Goal: Information Seeking & Learning: Check status

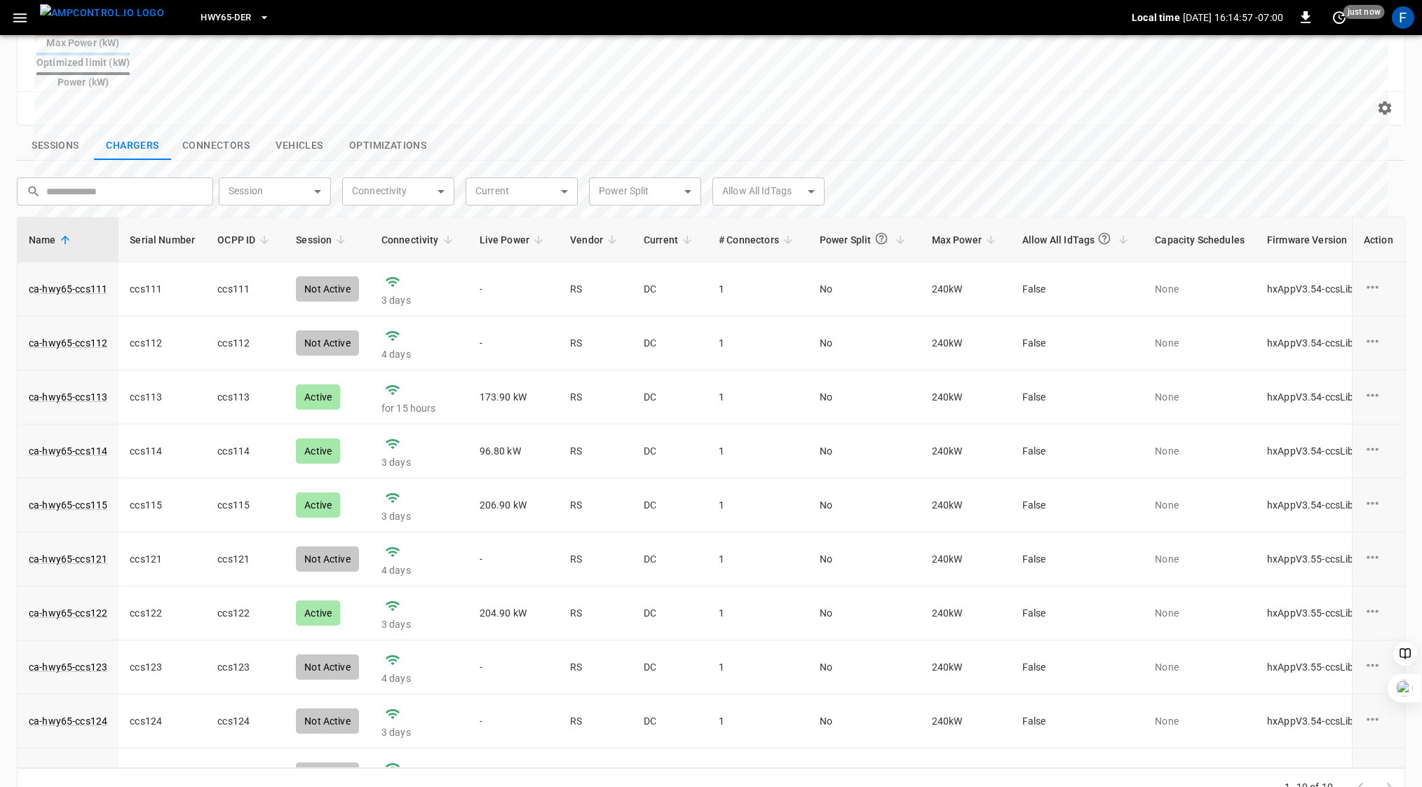
scroll to position [452, 0]
click at [69, 387] on link "ca-hwy65-ccs113" at bounding box center [68, 397] width 84 height 20
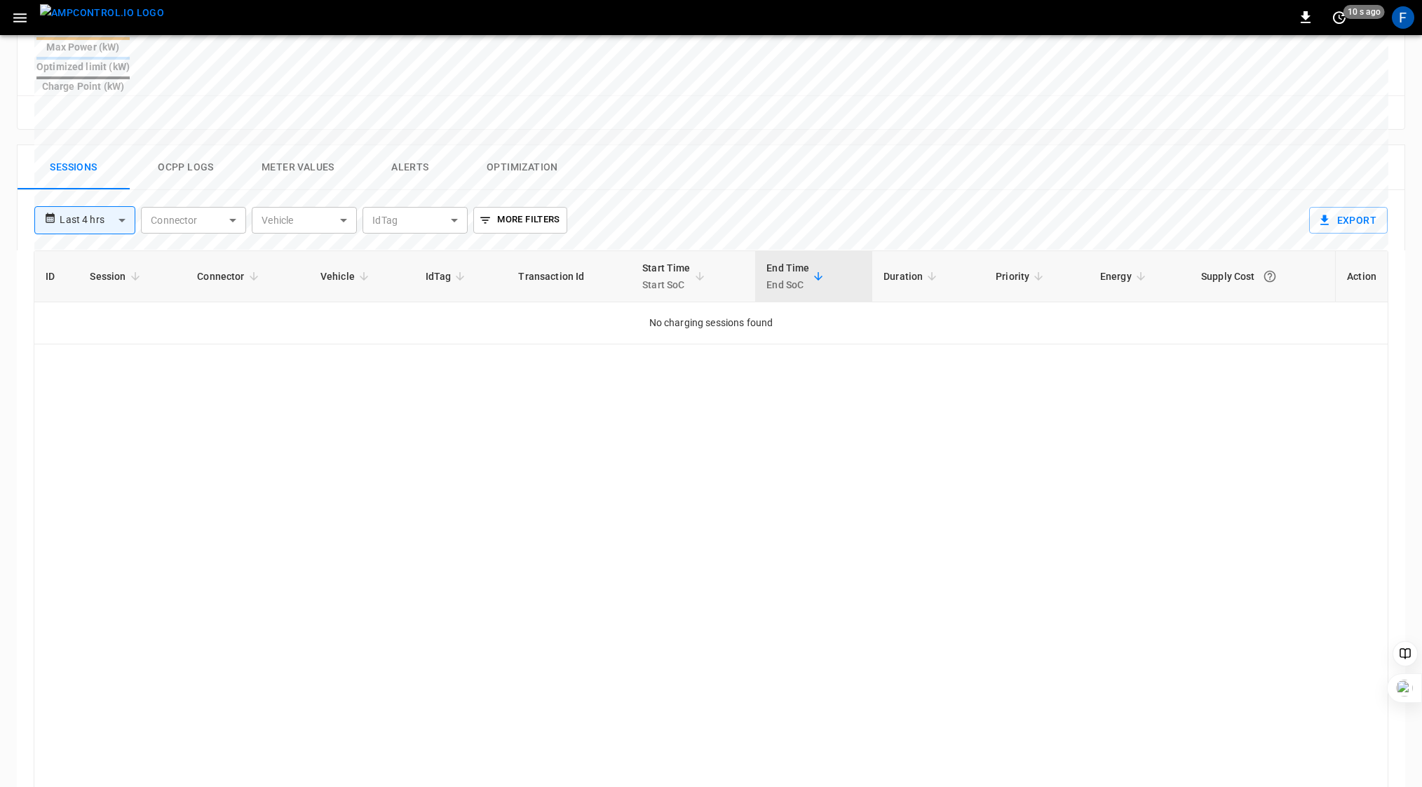
scroll to position [614, 0]
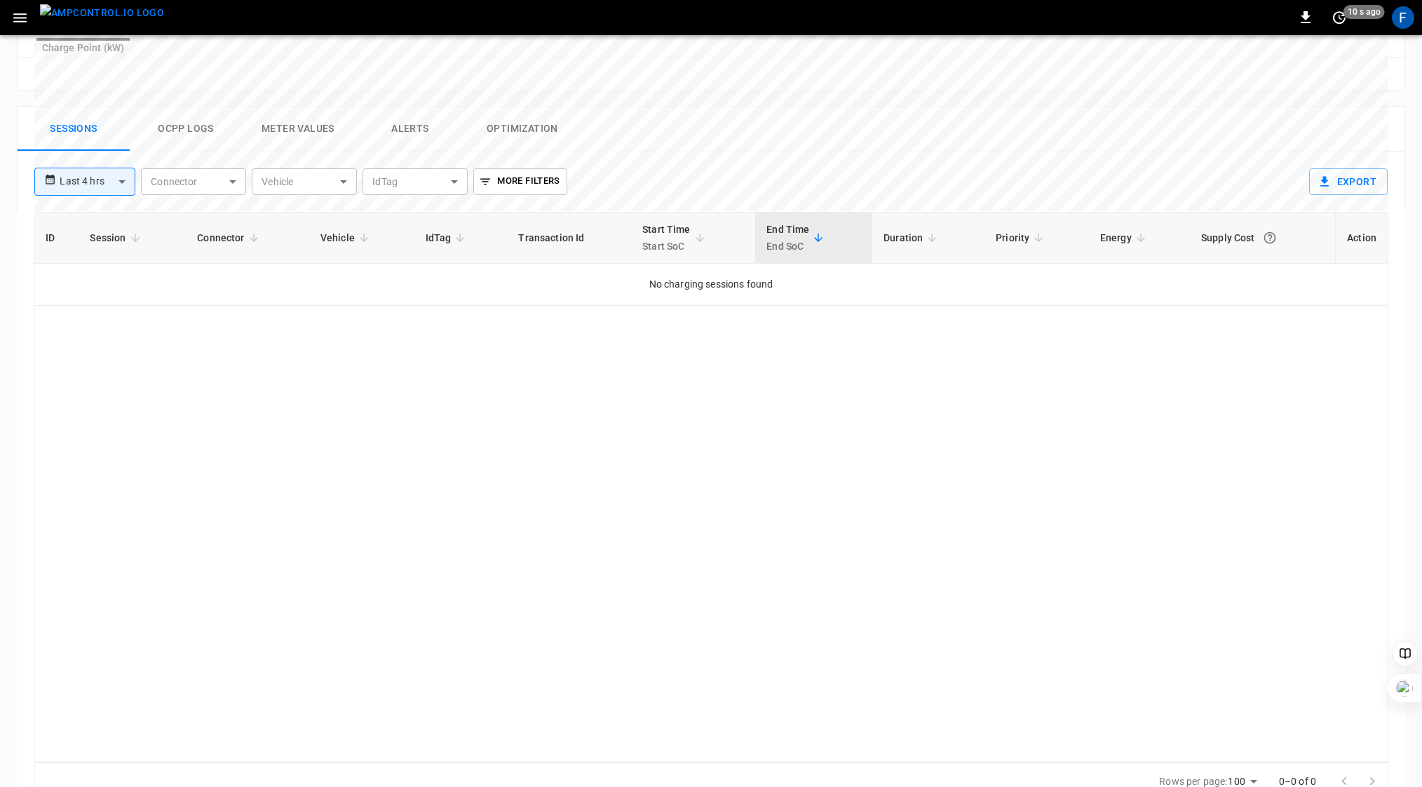
click at [336, 410] on div "ID Session Connector Vehicle IdTag Transaction Id Start Time Start SoC End Time…" at bounding box center [711, 487] width 1355 height 550
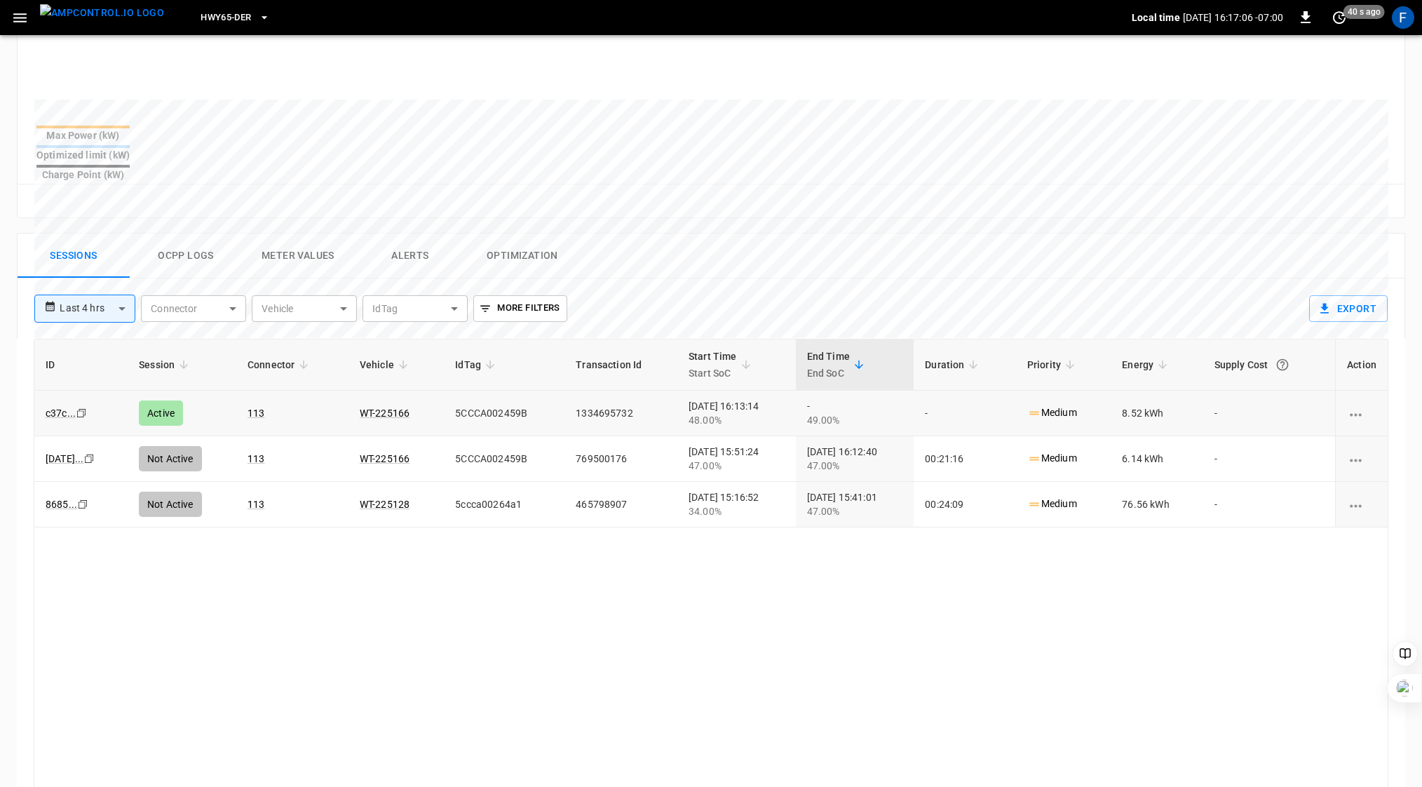
scroll to position [0, 0]
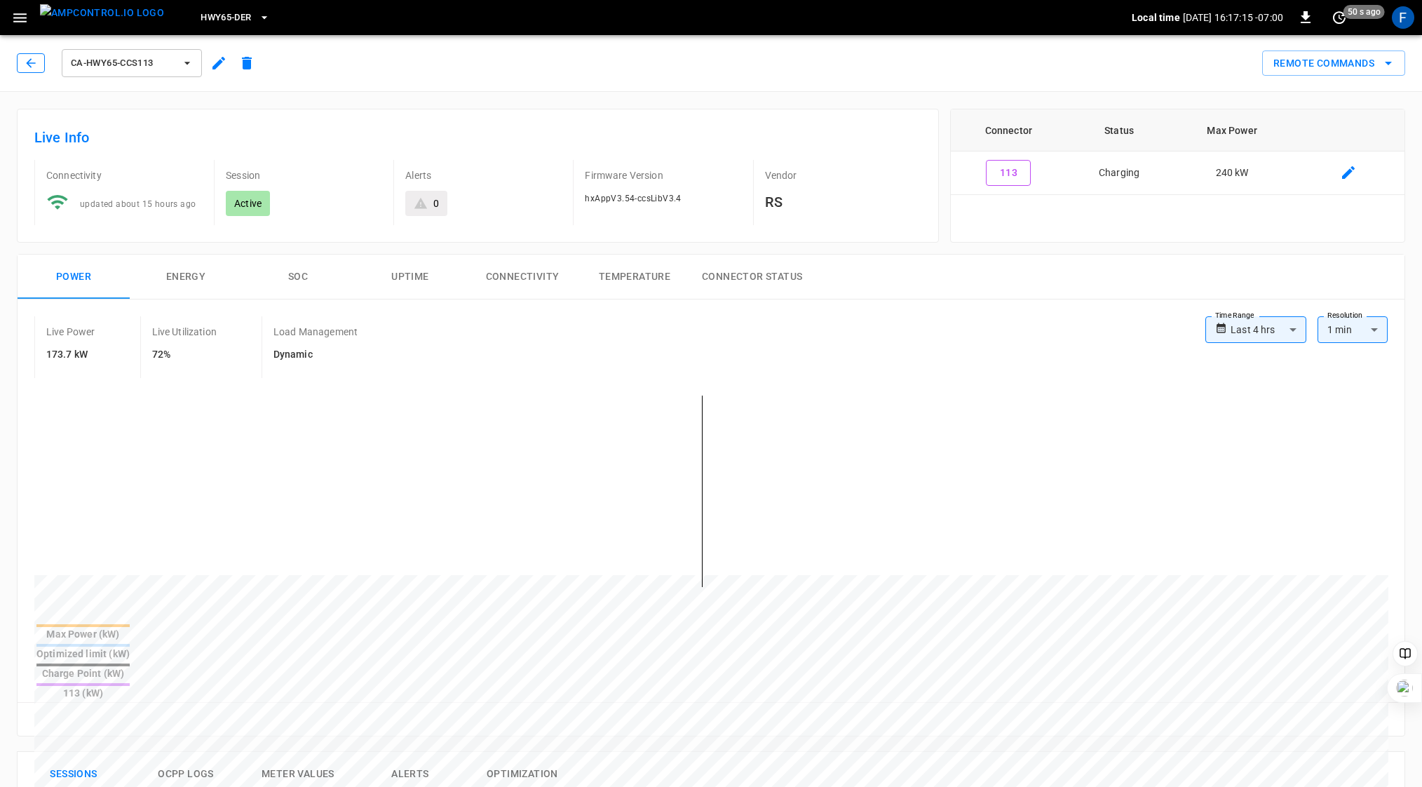
click at [27, 66] on icon "button" at bounding box center [31, 63] width 14 height 14
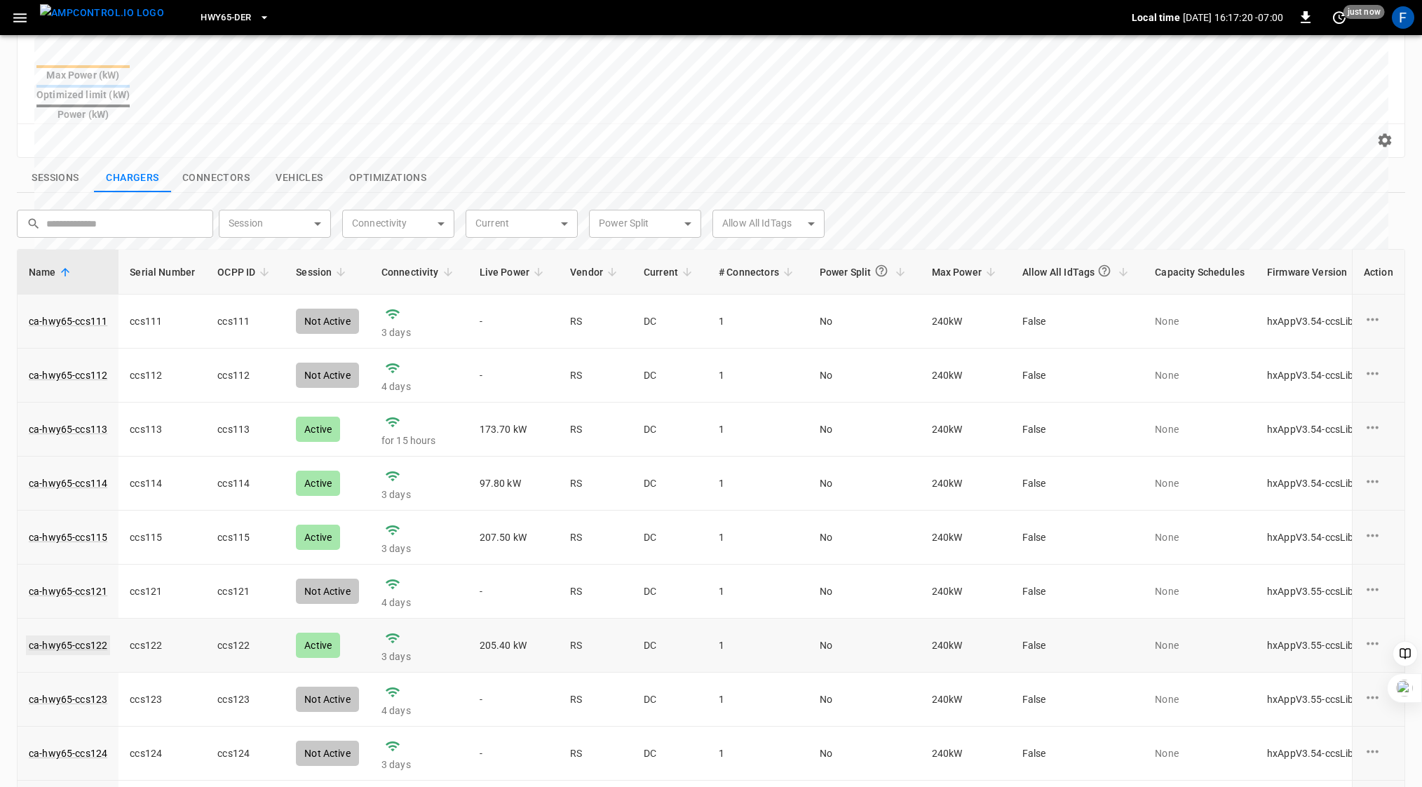
click at [55, 635] on link "ca-hwy65-ccs122" at bounding box center [68, 645] width 84 height 20
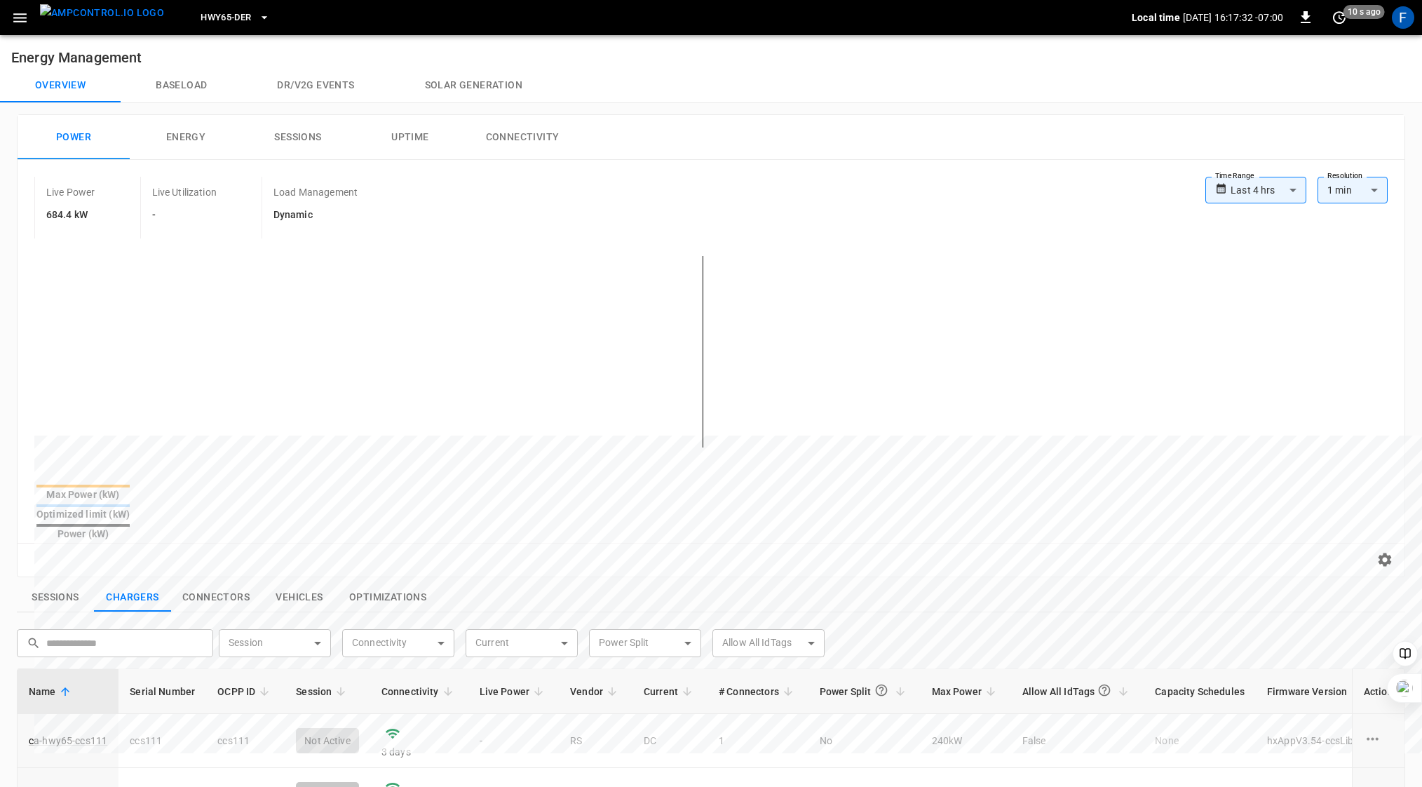
scroll to position [419, 0]
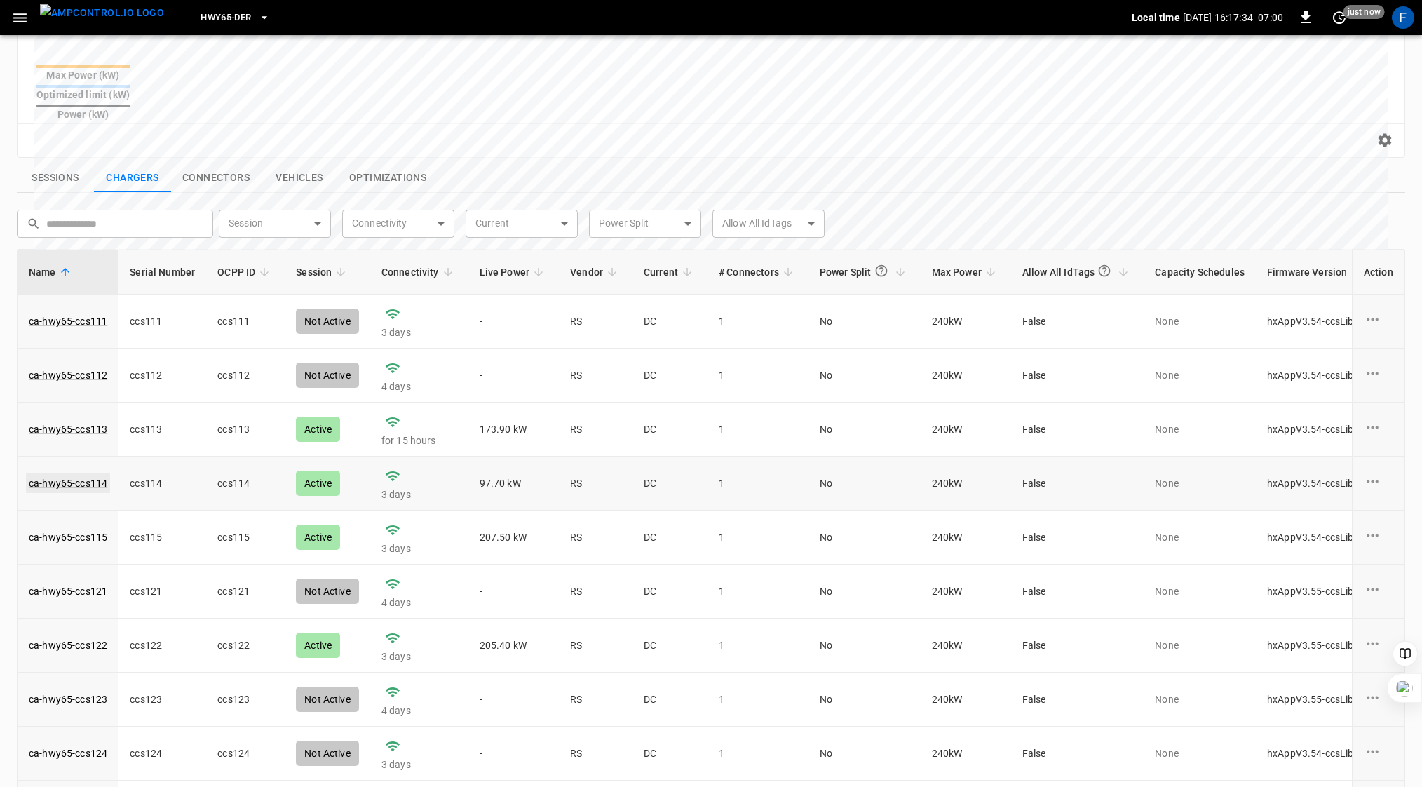
click at [80, 473] on link "ca-hwy65-ccs114" at bounding box center [68, 483] width 84 height 20
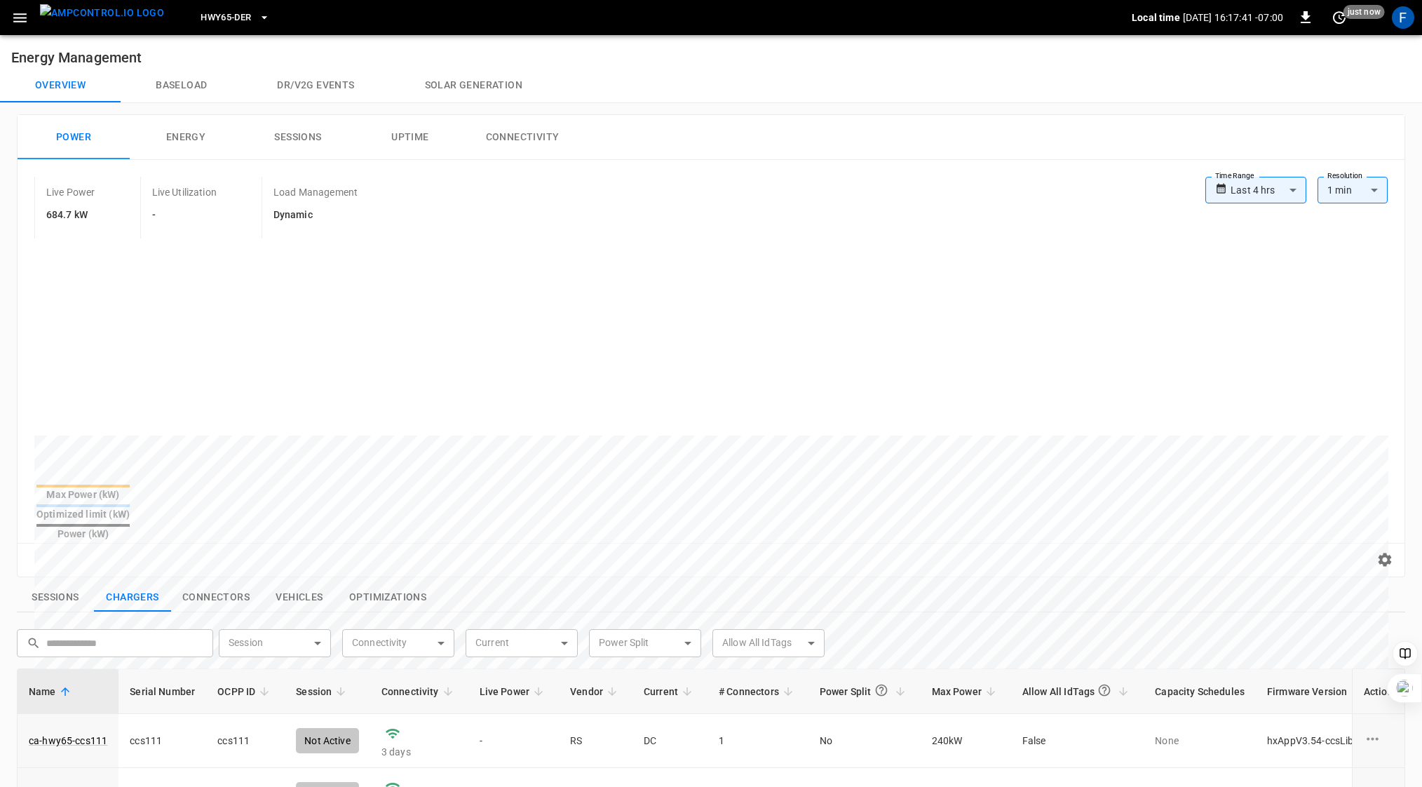
scroll to position [419, 0]
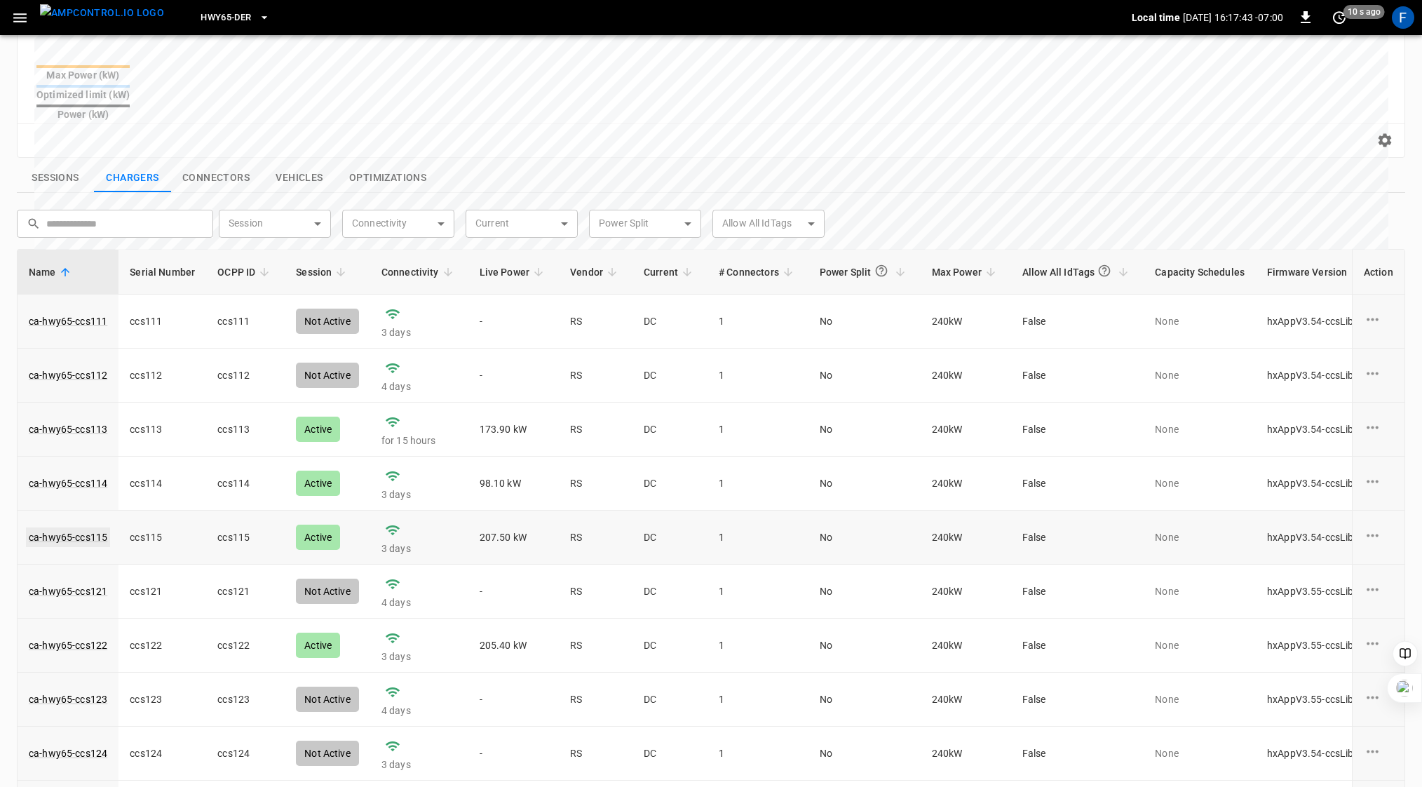
click at [74, 527] on link "ca-hwy65-ccs115" at bounding box center [68, 537] width 84 height 20
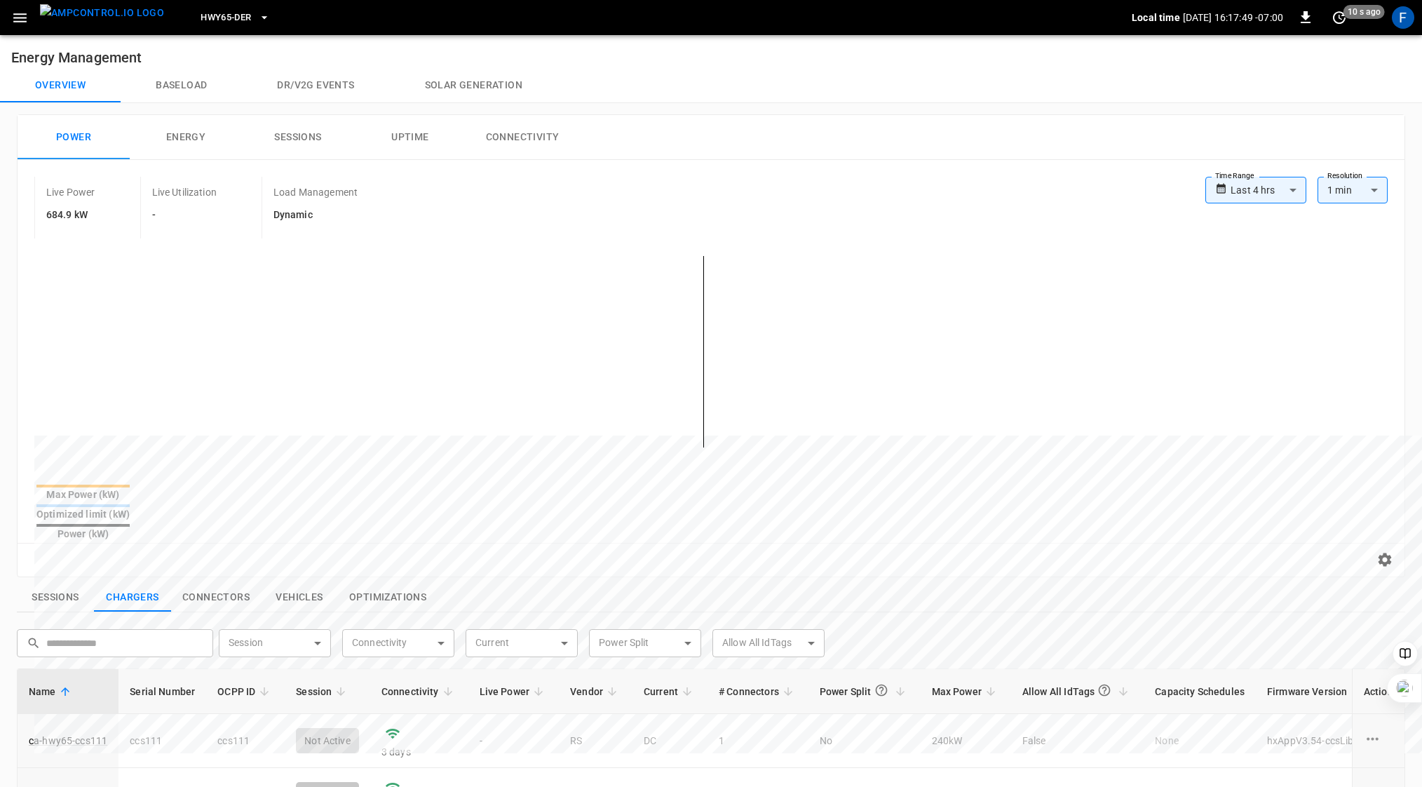
scroll to position [419, 0]
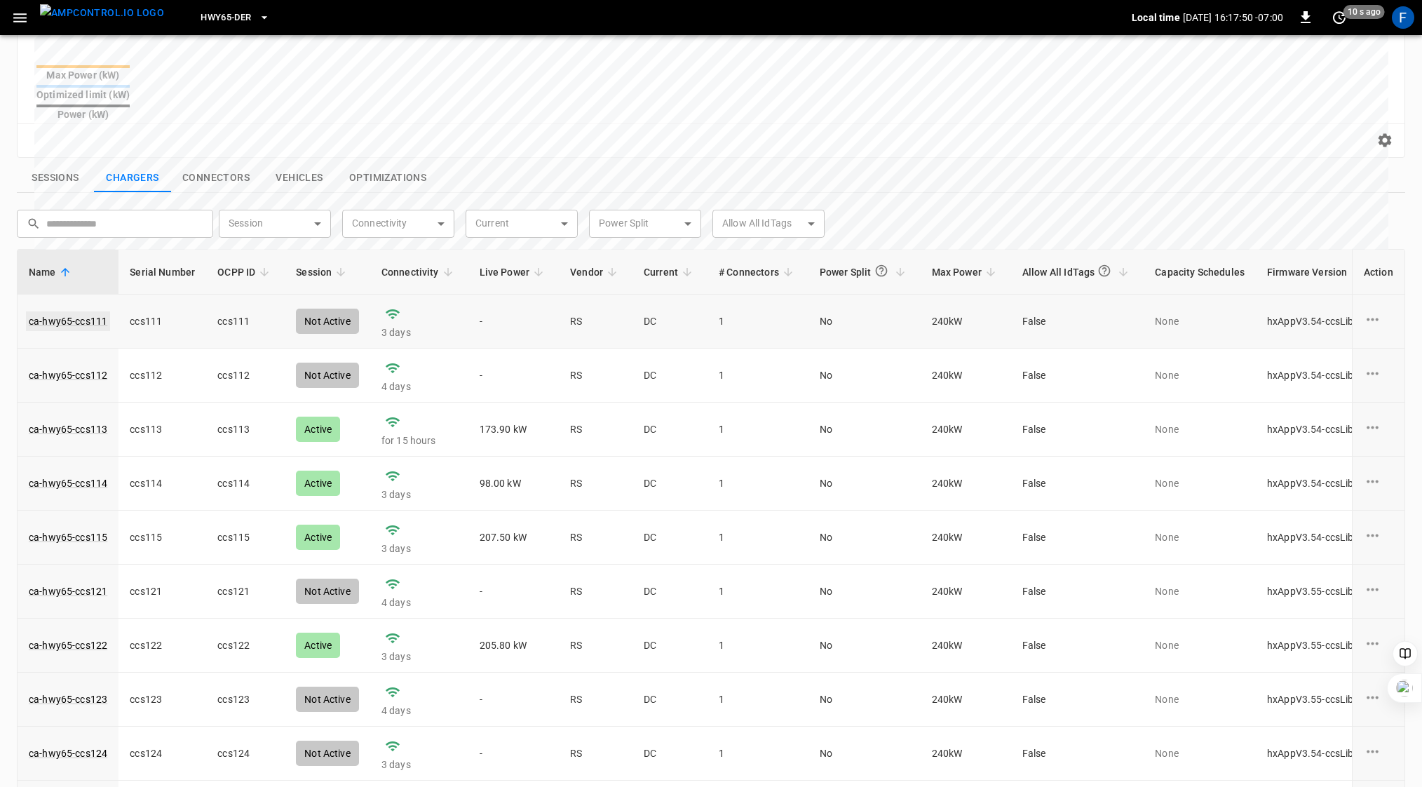
click at [75, 311] on link "ca-hwy65-ccs111" at bounding box center [68, 321] width 84 height 20
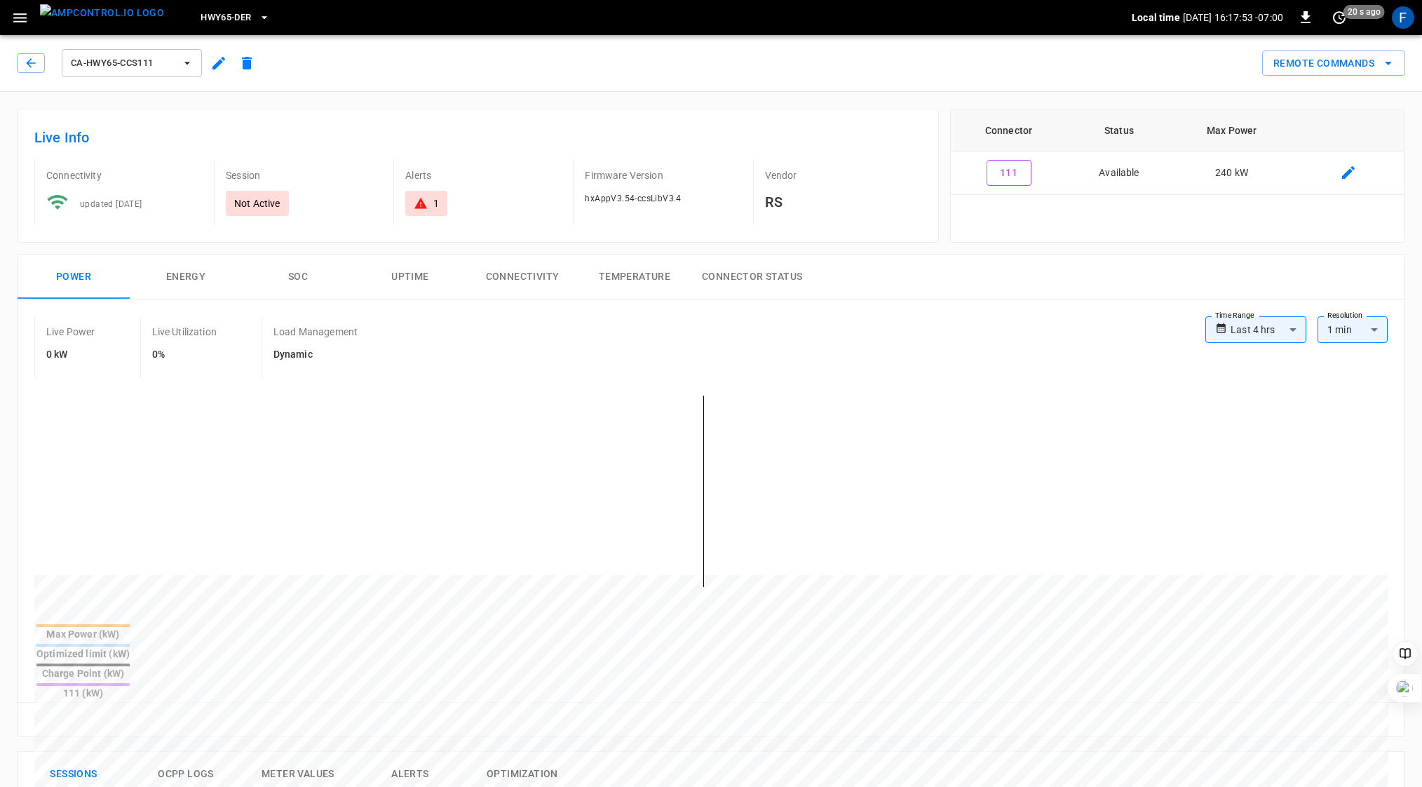
click at [426, 201] on icon at bounding box center [421, 203] width 14 height 14
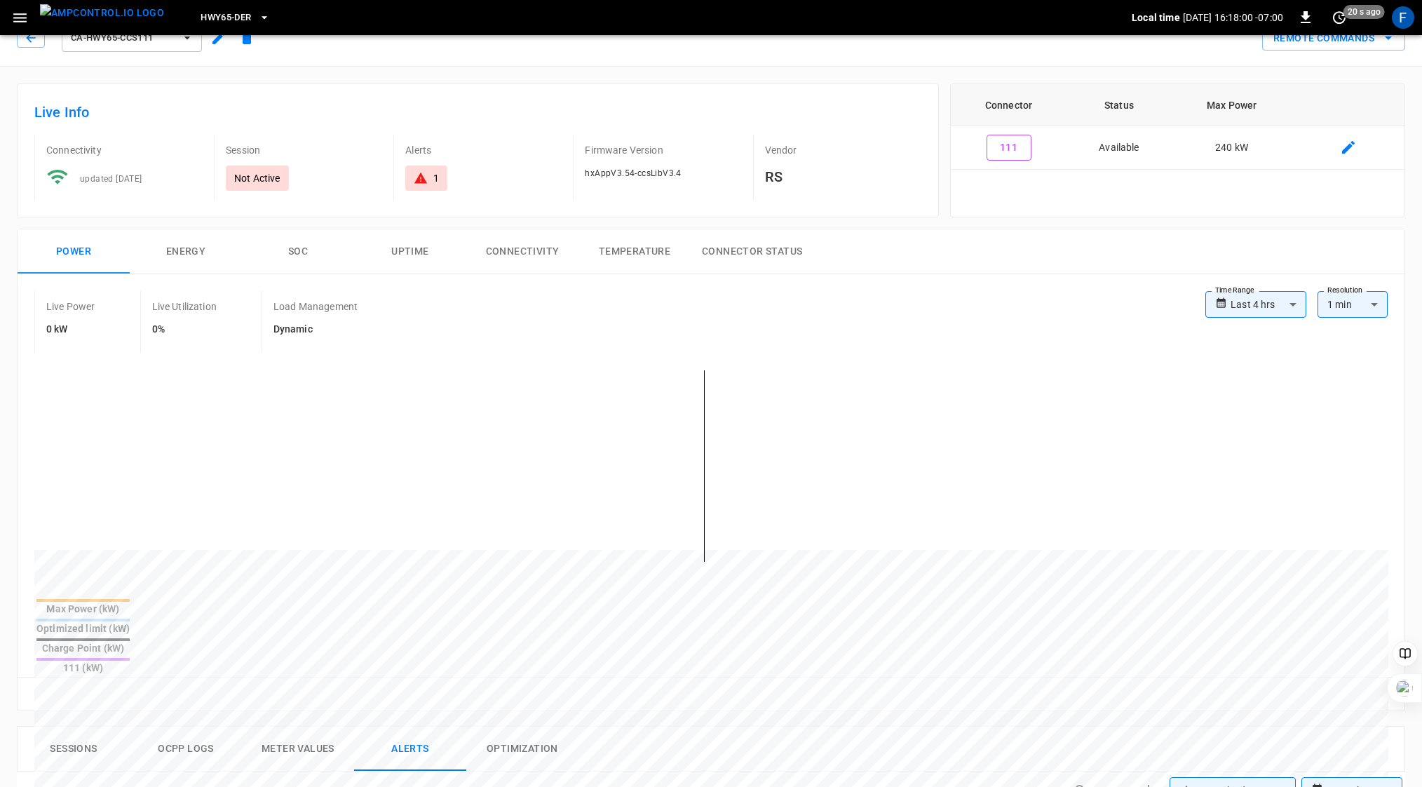
scroll to position [28, 0]
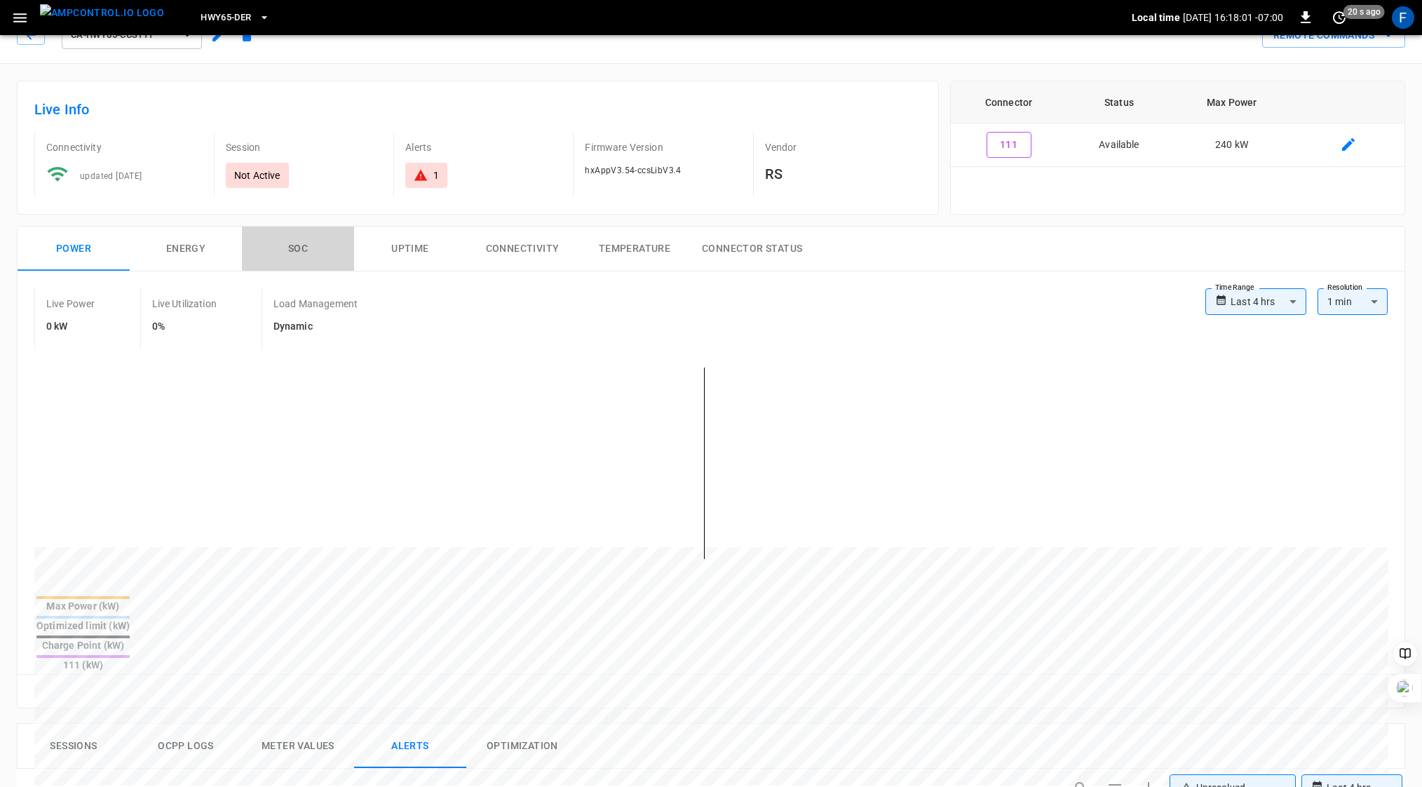
click at [321, 255] on button "SOC" at bounding box center [298, 248] width 112 height 45
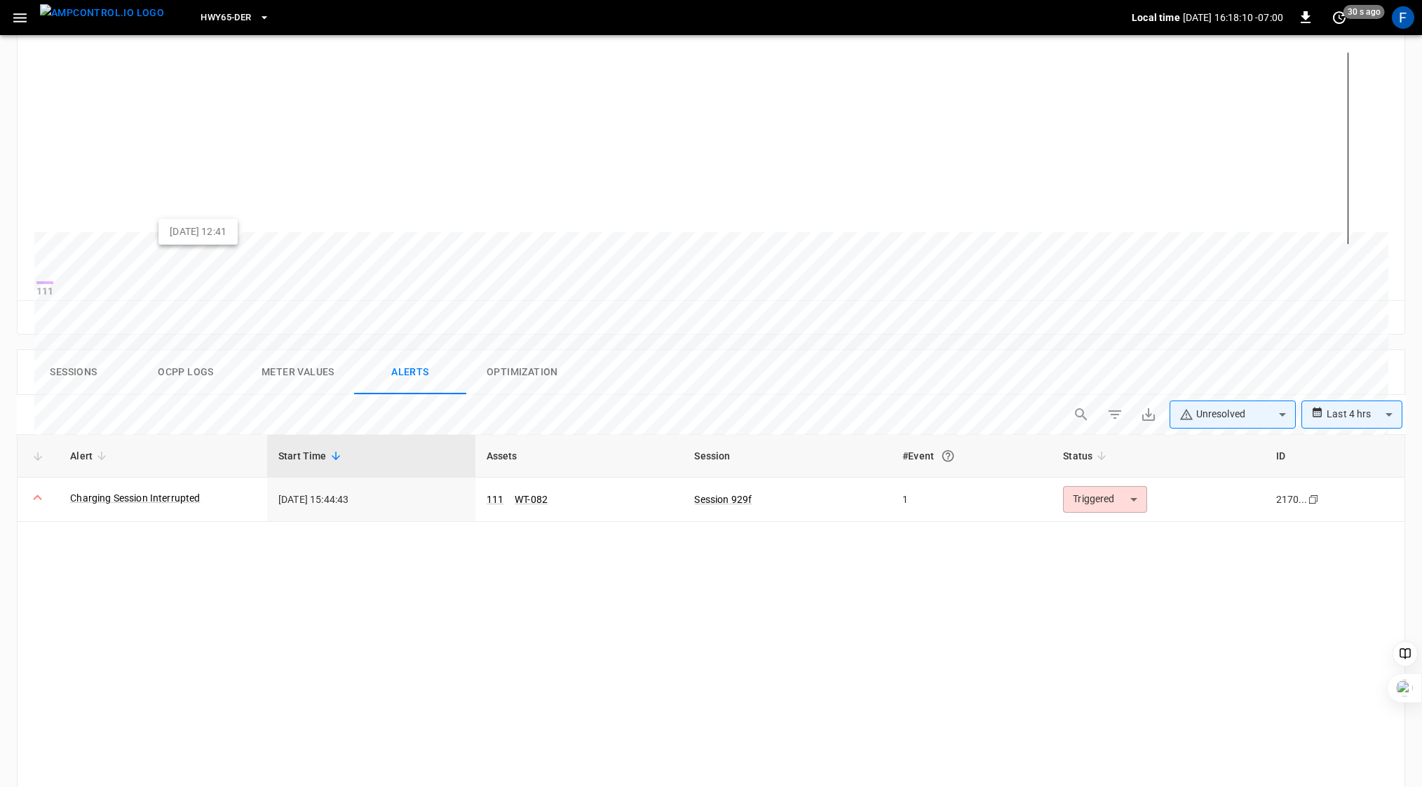
scroll to position [61, 0]
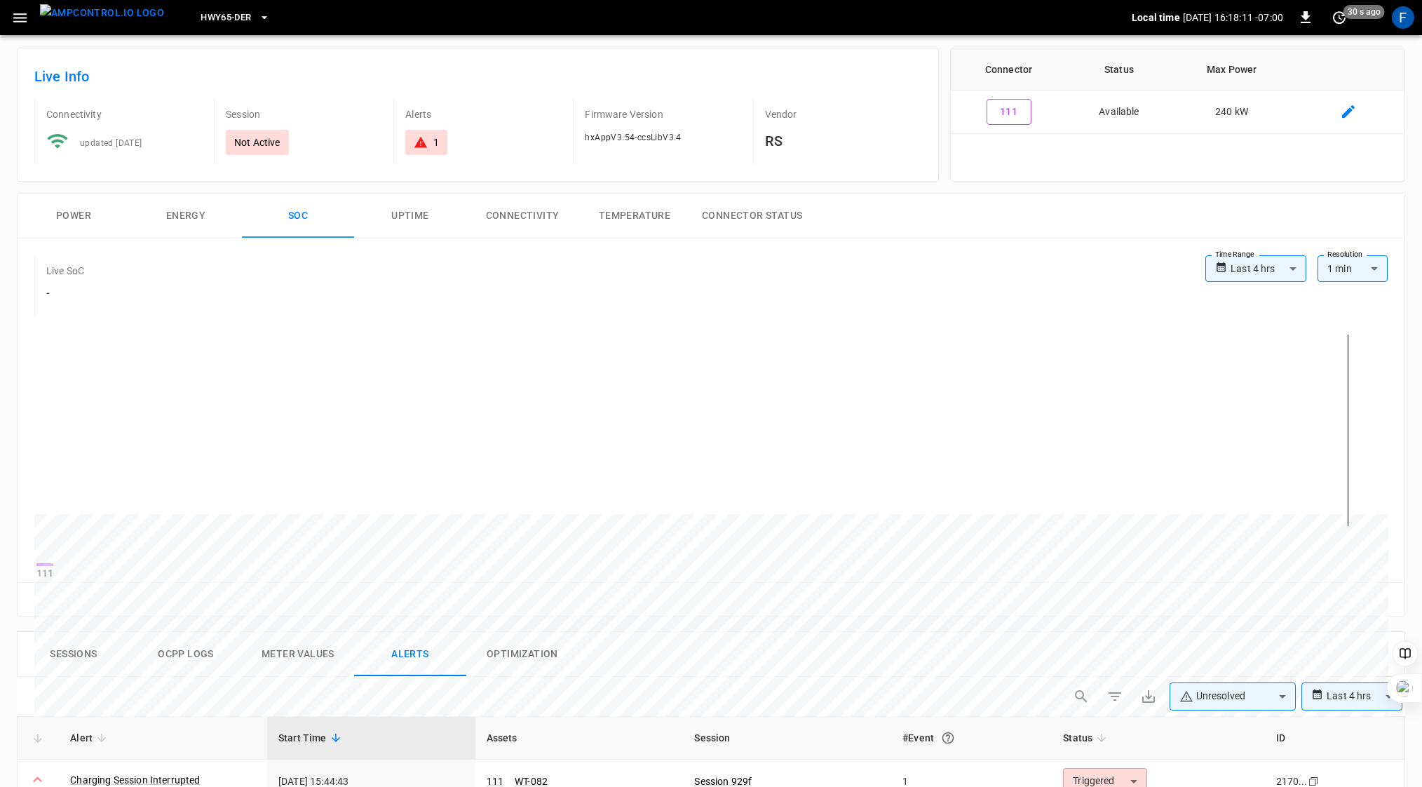
click at [76, 657] on button "Sessions" at bounding box center [74, 654] width 112 height 45
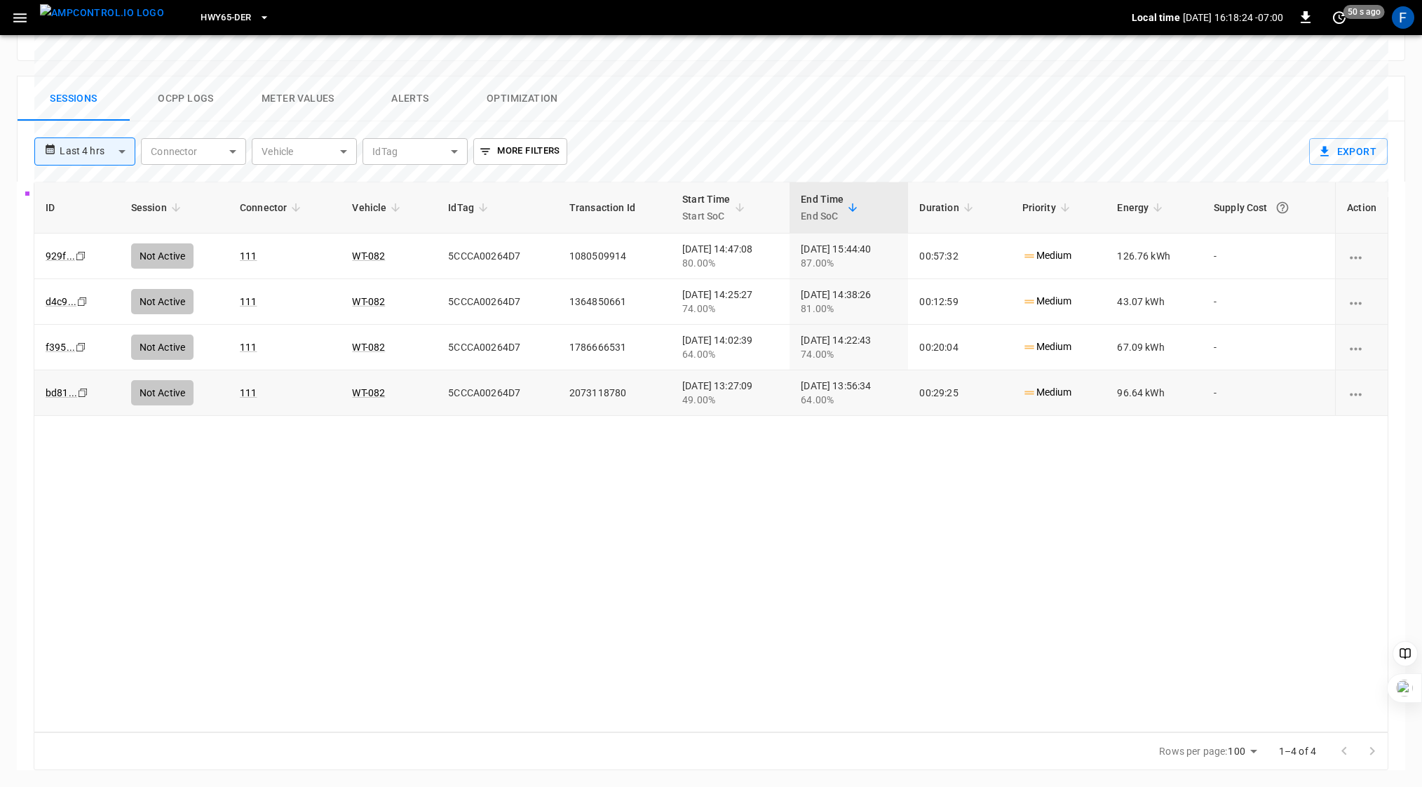
scroll to position [623, 0]
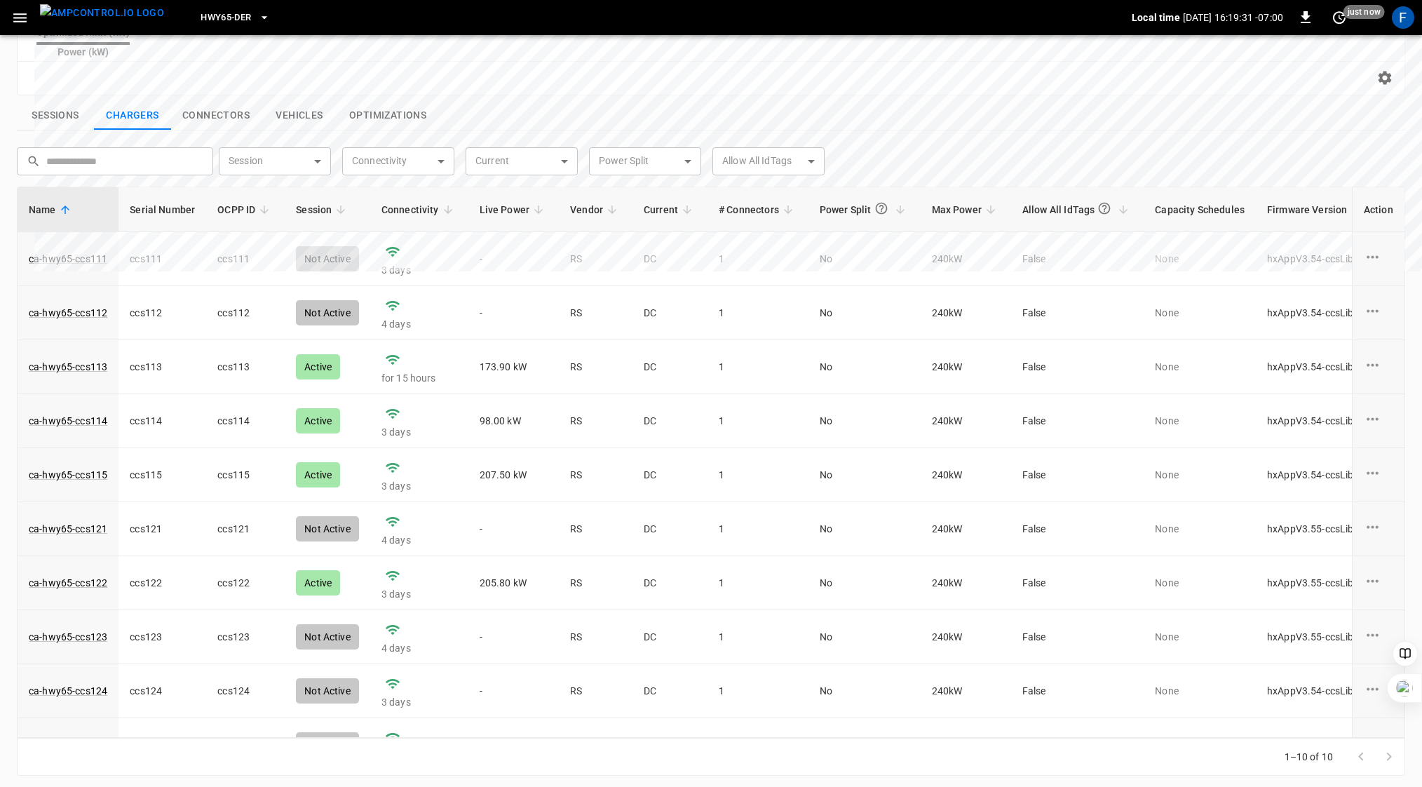
scroll to position [452, 0]
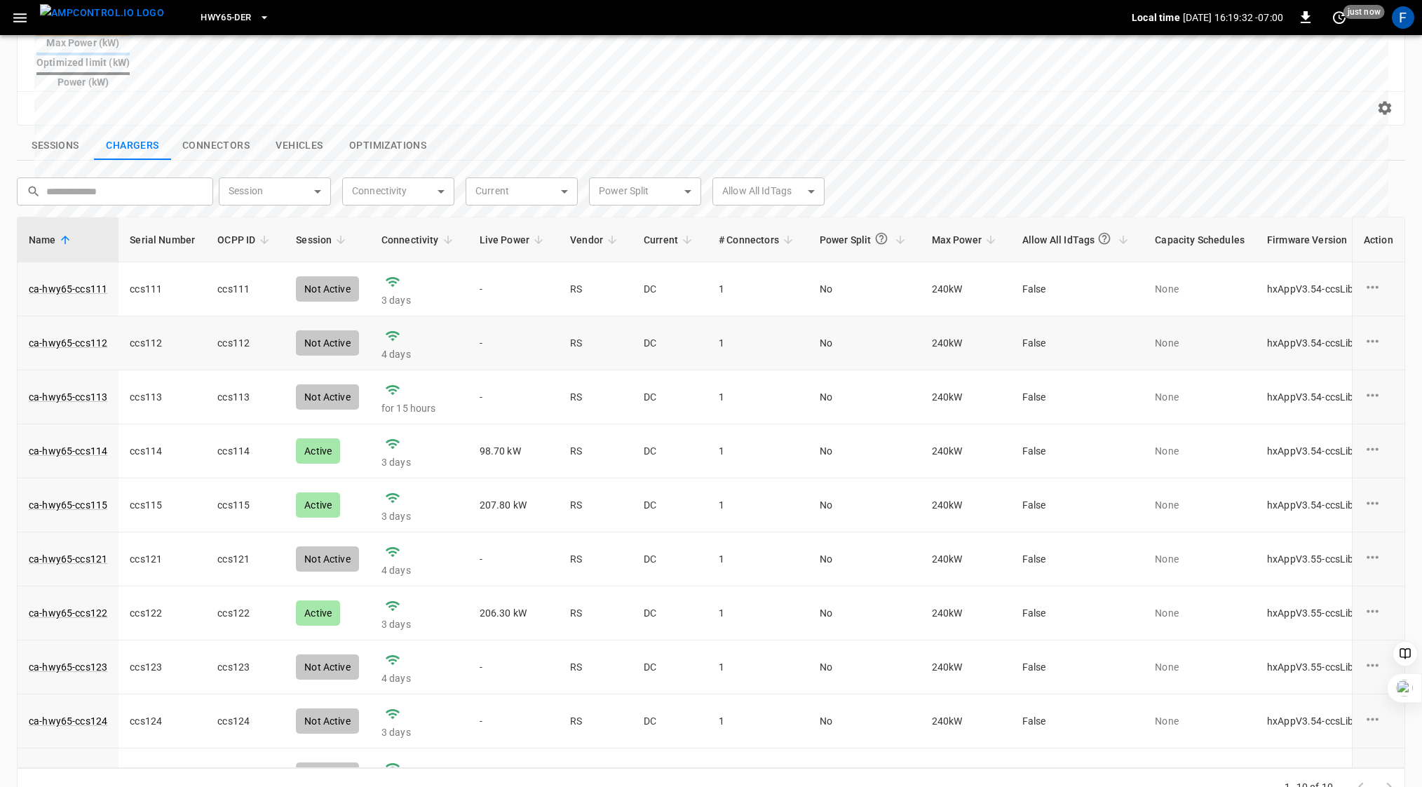
click at [61, 320] on td "ca-hwy65-ccs112" at bounding box center [68, 343] width 101 height 54
click at [61, 333] on link "ca-hwy65-ccs112" at bounding box center [68, 343] width 84 height 20
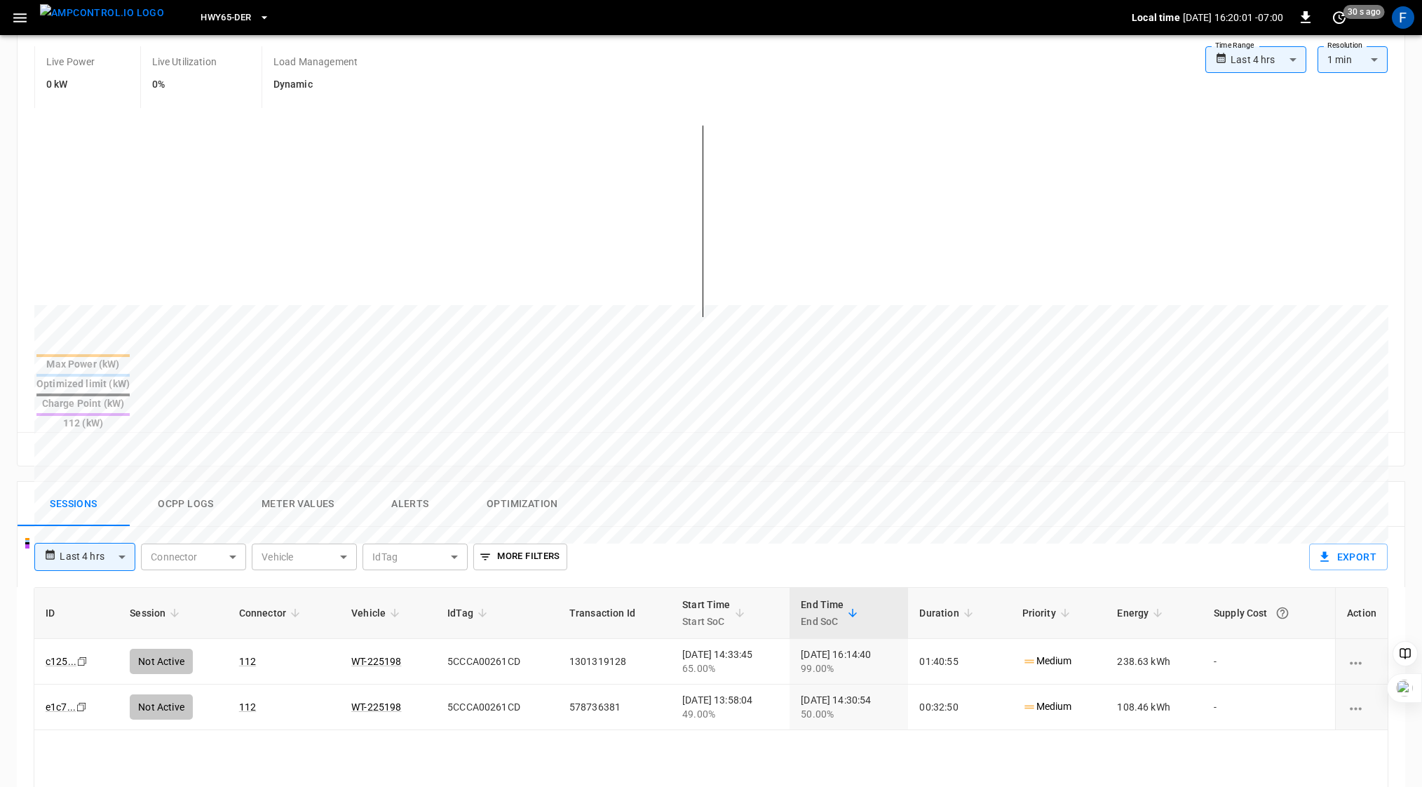
scroll to position [247, 0]
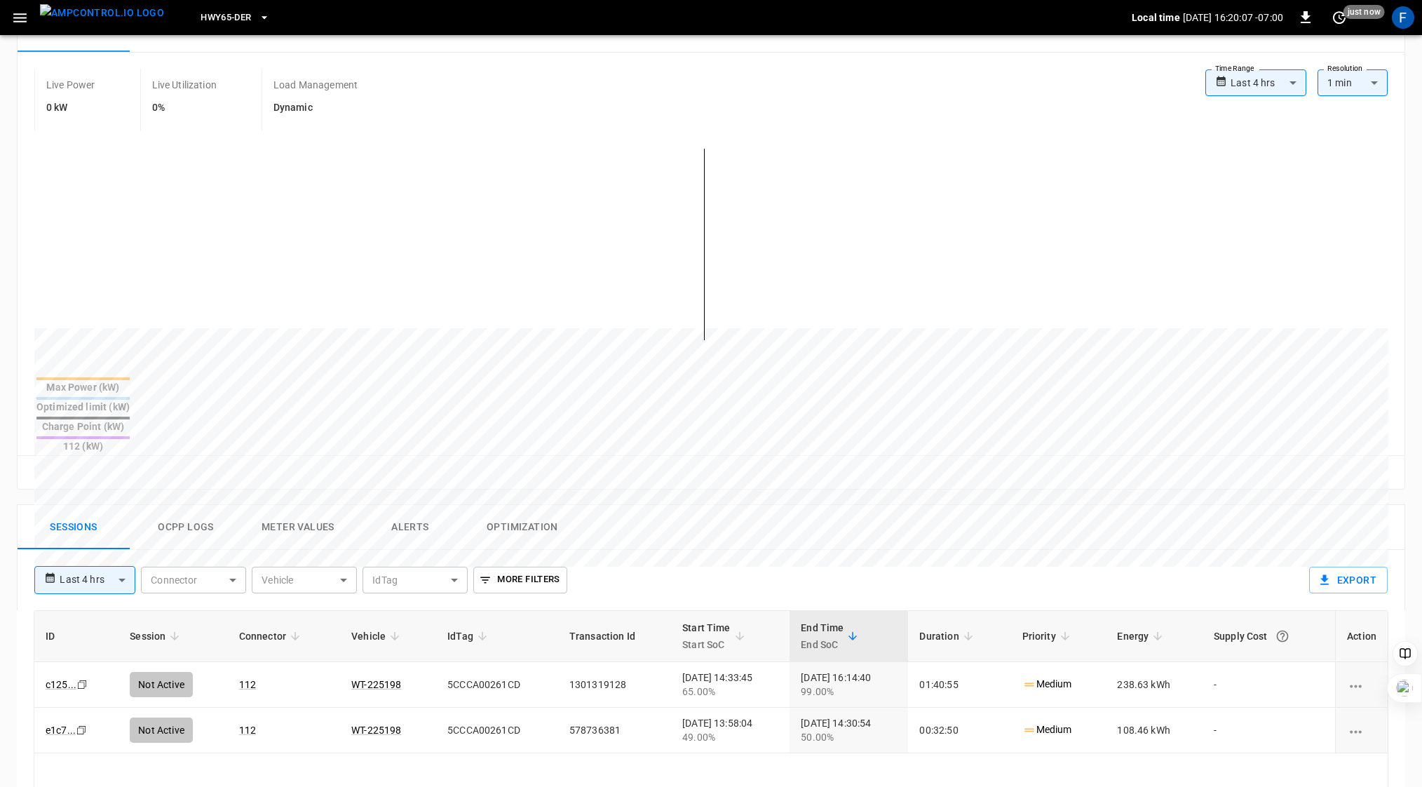
click at [161, 505] on button "Ocpp logs" at bounding box center [186, 527] width 112 height 45
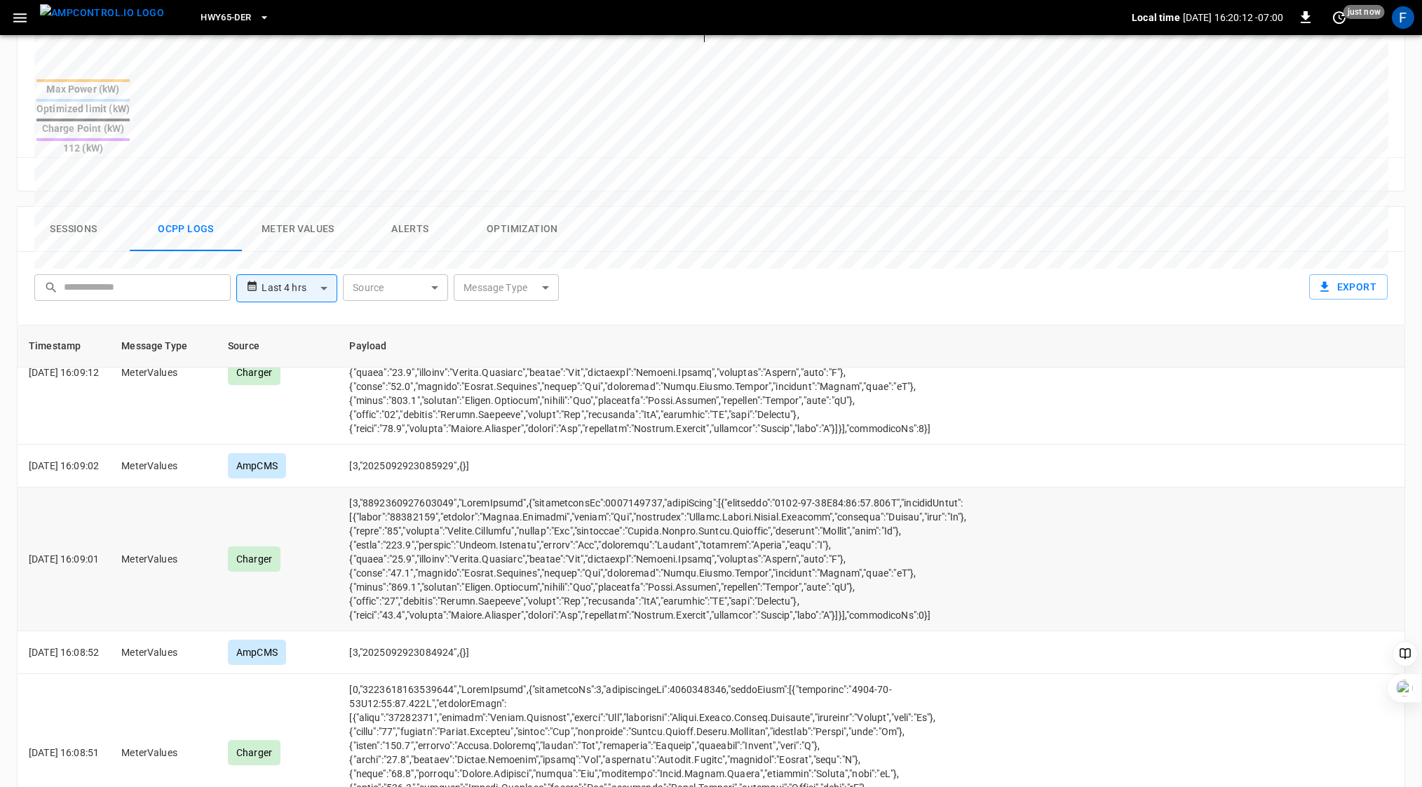
scroll to position [639, 0]
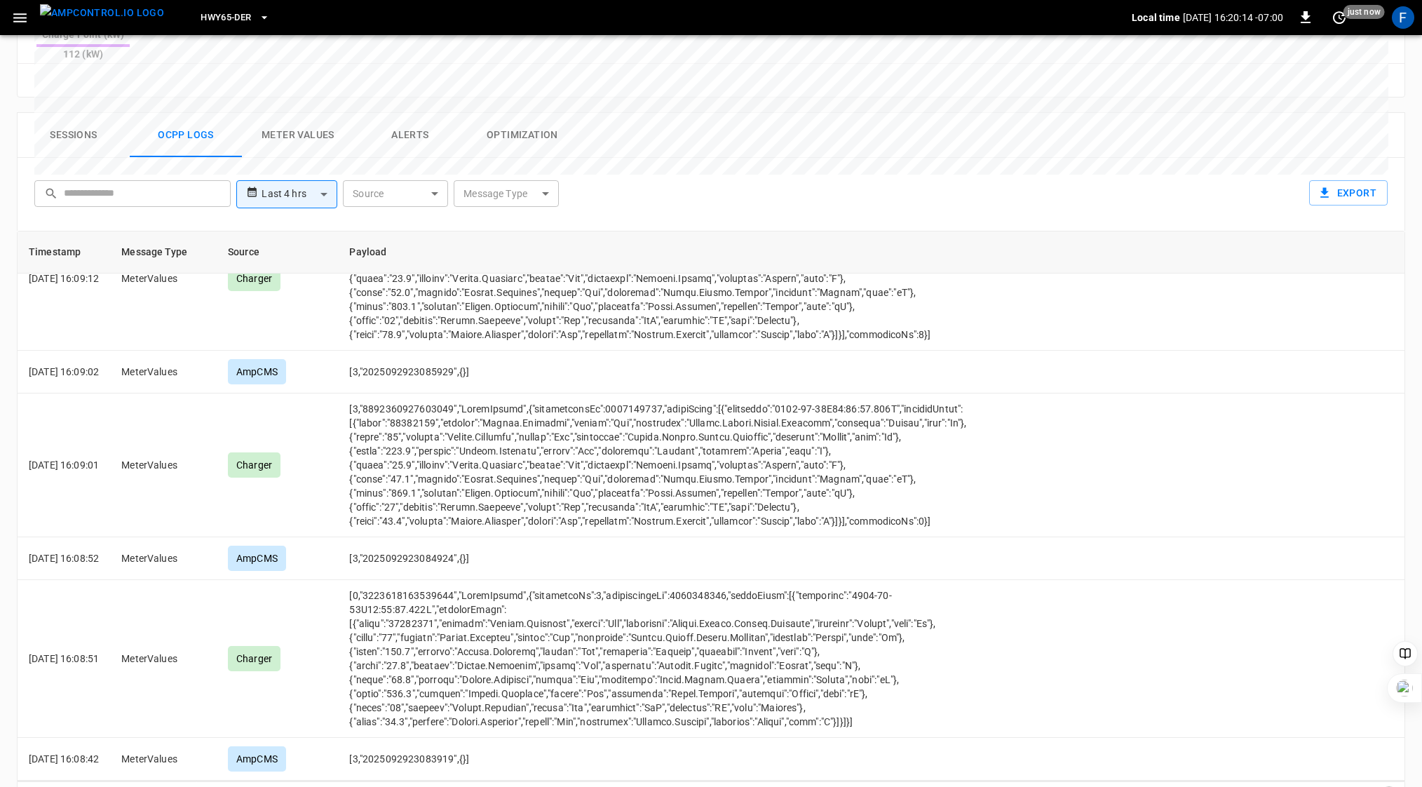
click at [1390, 786] on icon "Go to next page" at bounding box center [1389, 800] width 17 height 17
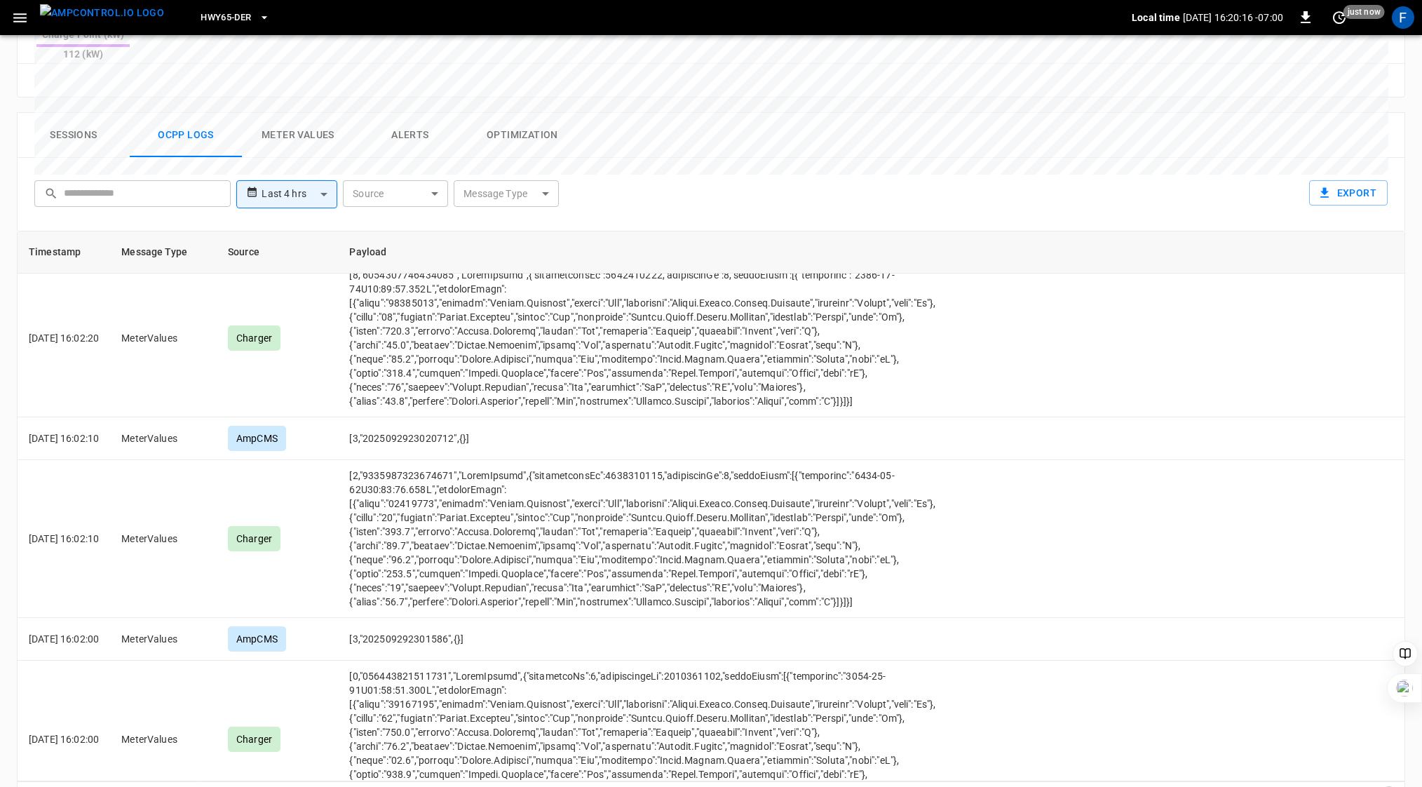
click at [1390, 786] on icon "Go to next page" at bounding box center [1389, 800] width 17 height 17
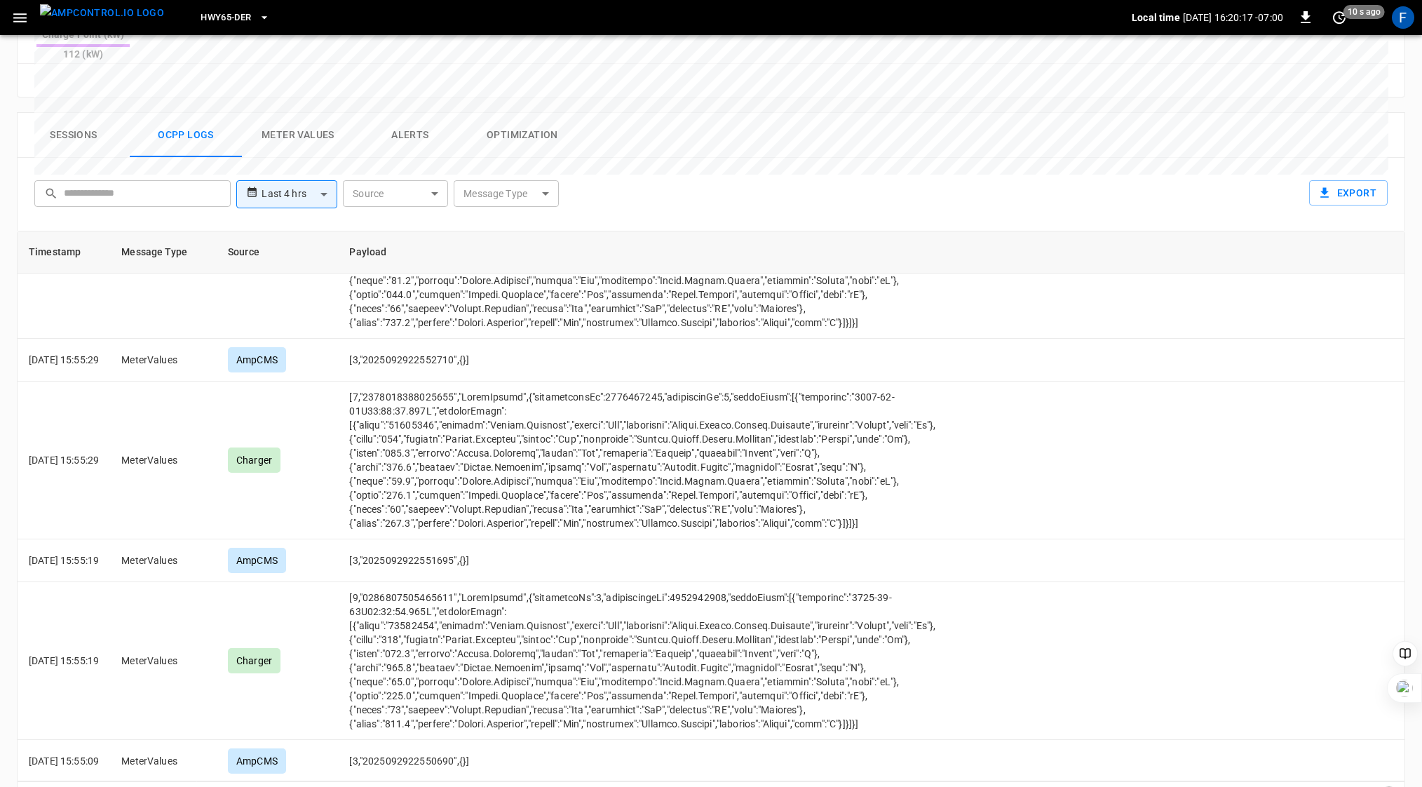
click at [1390, 786] on icon "Go to next page" at bounding box center [1389, 800] width 17 height 17
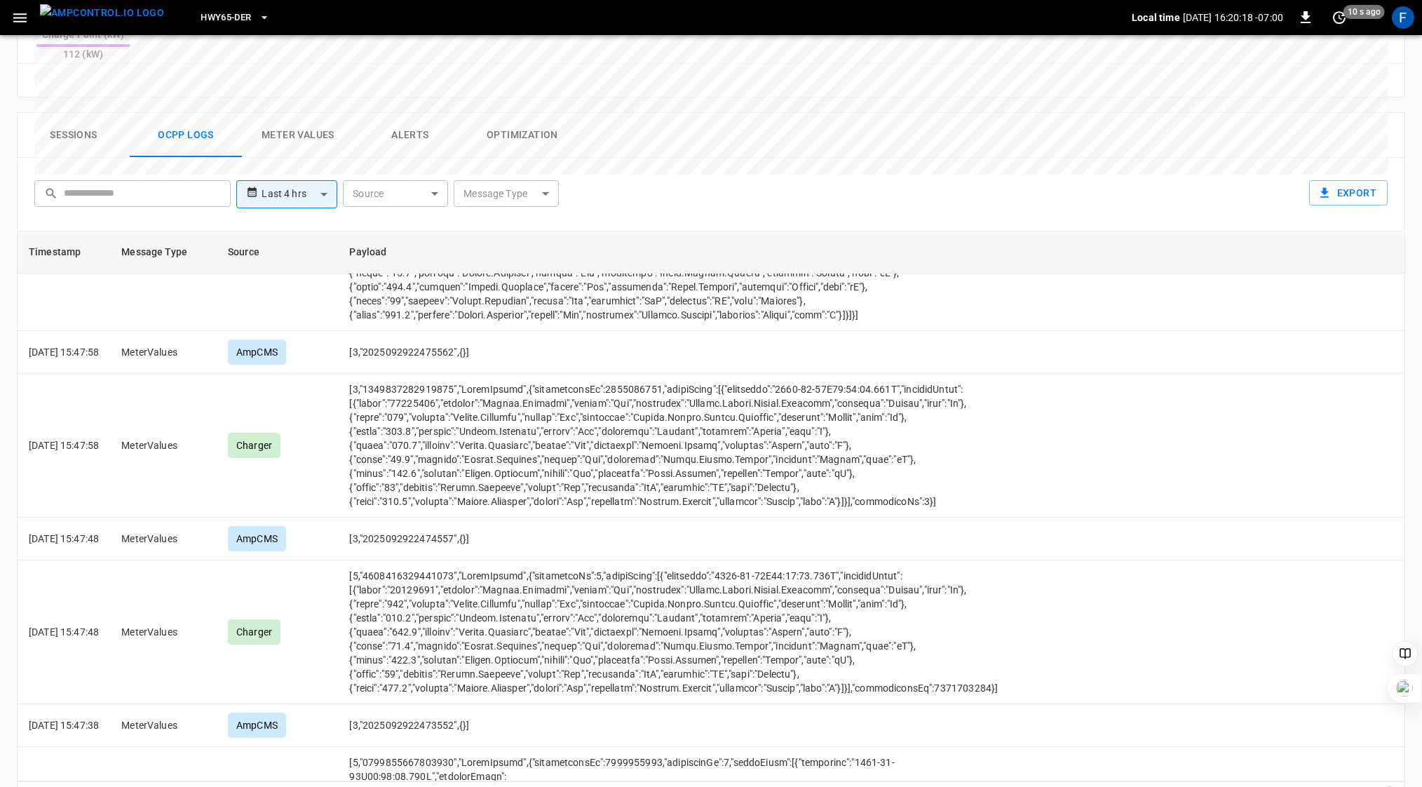
click at [1390, 786] on icon "Go to next page" at bounding box center [1389, 800] width 17 height 17
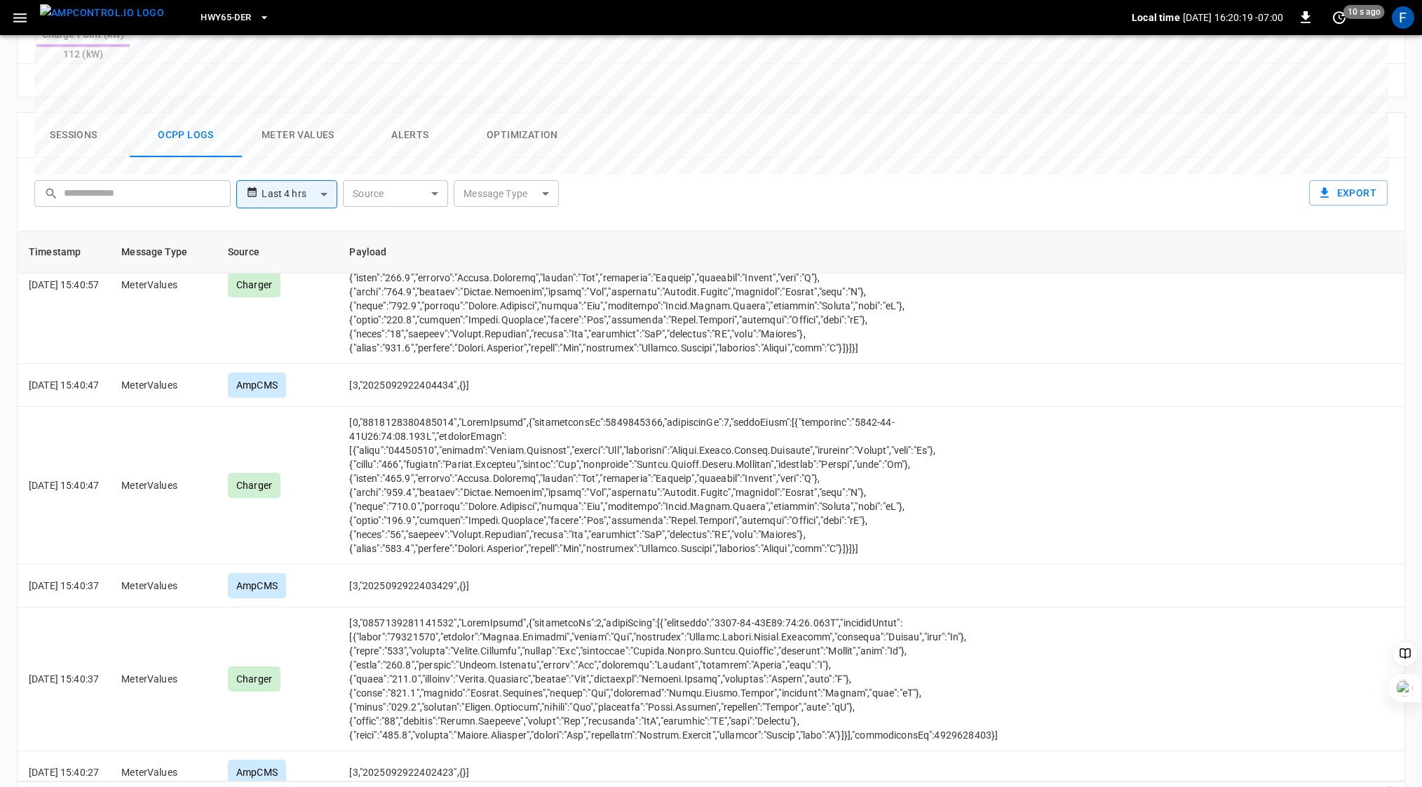
click at [1390, 786] on icon "Go to next page" at bounding box center [1389, 800] width 17 height 17
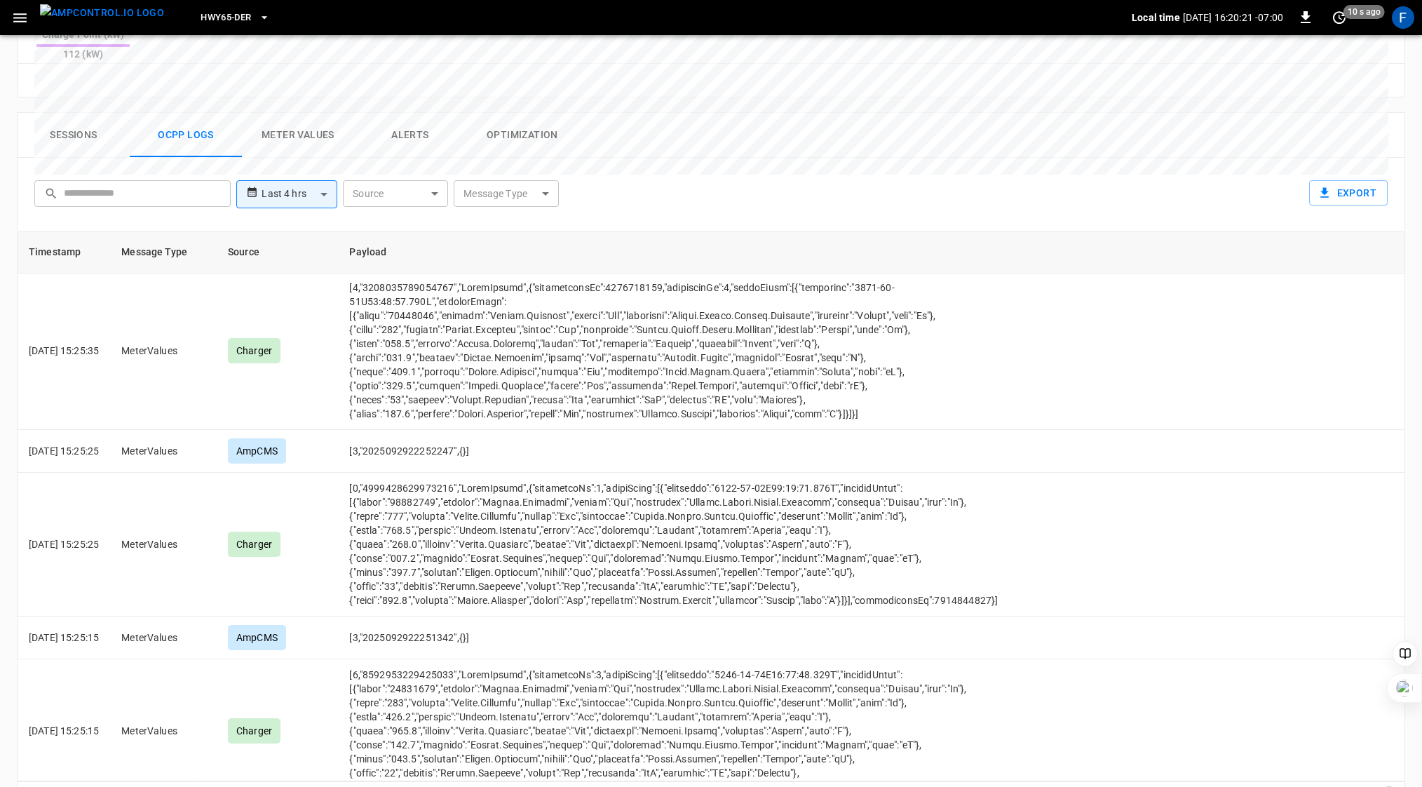
click at [1390, 786] on icon "Go to next page" at bounding box center [1389, 800] width 17 height 17
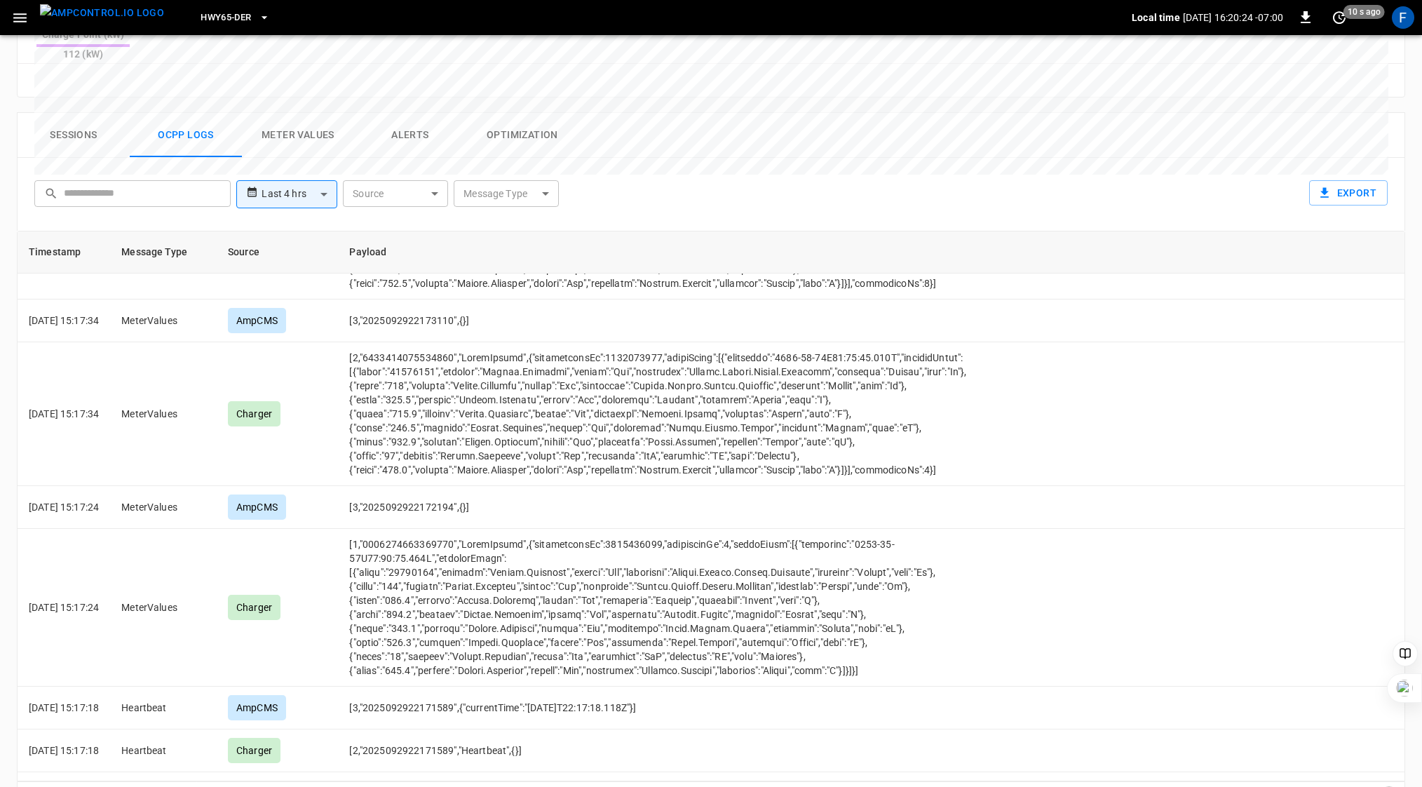
click at [1390, 786] on icon "Go to next page" at bounding box center [1389, 800] width 17 height 17
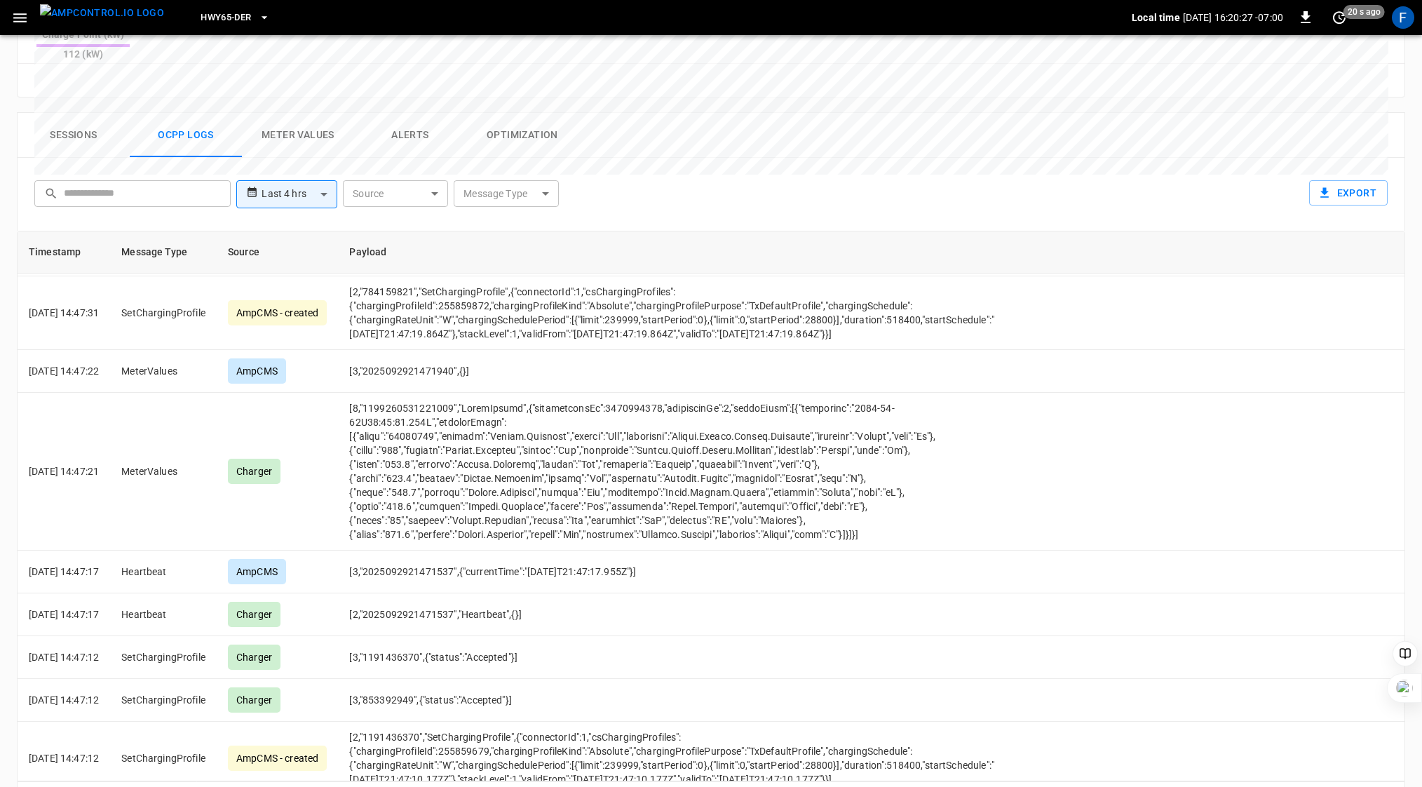
click at [1390, 786] on icon "Go to next page" at bounding box center [1389, 800] width 17 height 17
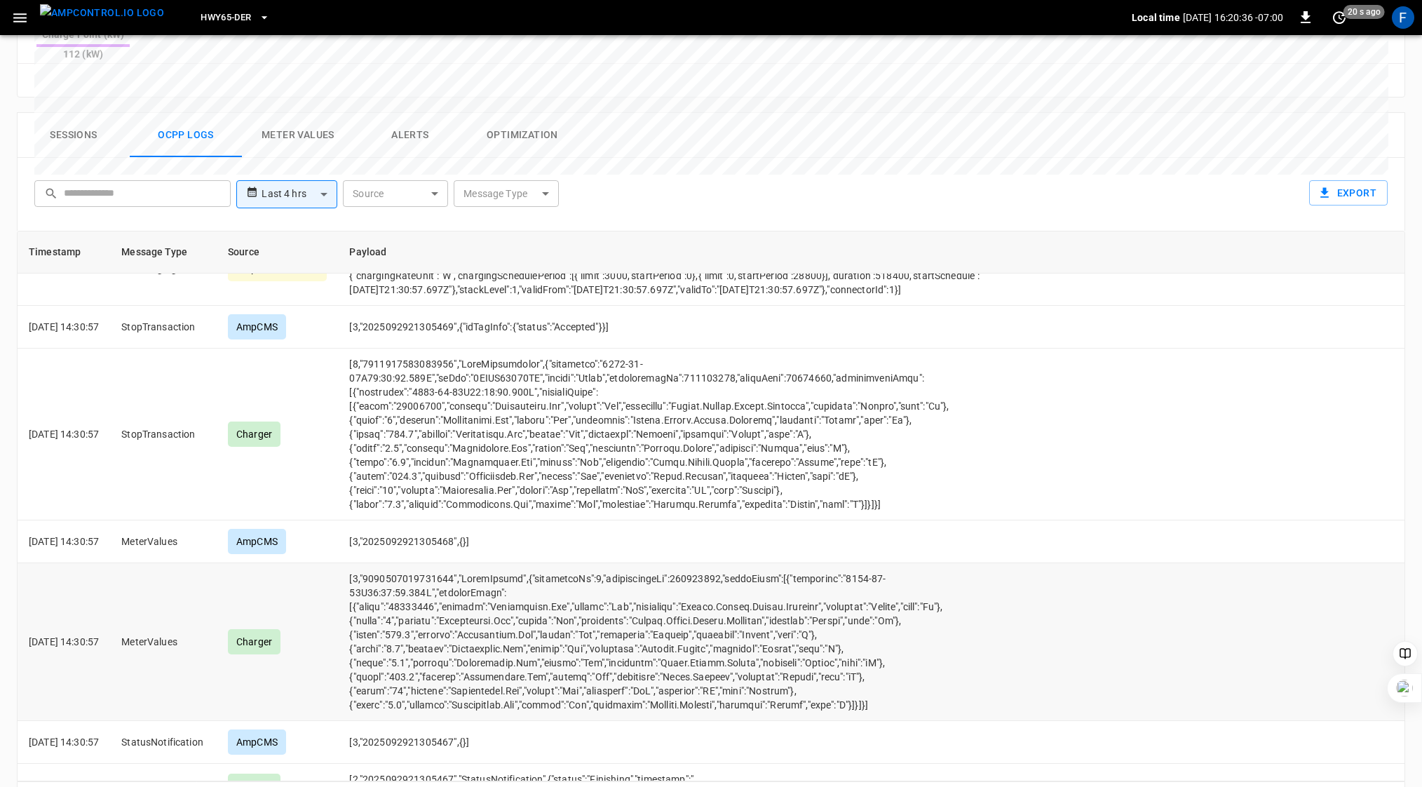
scroll to position [7414, 0]
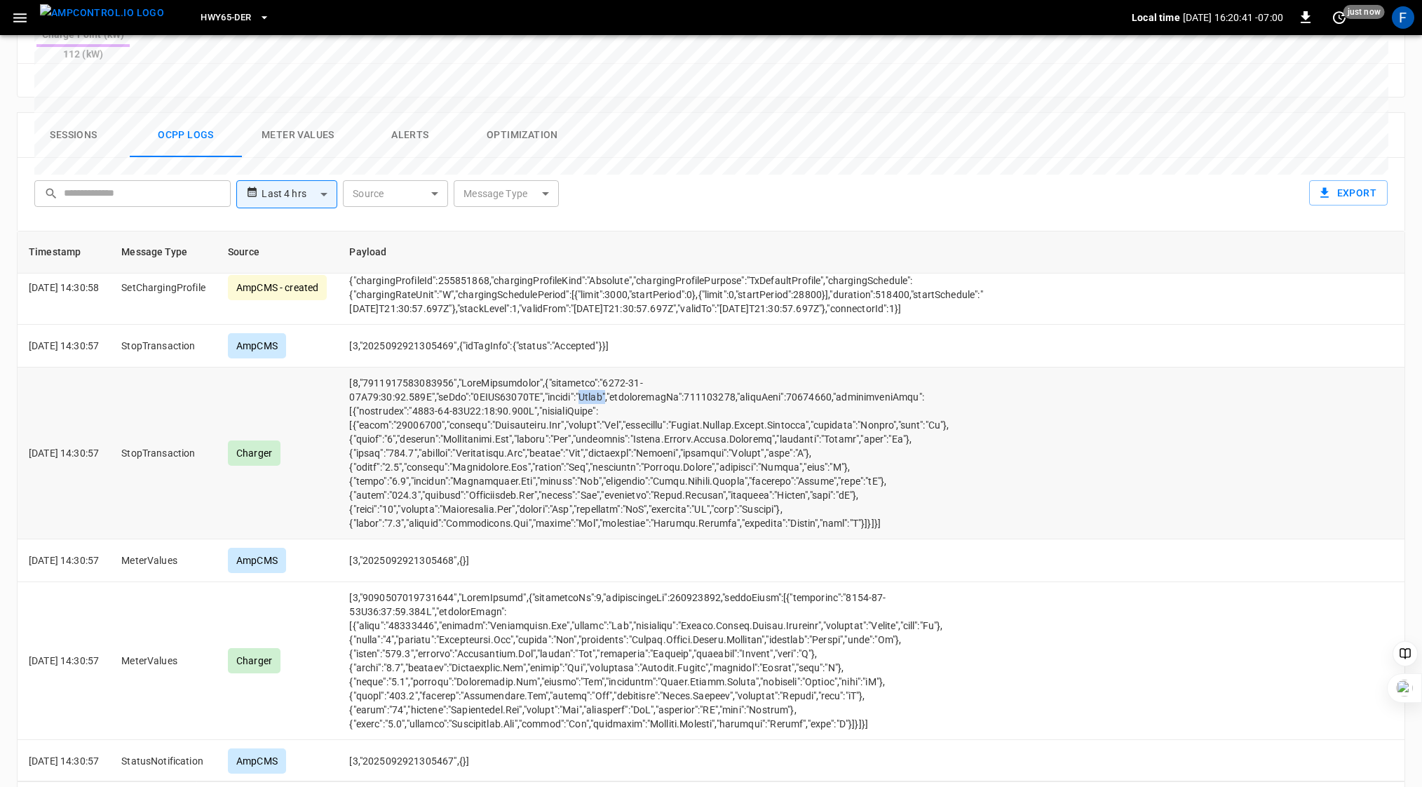
drag, startPoint x: 641, startPoint y: 386, endPoint x: 614, endPoint y: 388, distance: 26.7
click at [614, 388] on td "opcc-messages-table" at bounding box center [673, 453] width 671 height 172
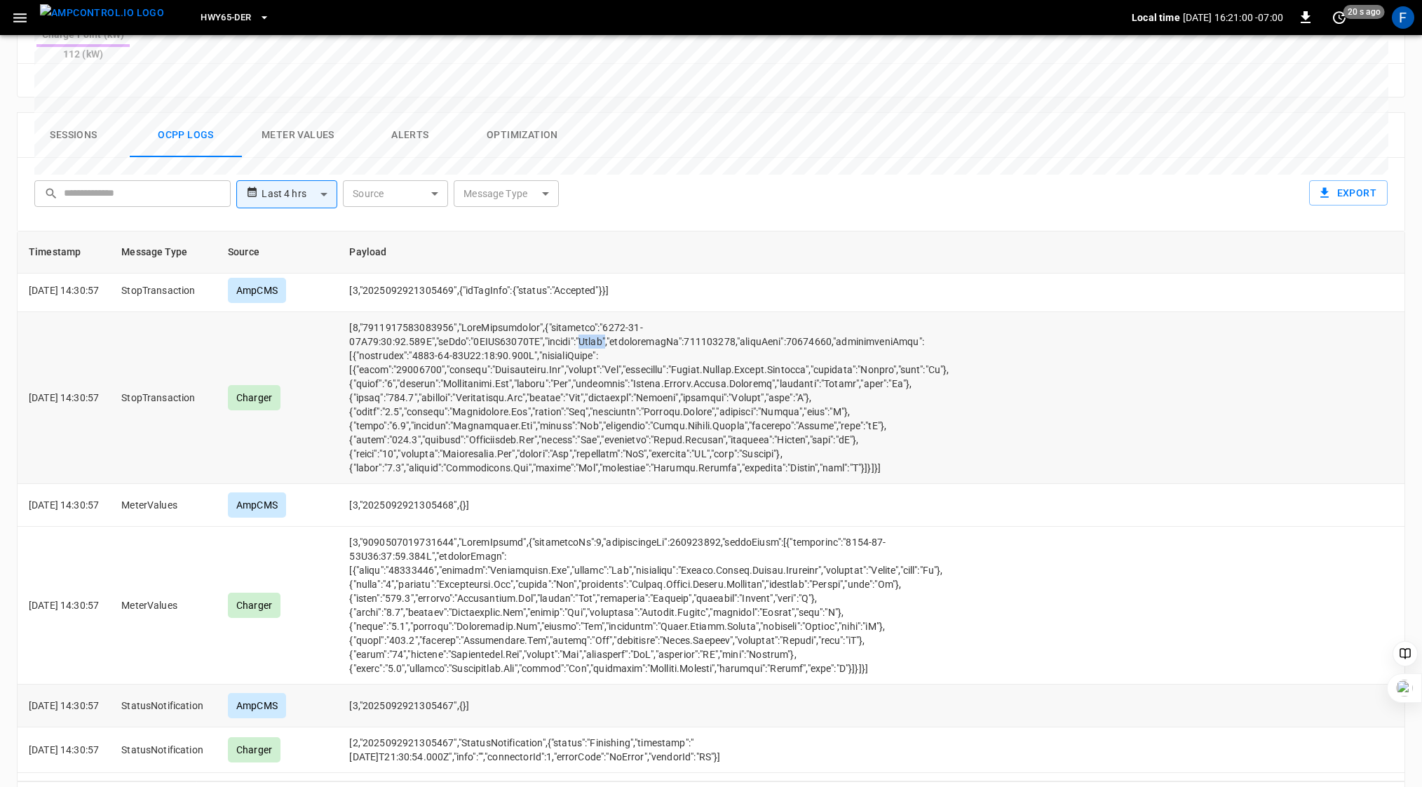
scroll to position [7254, 0]
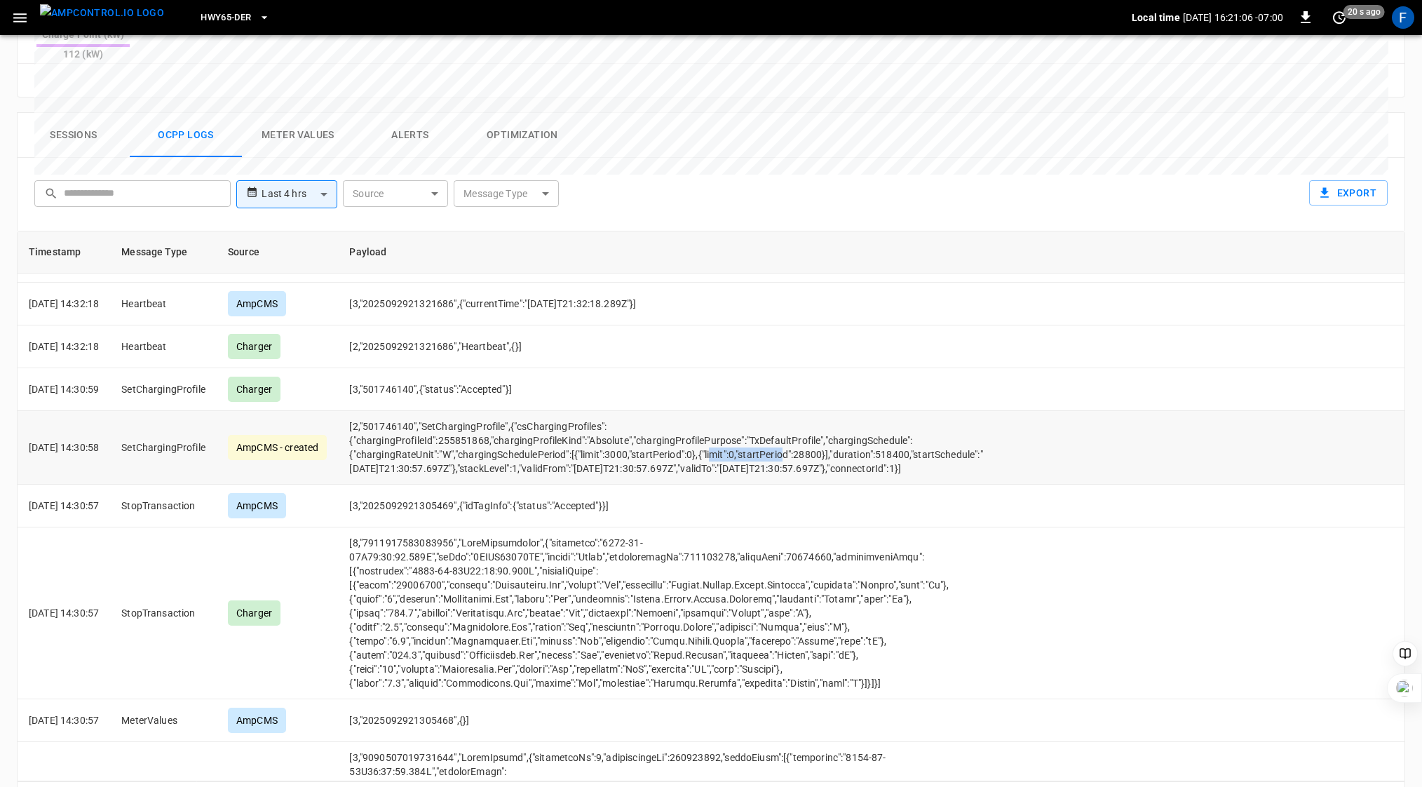
drag, startPoint x: 384, startPoint y: 440, endPoint x: 456, endPoint y: 449, distance: 72.8
click at [456, 449] on td "[2,"501746140","SetChargingProfile",{"csChargingProfiles":{"chargingProfileId":…" at bounding box center [673, 448] width 671 height 74
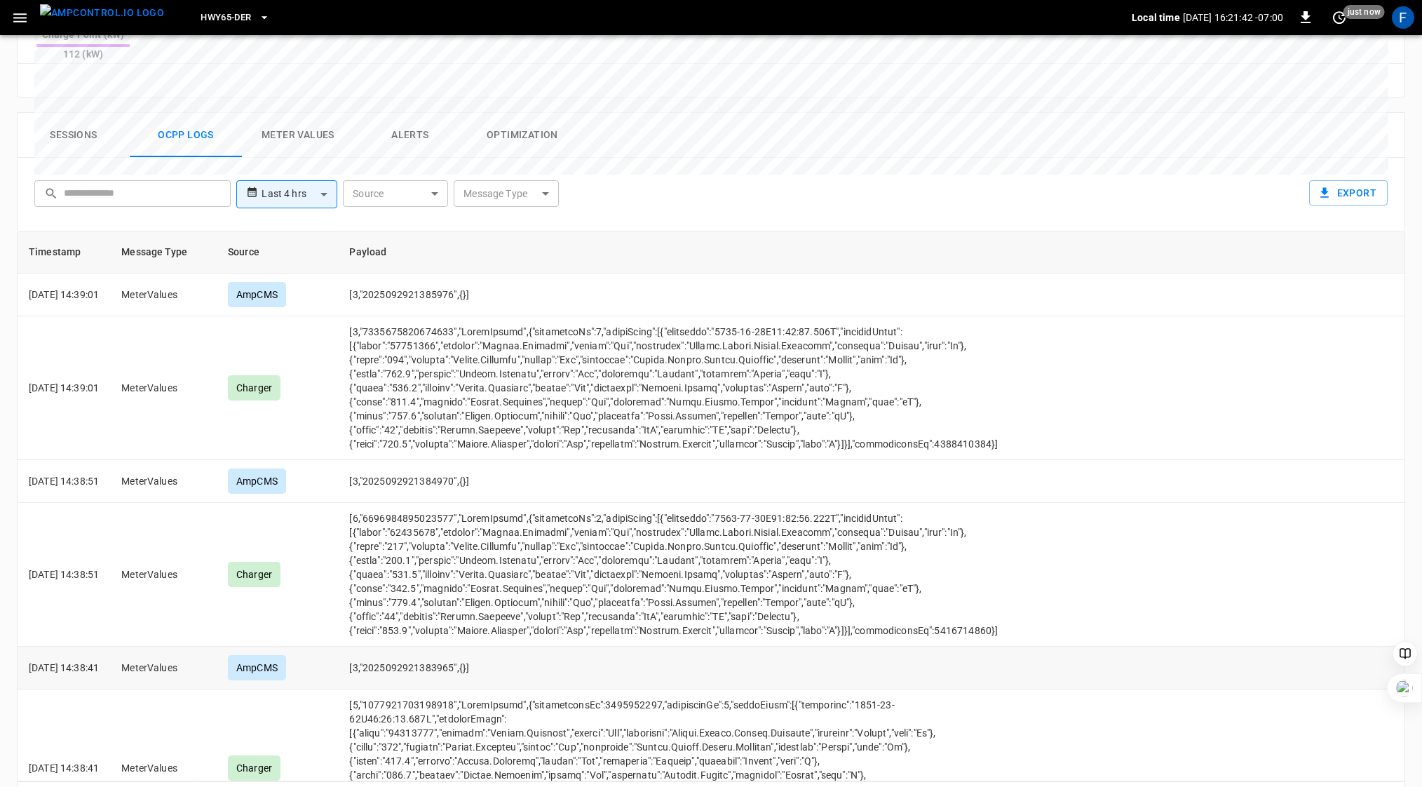
scroll to position [0, 0]
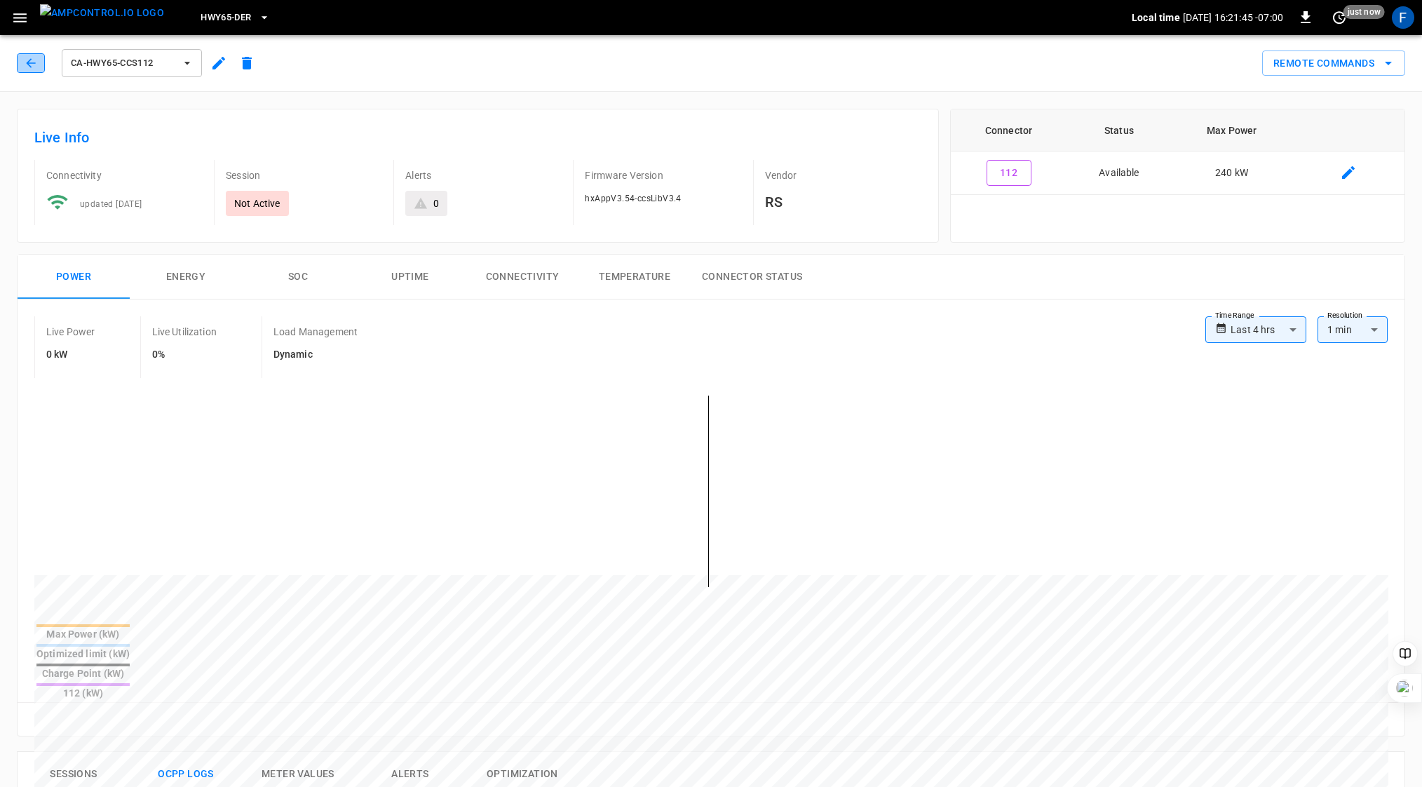
click at [22, 55] on button "button" at bounding box center [31, 63] width 28 height 20
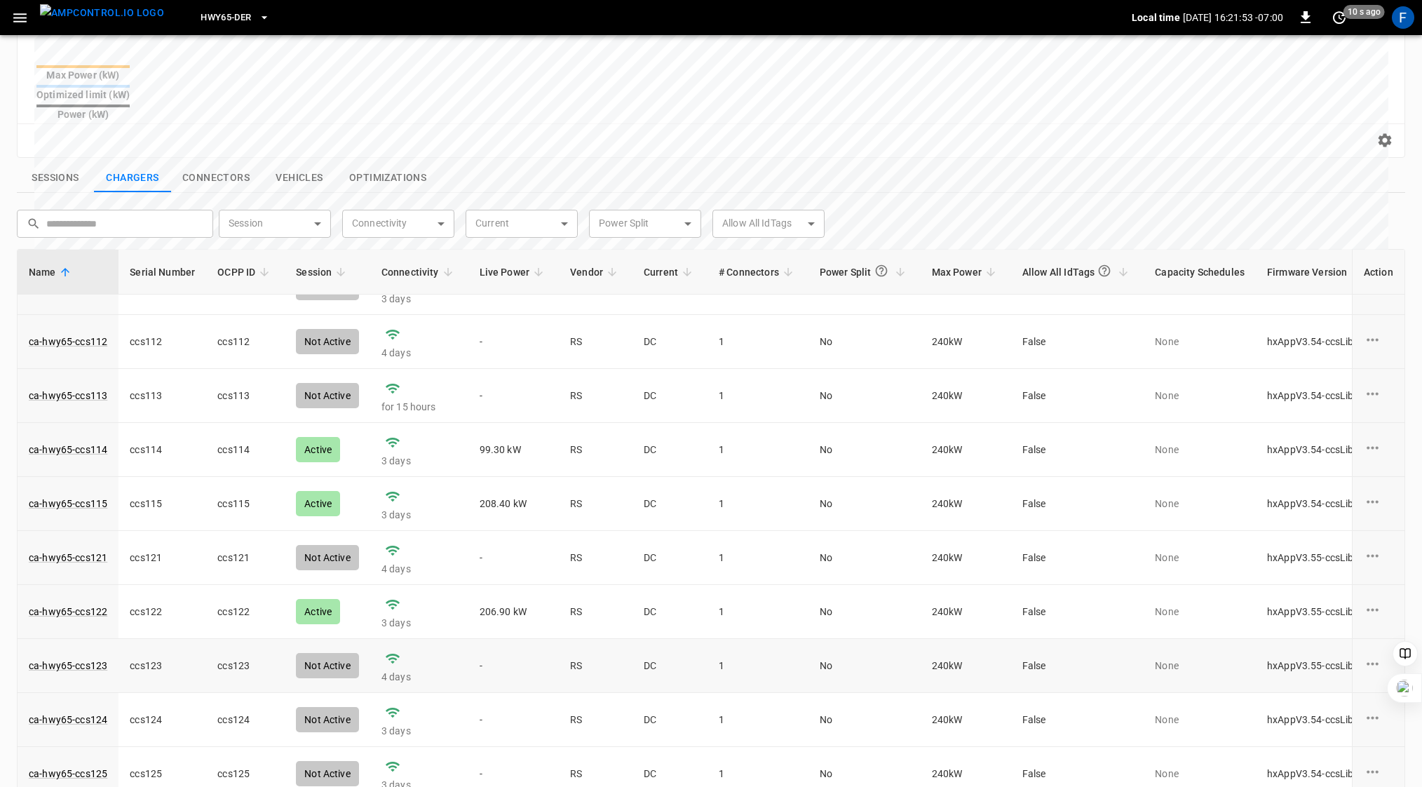
scroll to position [452, 0]
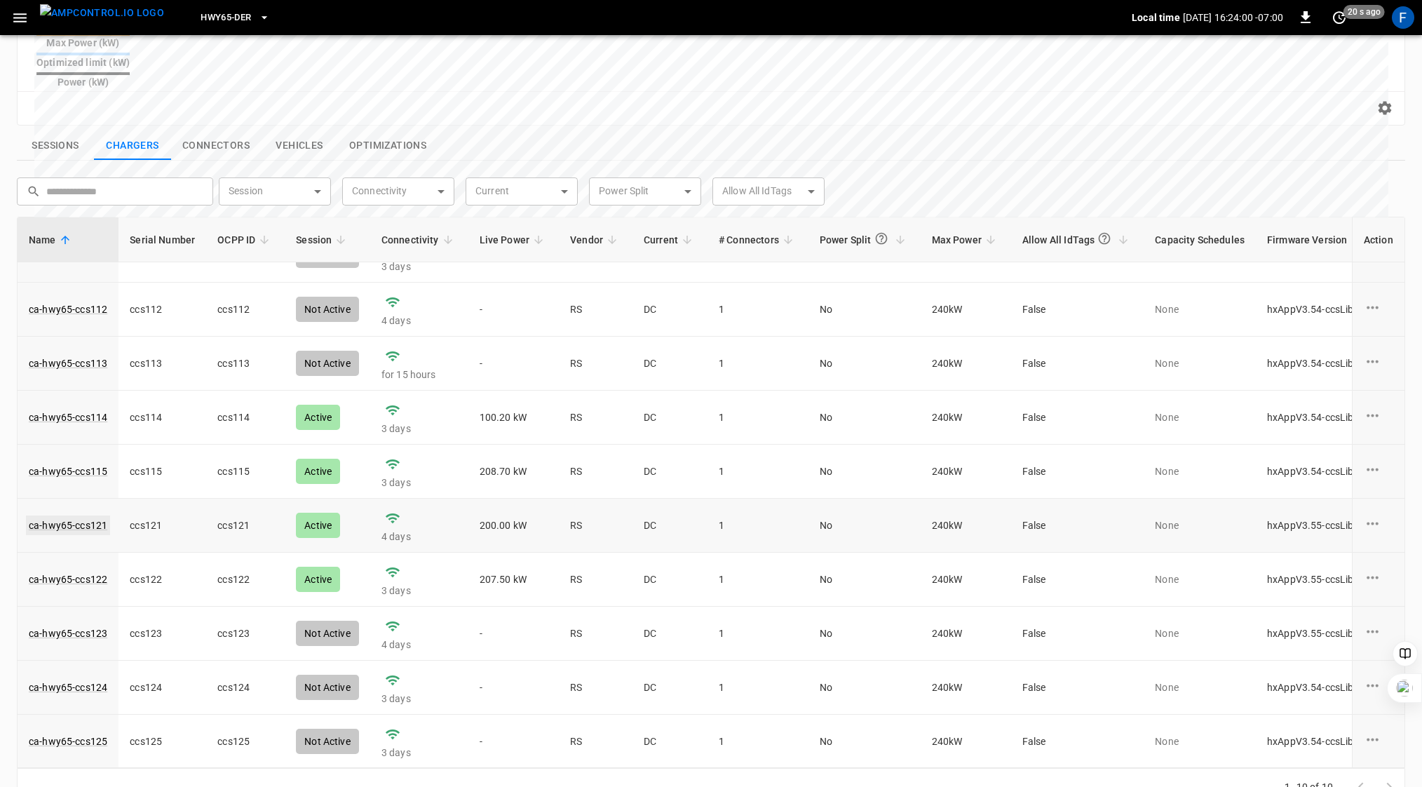
click at [72, 515] on link "ca-hwy65-ccs121" at bounding box center [68, 525] width 84 height 20
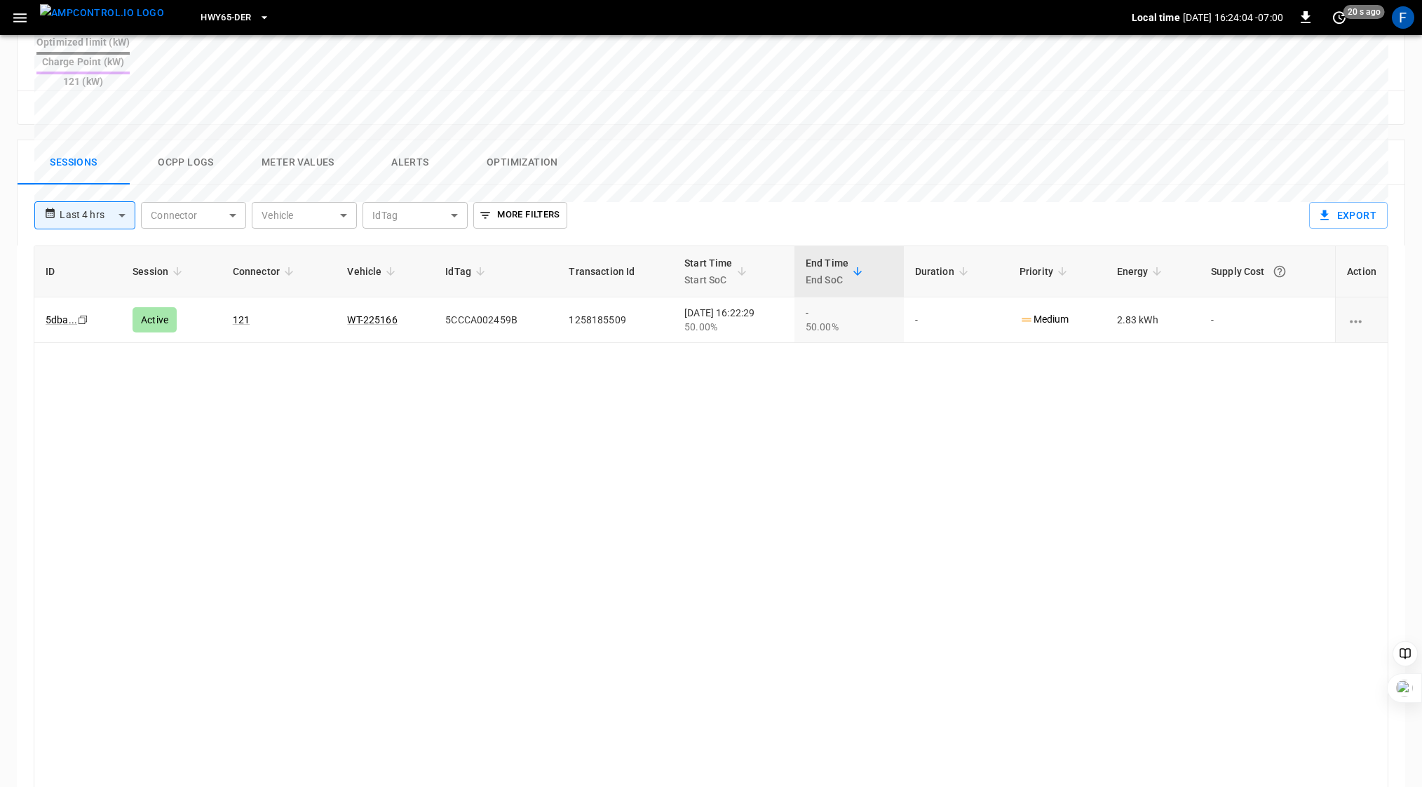
scroll to position [606, 0]
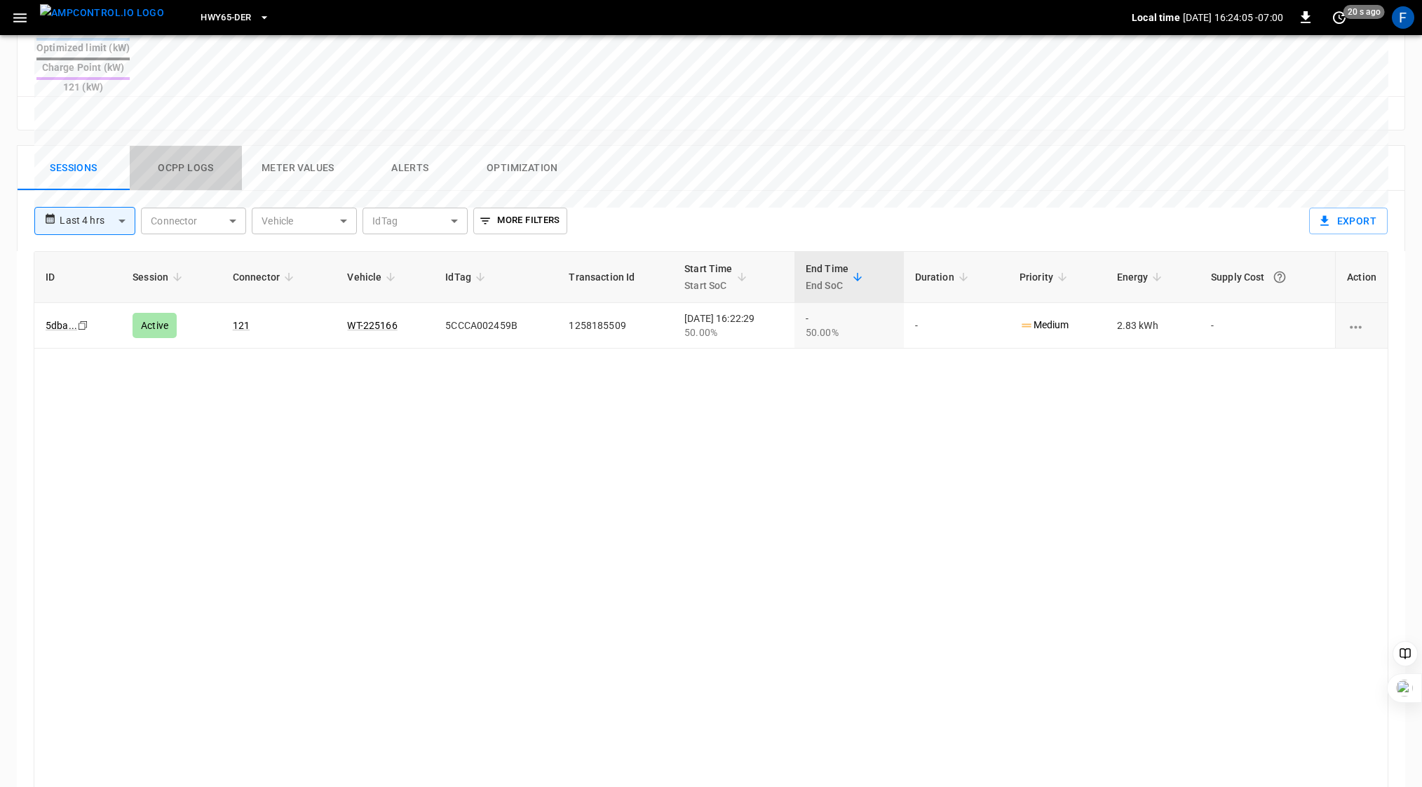
click at [191, 146] on button "Ocpp logs" at bounding box center [186, 168] width 112 height 45
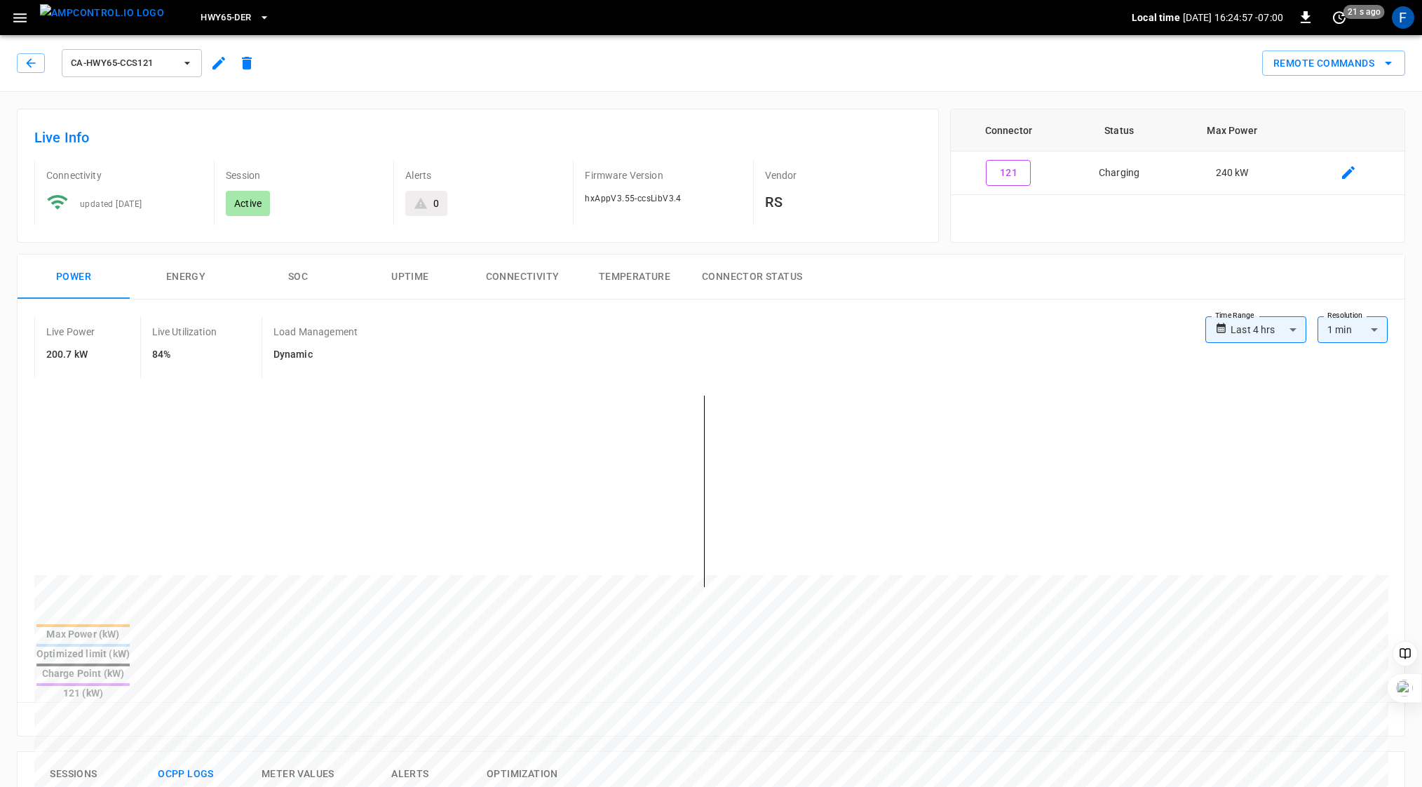
scroll to position [639, 0]
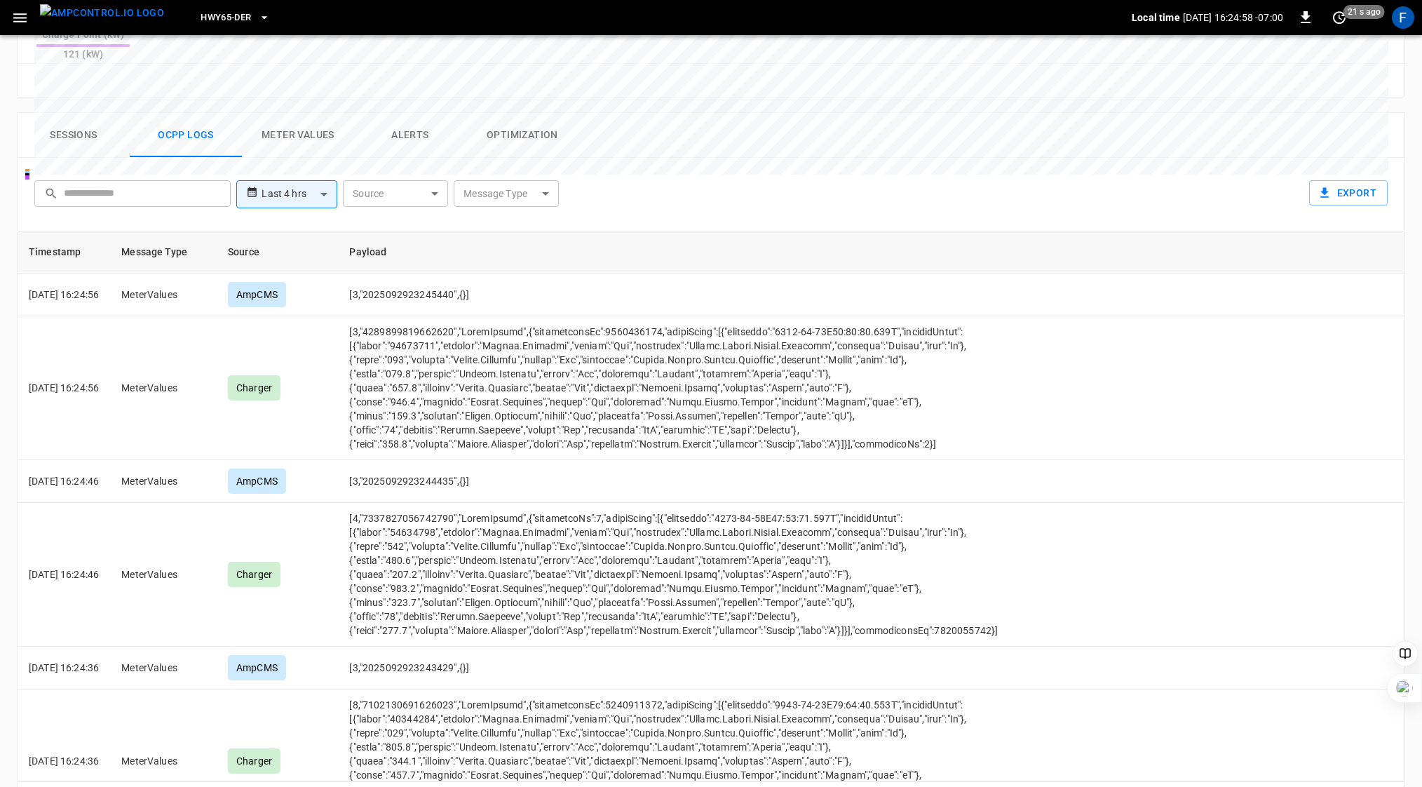
click at [72, 113] on button "Sessions" at bounding box center [74, 135] width 112 height 45
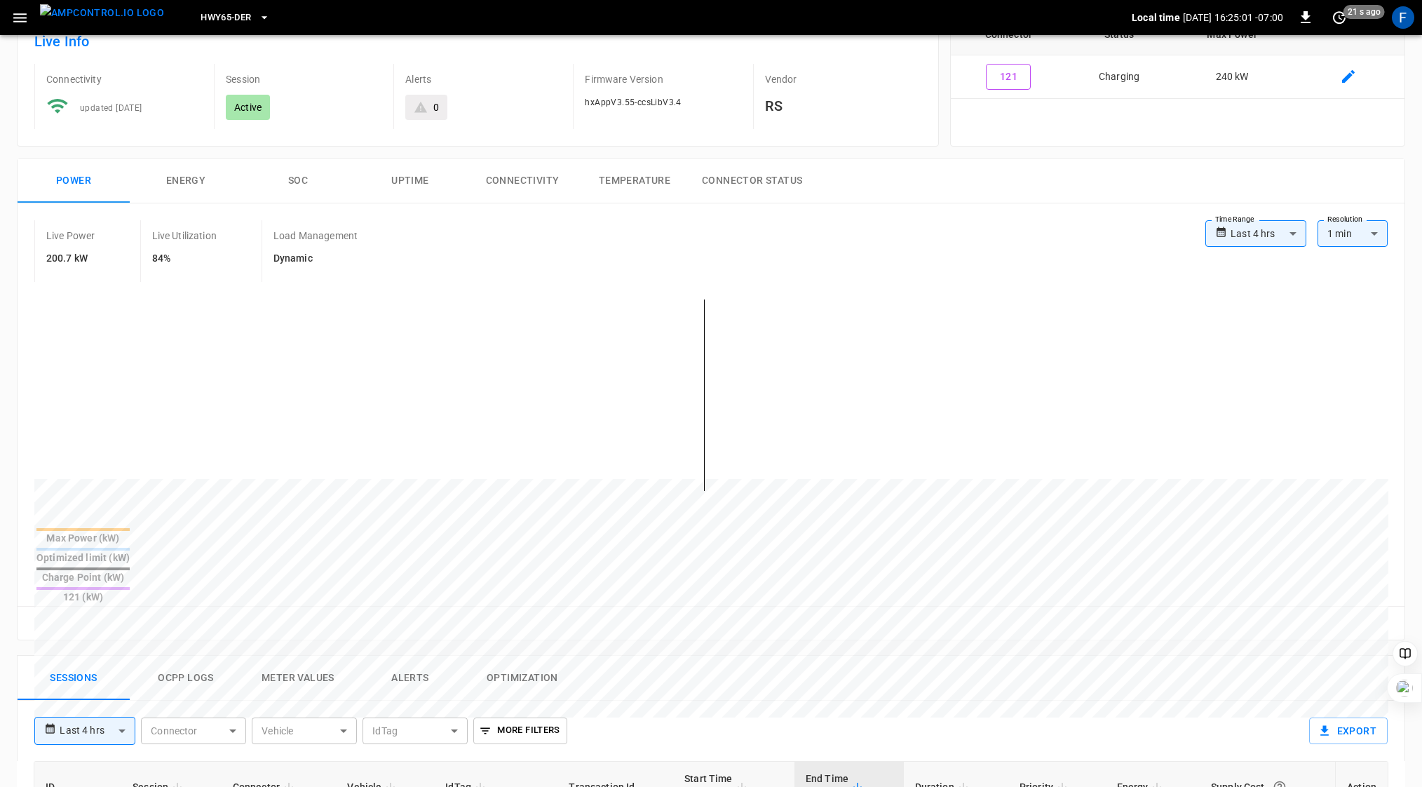
scroll to position [90, 0]
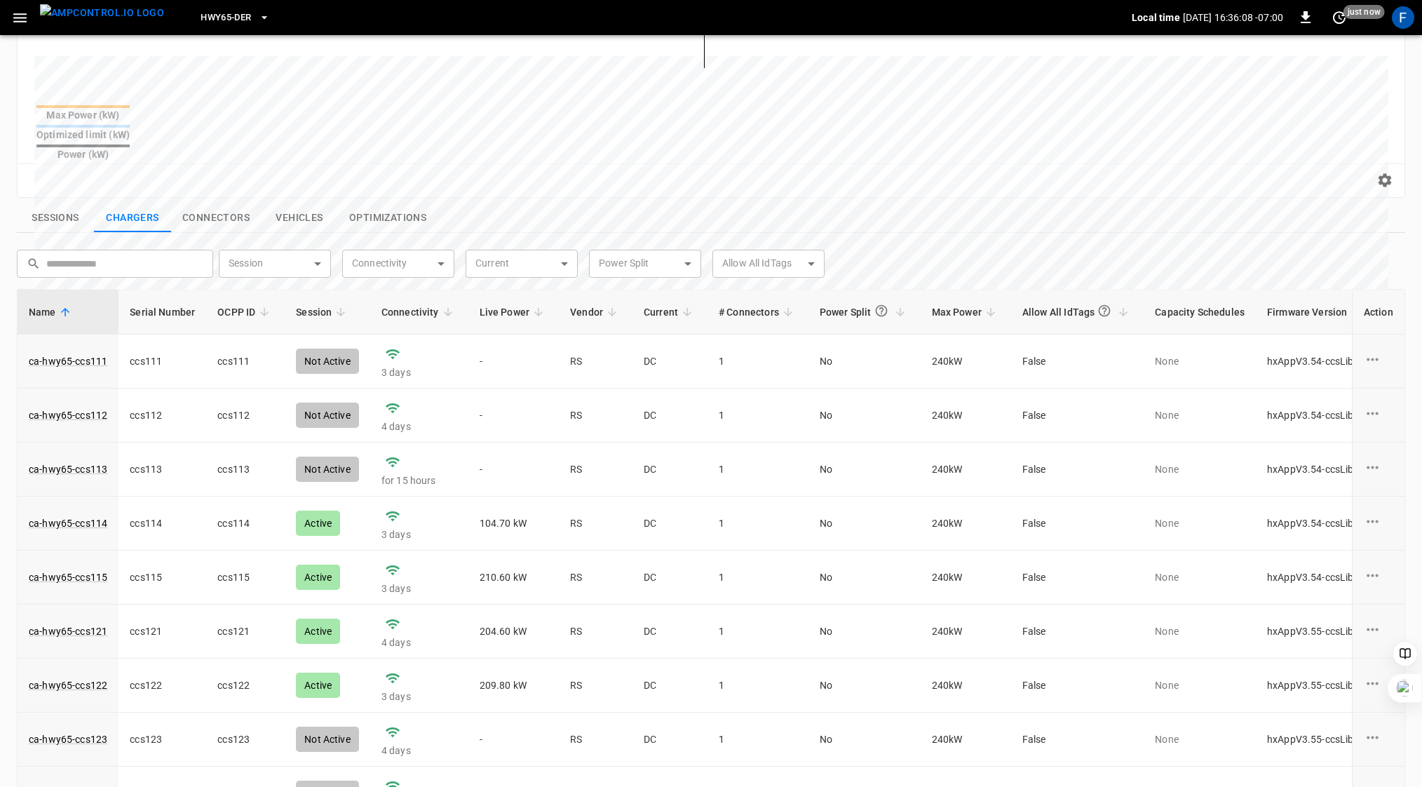
scroll to position [452, 0]
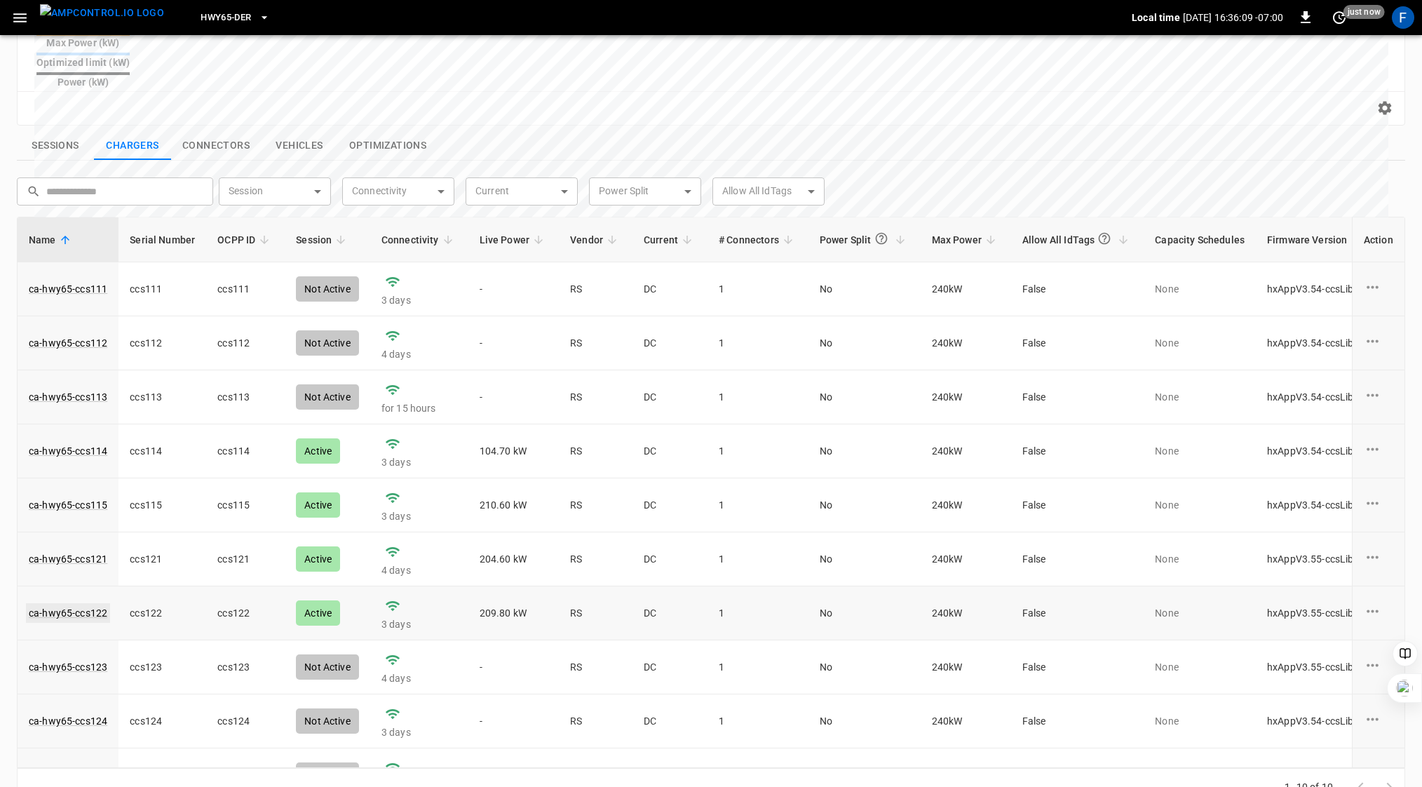
click at [72, 603] on link "ca-hwy65-ccs122" at bounding box center [68, 613] width 84 height 20
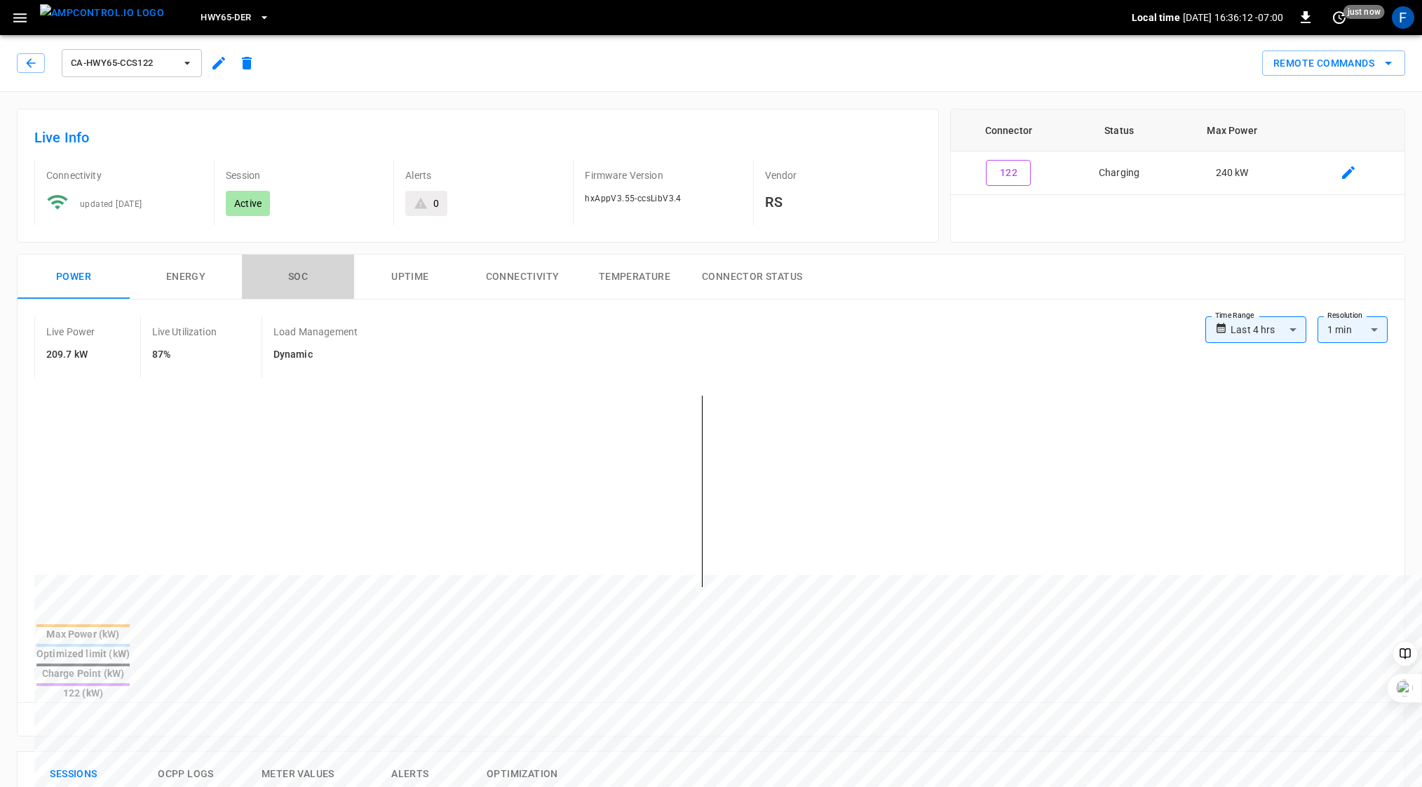
click at [301, 273] on button "SOC" at bounding box center [298, 277] width 112 height 45
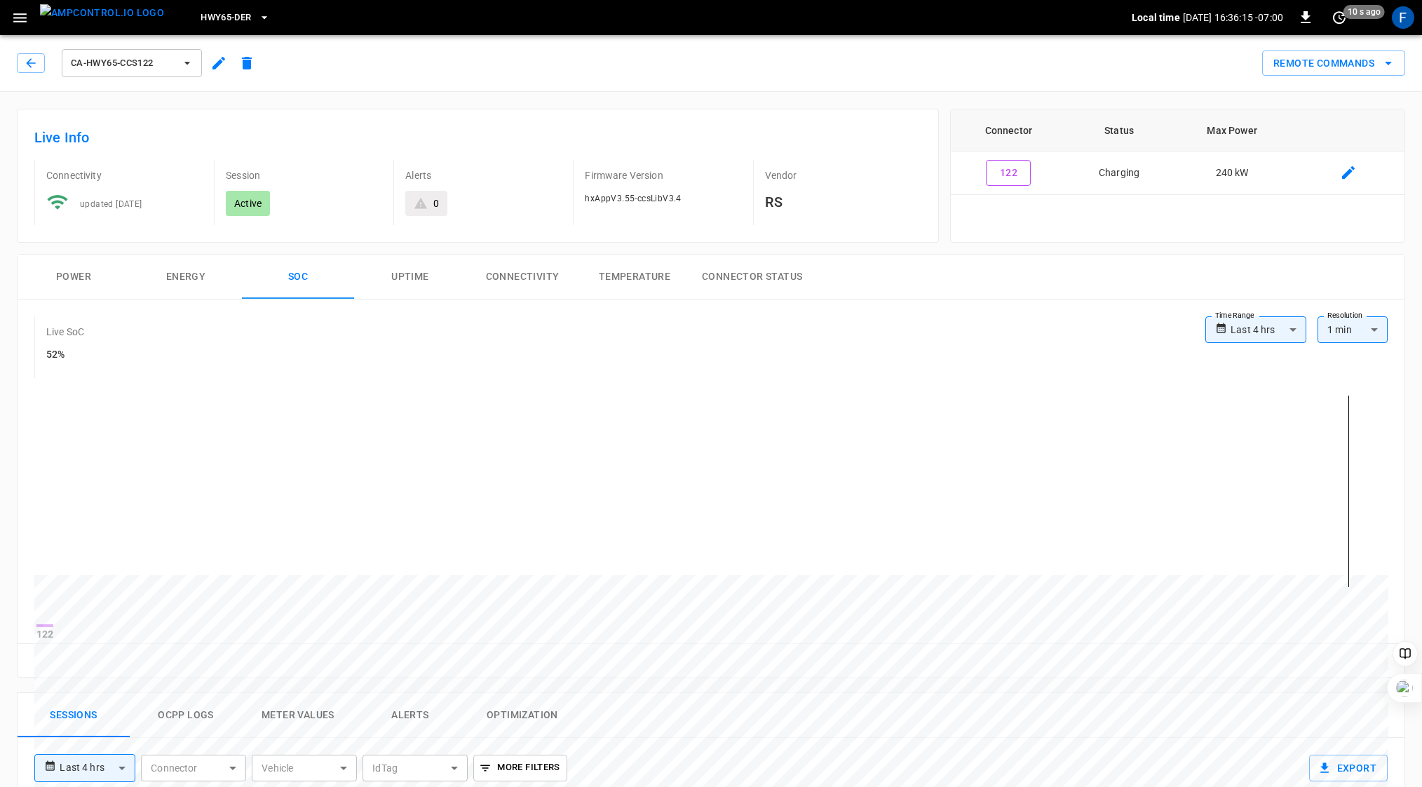
scroll to position [626, 0]
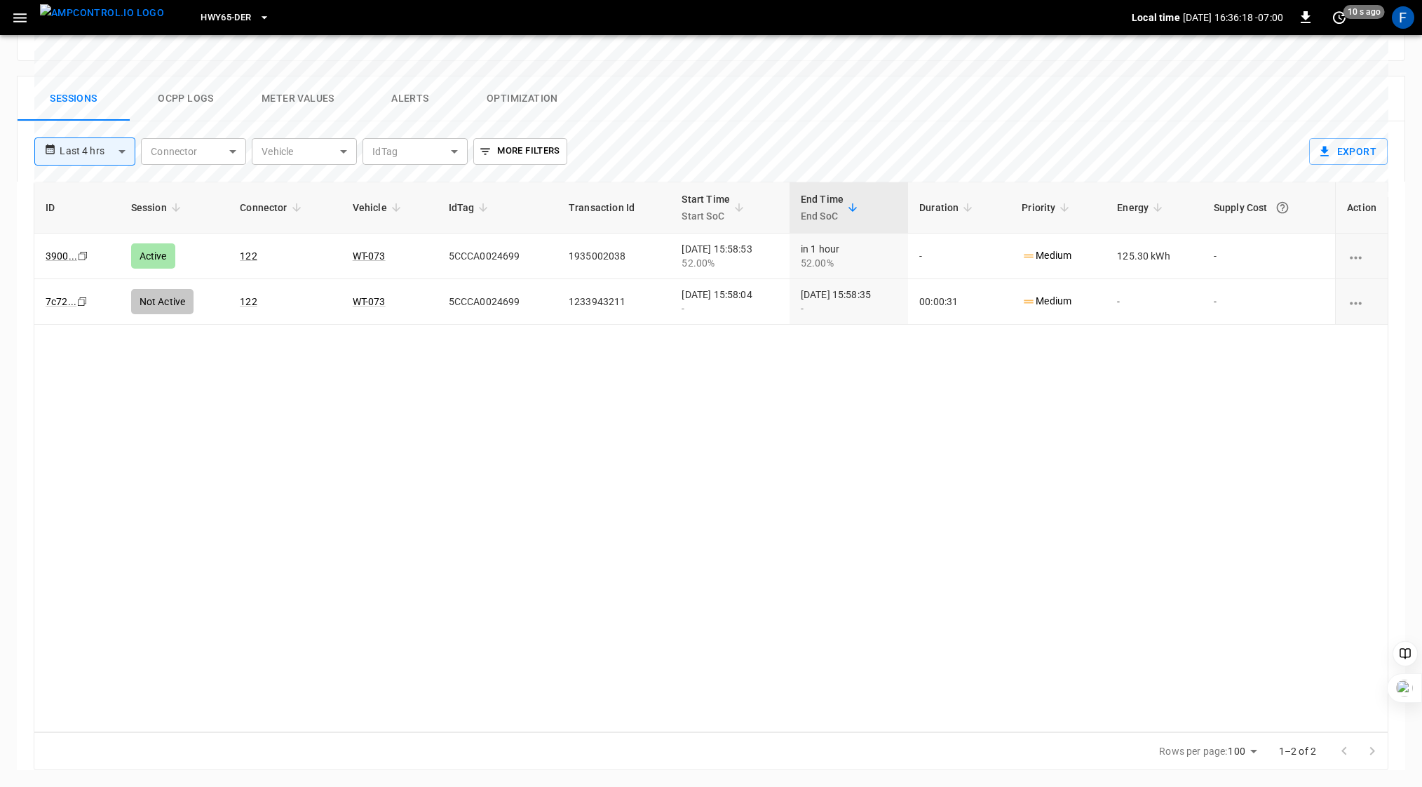
click at [179, 104] on button "Ocpp logs" at bounding box center [186, 98] width 112 height 45
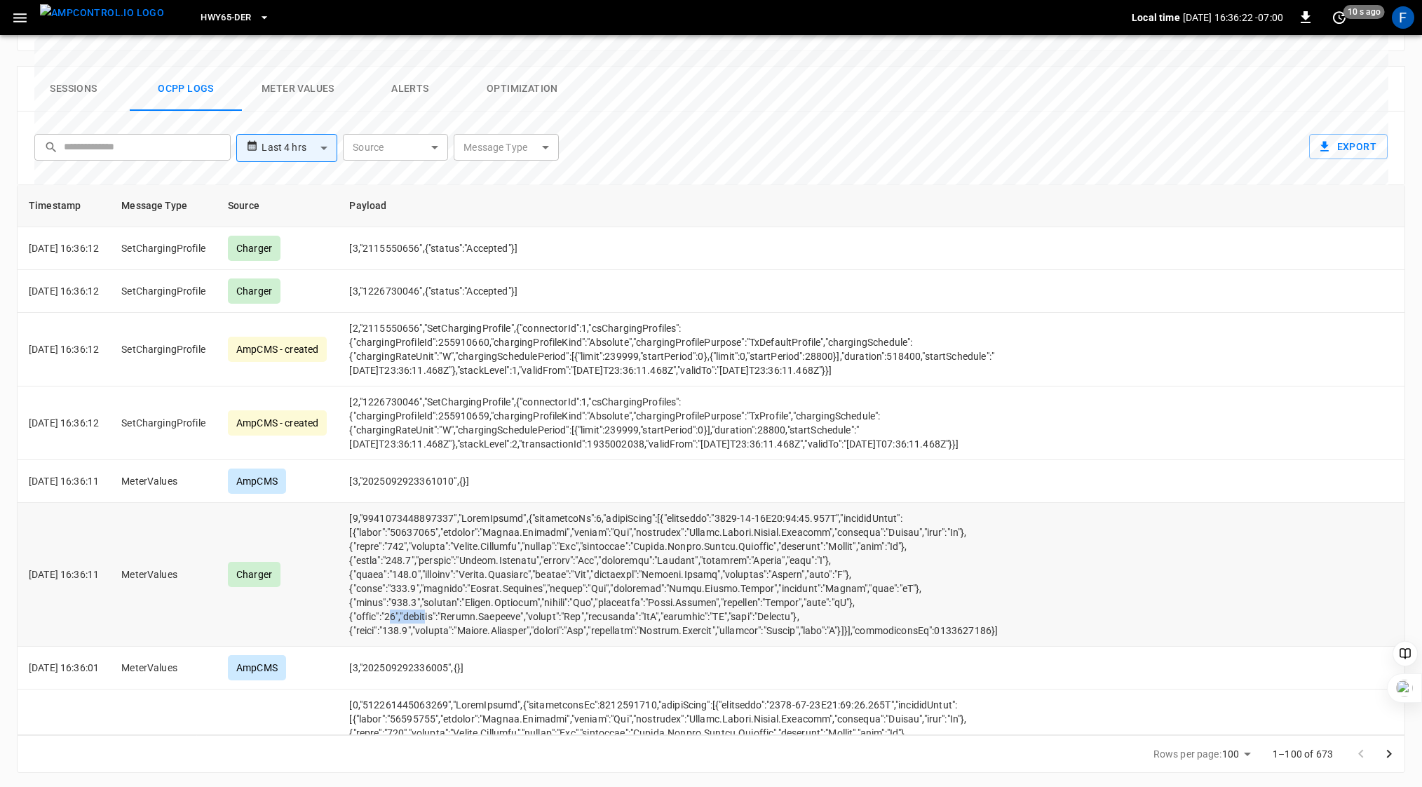
drag, startPoint x: 415, startPoint y: 640, endPoint x: 457, endPoint y: 640, distance: 42.1
click at [457, 640] on td "opcc-messages-table" at bounding box center [673, 575] width 671 height 144
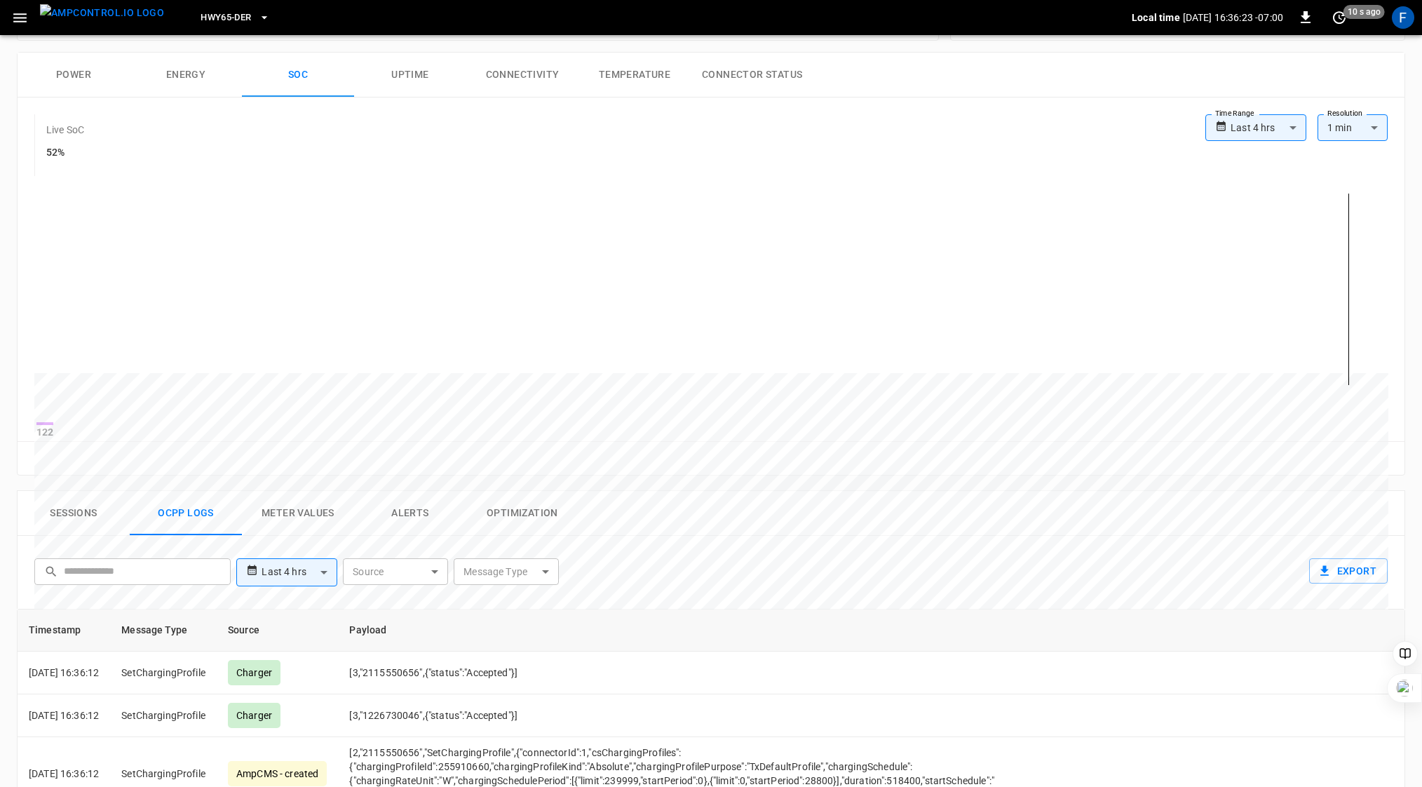
scroll to position [0, 0]
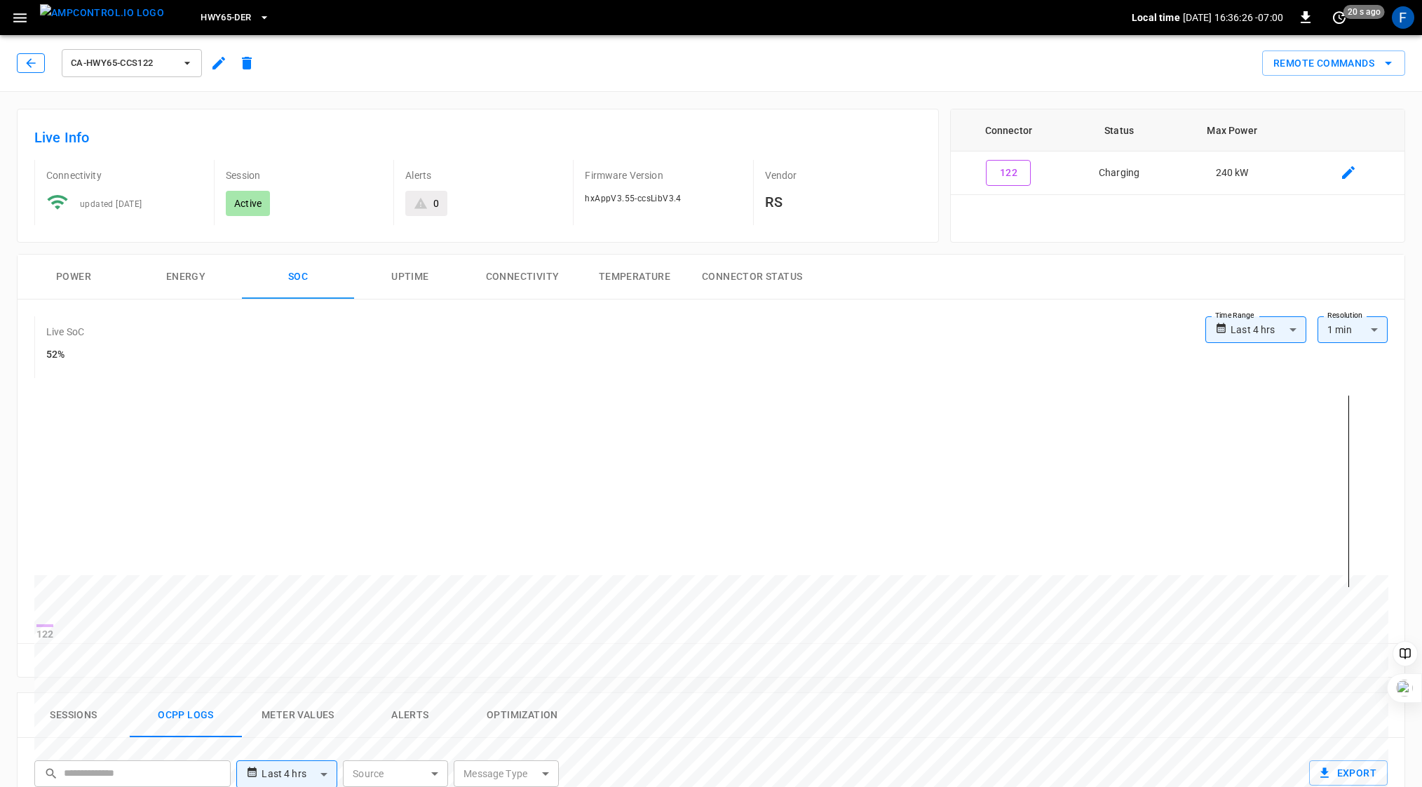
click at [28, 67] on icon "button" at bounding box center [31, 63] width 14 height 14
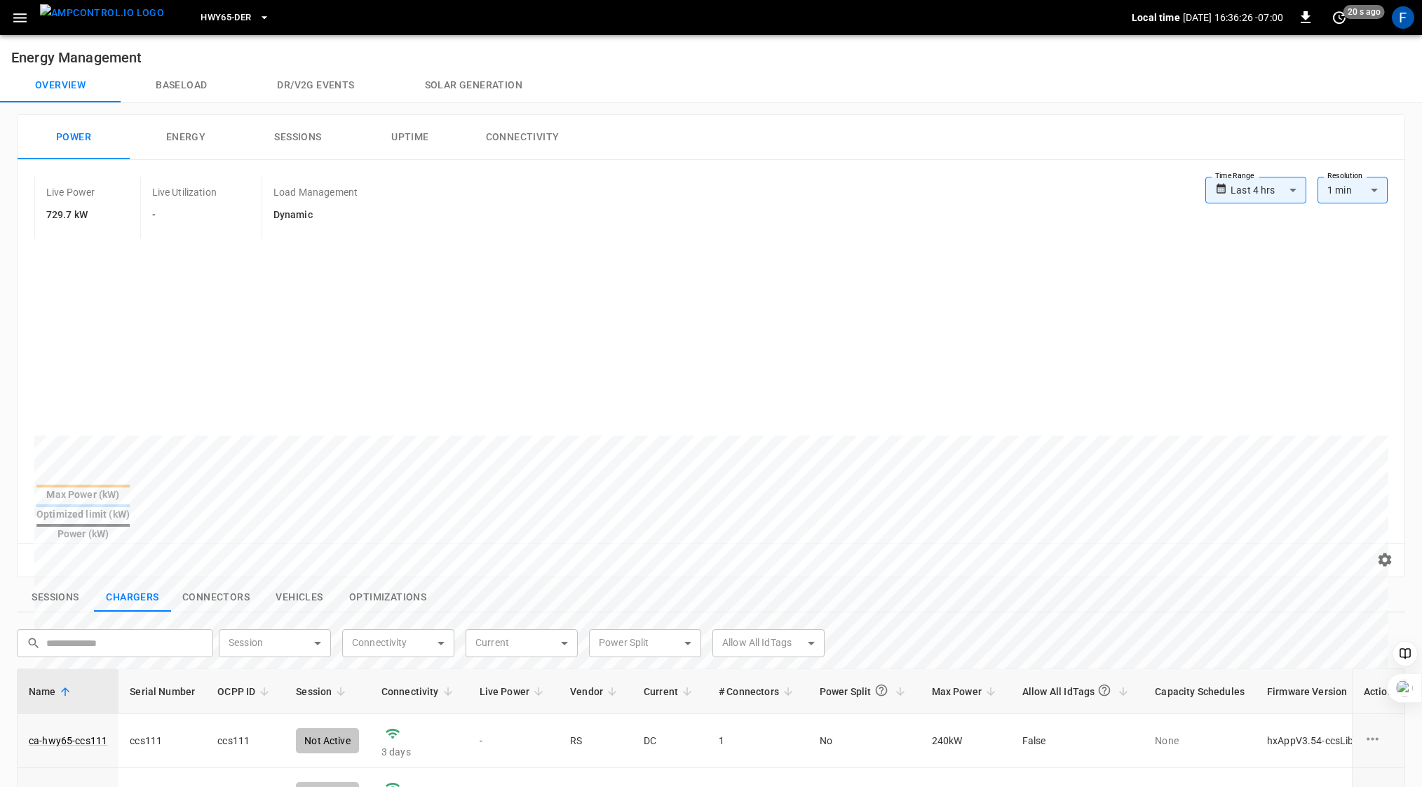
scroll to position [419, 0]
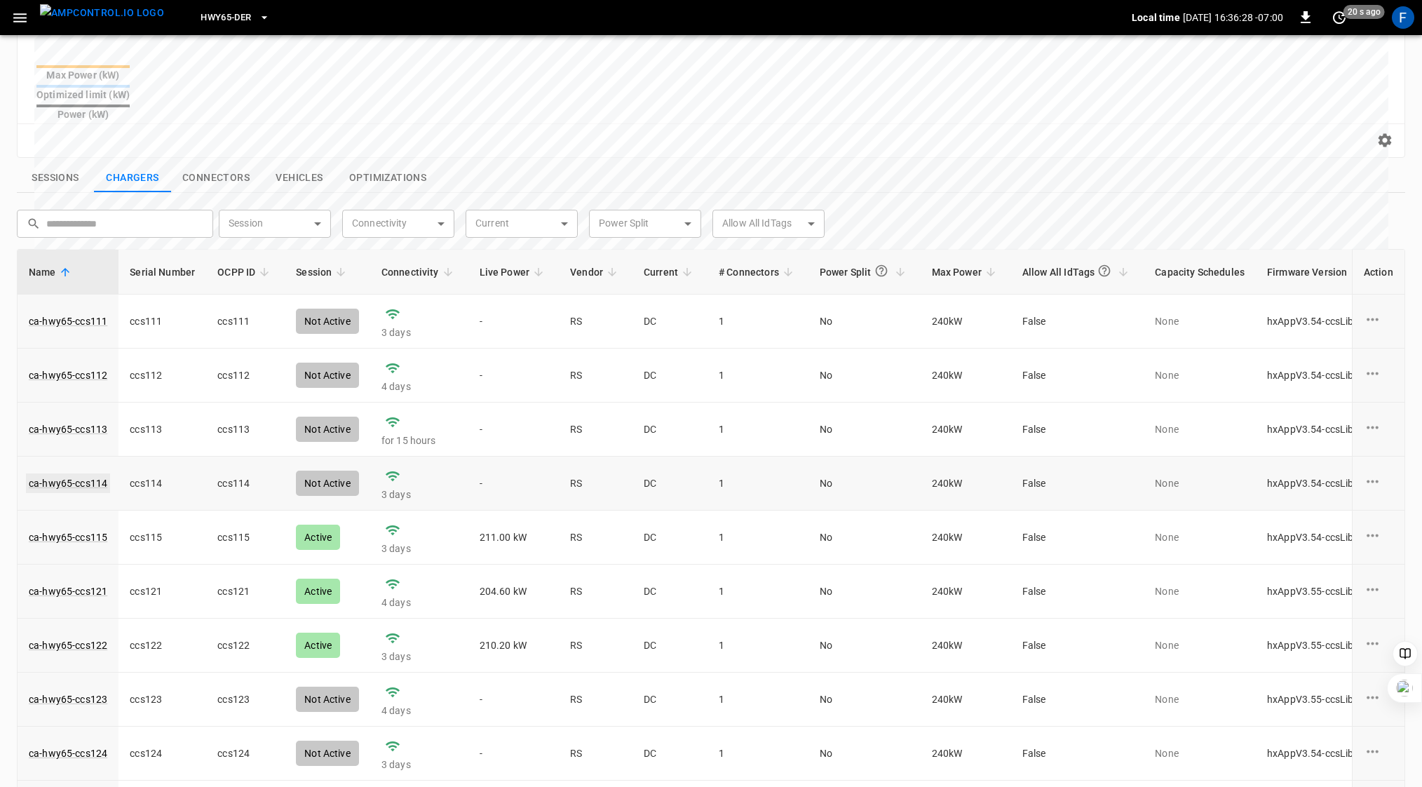
click at [89, 473] on link "ca-hwy65-ccs114" at bounding box center [68, 483] width 84 height 20
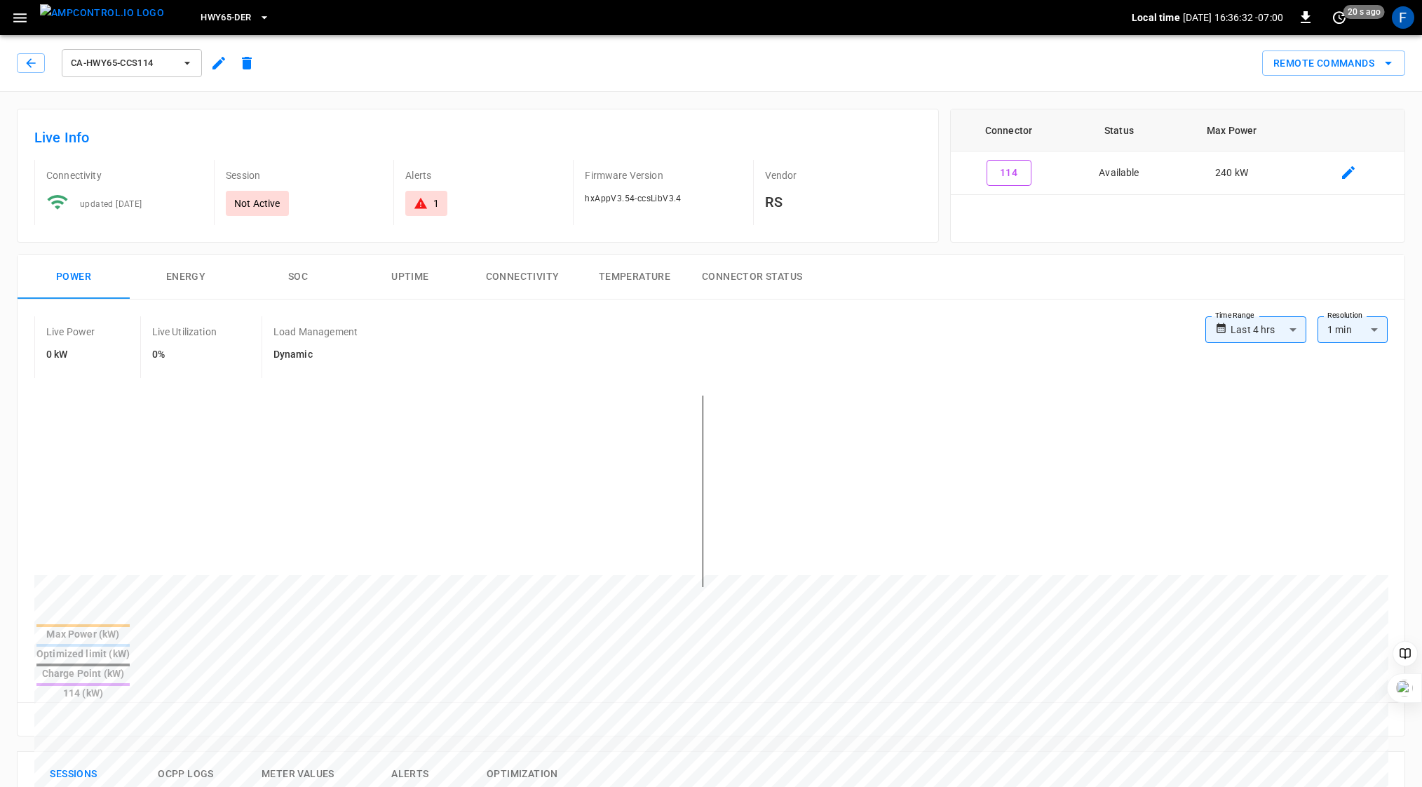
click at [297, 272] on button "SOC" at bounding box center [298, 277] width 112 height 45
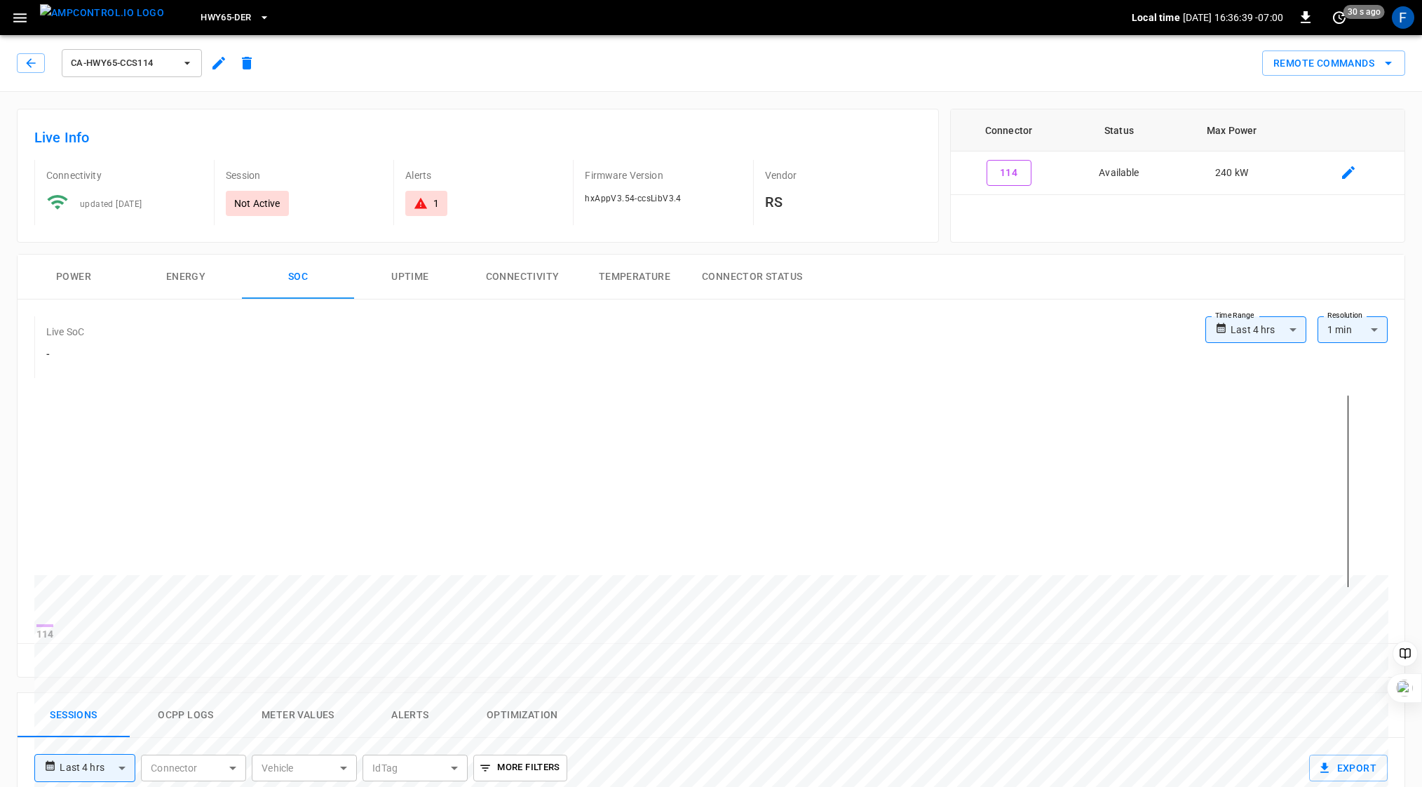
click at [424, 198] on icon at bounding box center [421, 203] width 14 height 14
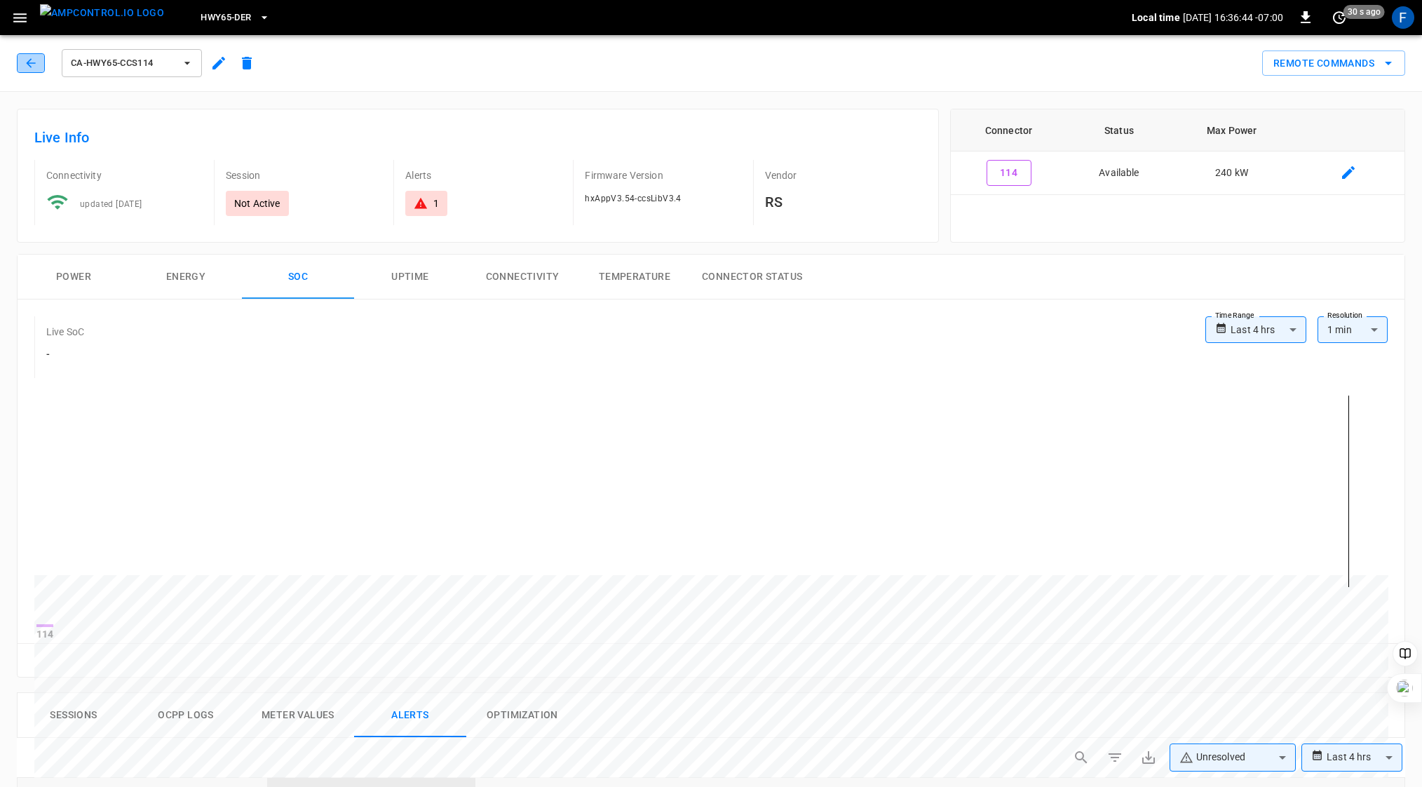
click at [25, 59] on icon "button" at bounding box center [31, 63] width 14 height 14
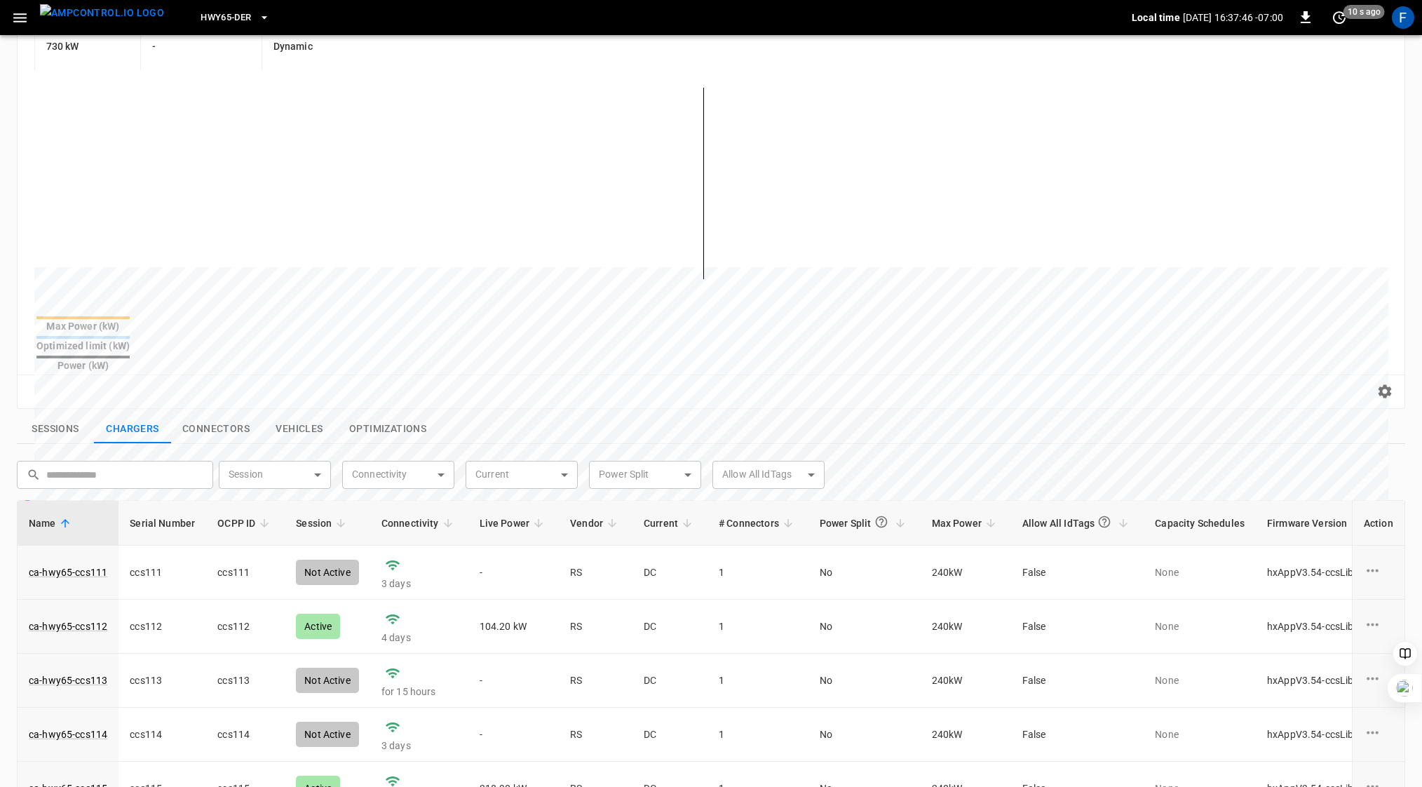
scroll to position [452, 0]
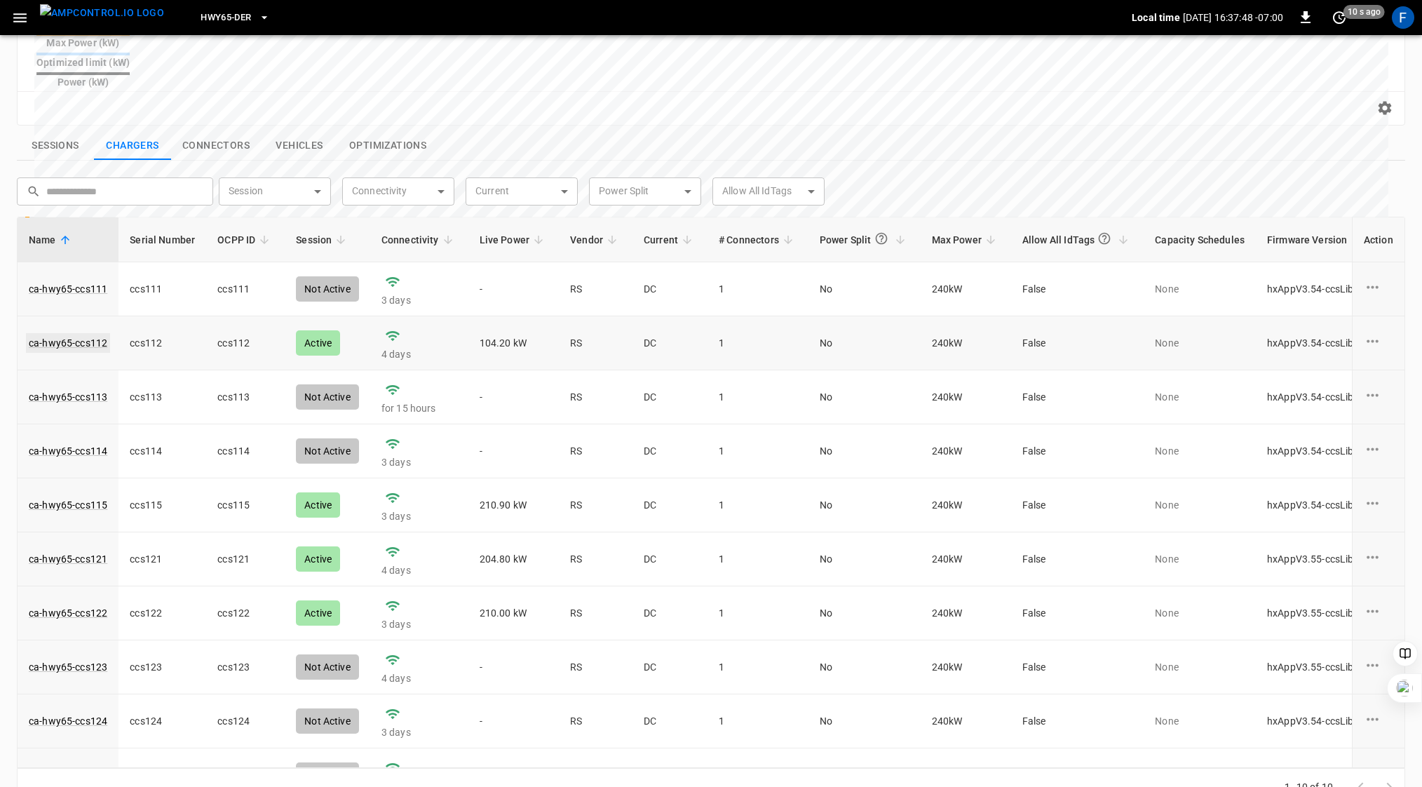
click at [83, 333] on link "ca-hwy65-ccs112" at bounding box center [68, 343] width 84 height 20
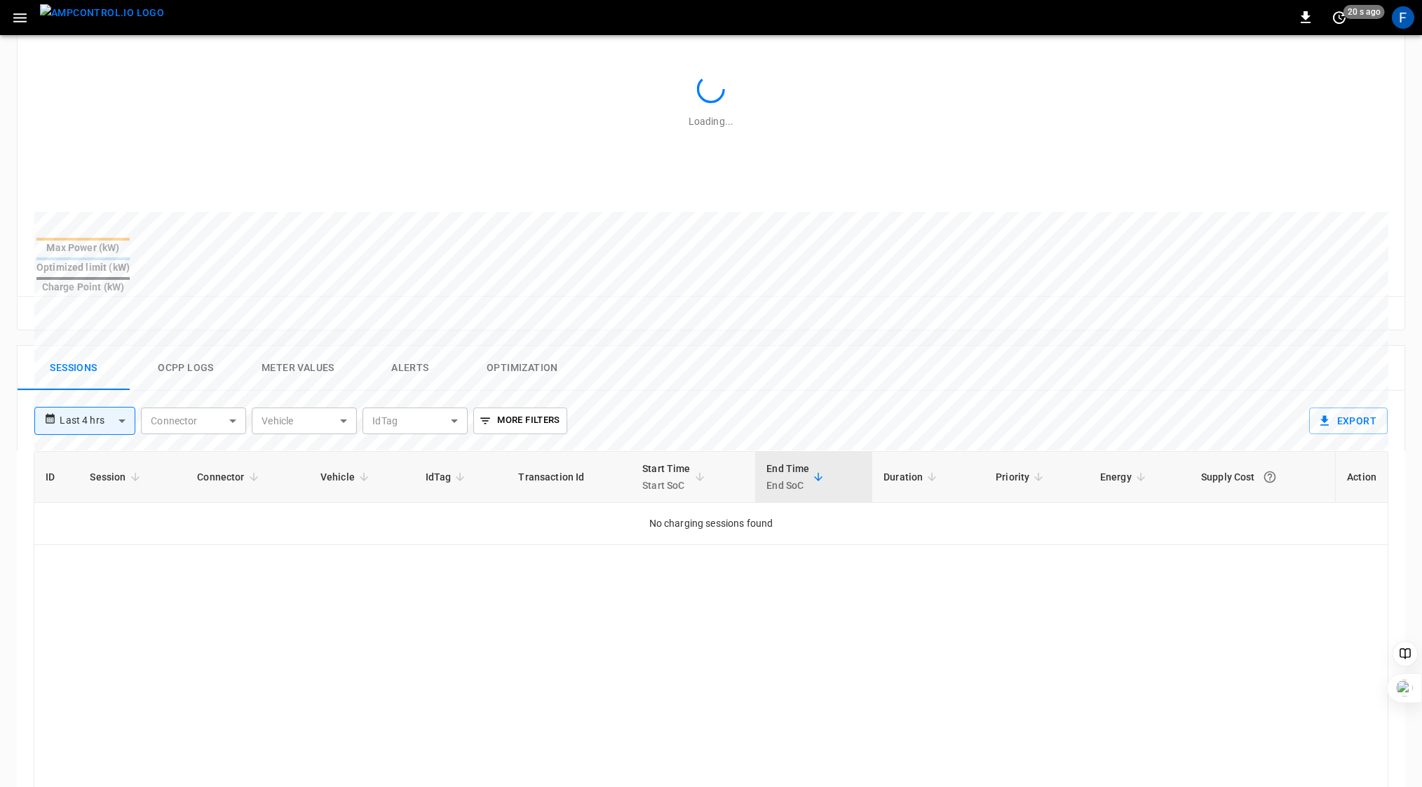
scroll to position [541, 0]
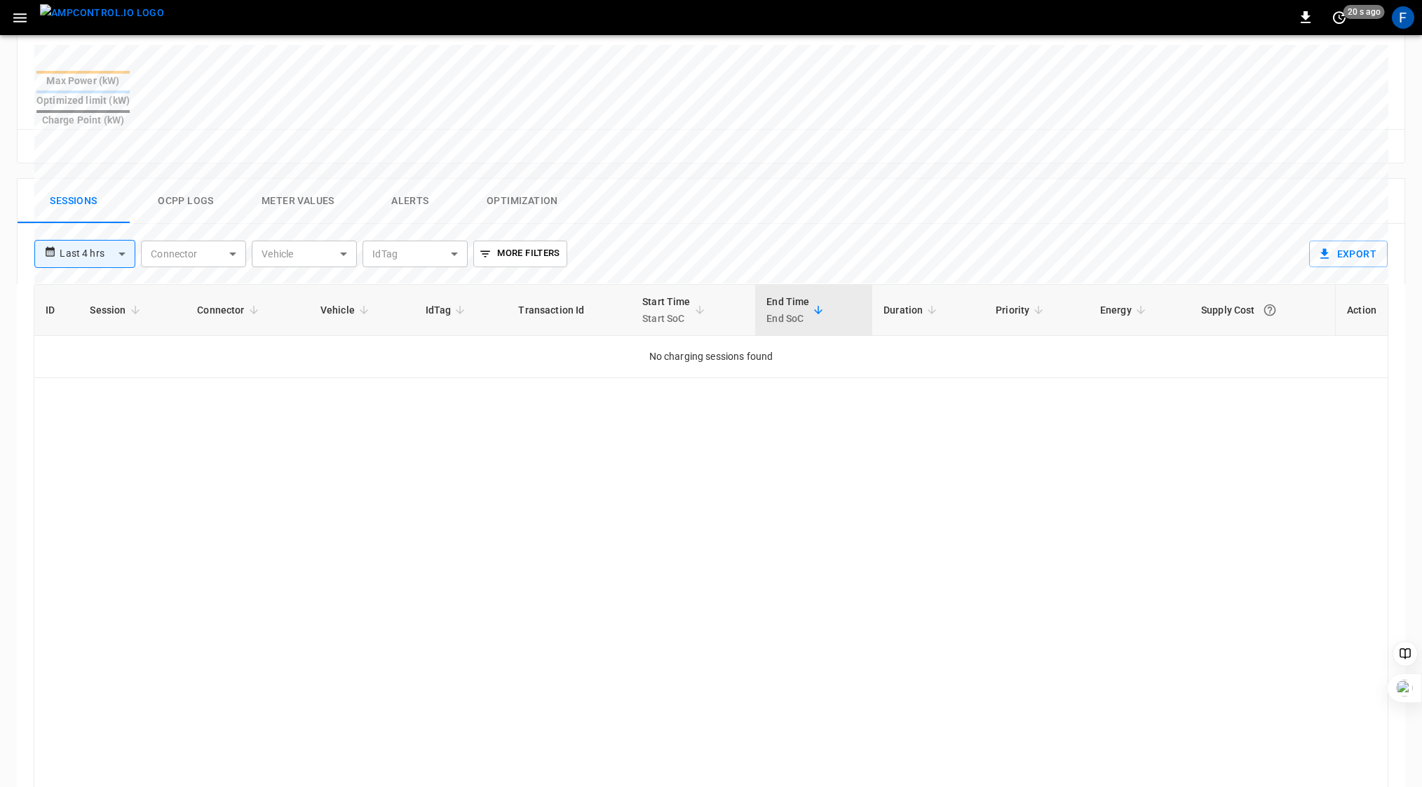
click at [496, 470] on div "ID Session Connector Vehicle IdTag Transaction Id Start Time Start SoC End Time…" at bounding box center [711, 559] width 1355 height 550
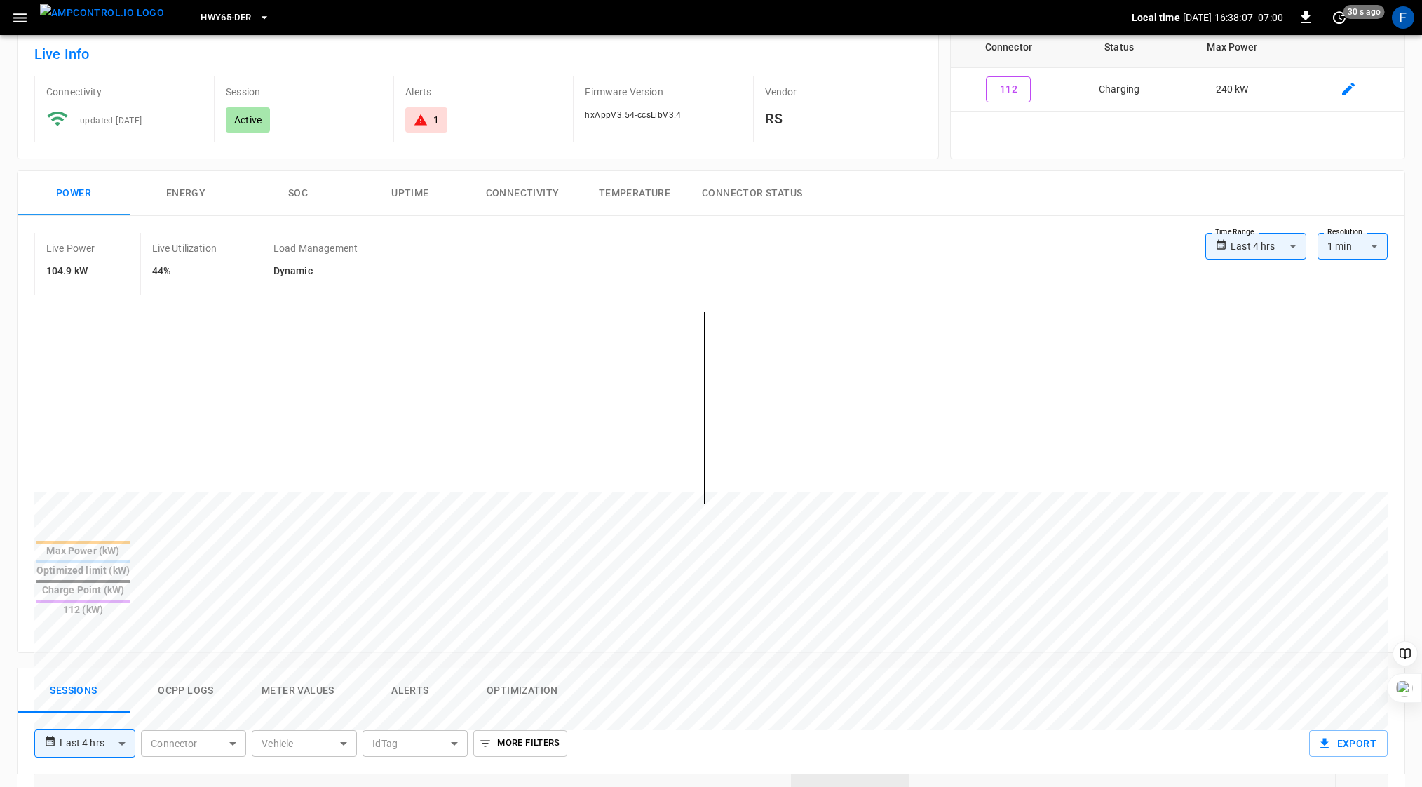
scroll to position [55, 0]
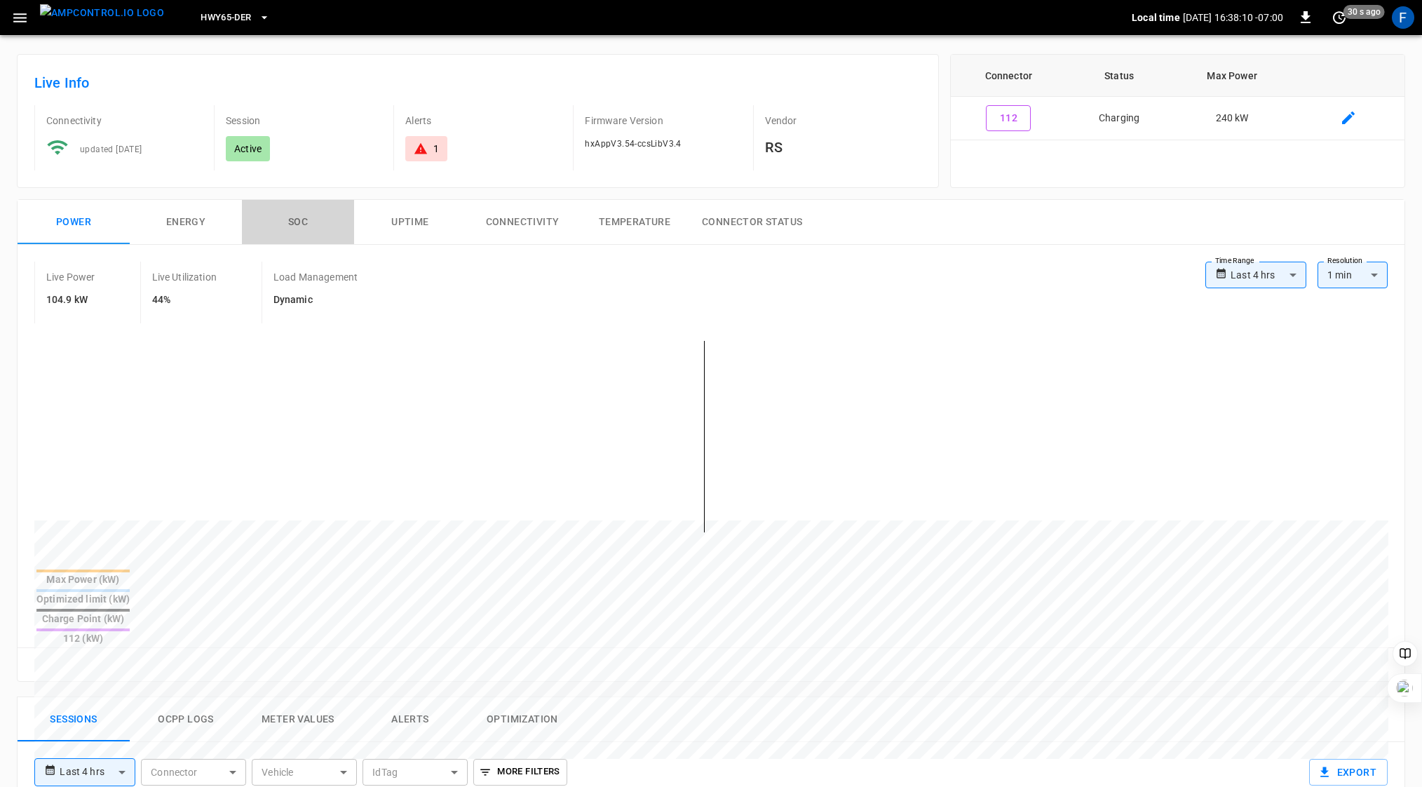
click at [297, 217] on button "SOC" at bounding box center [298, 222] width 112 height 45
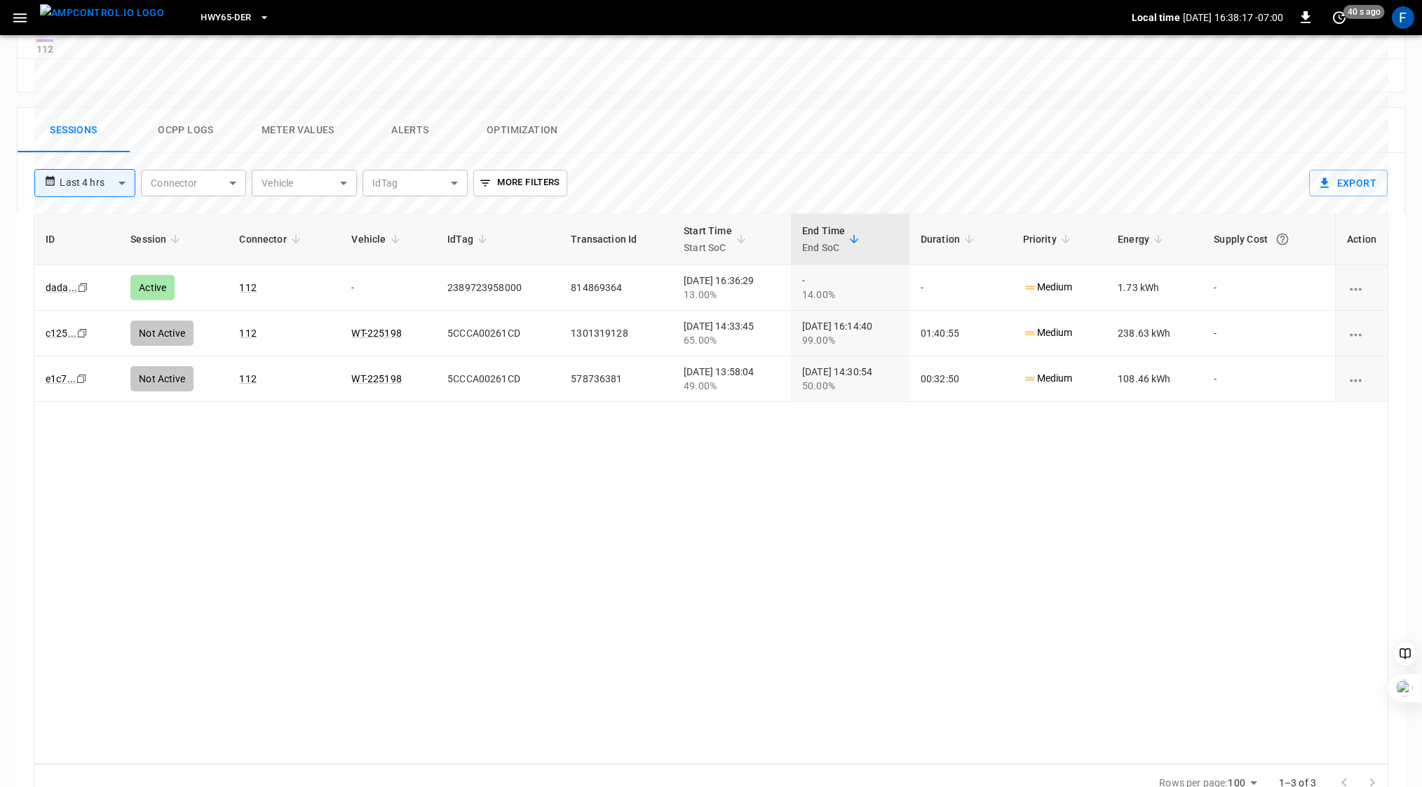
scroll to position [0, 0]
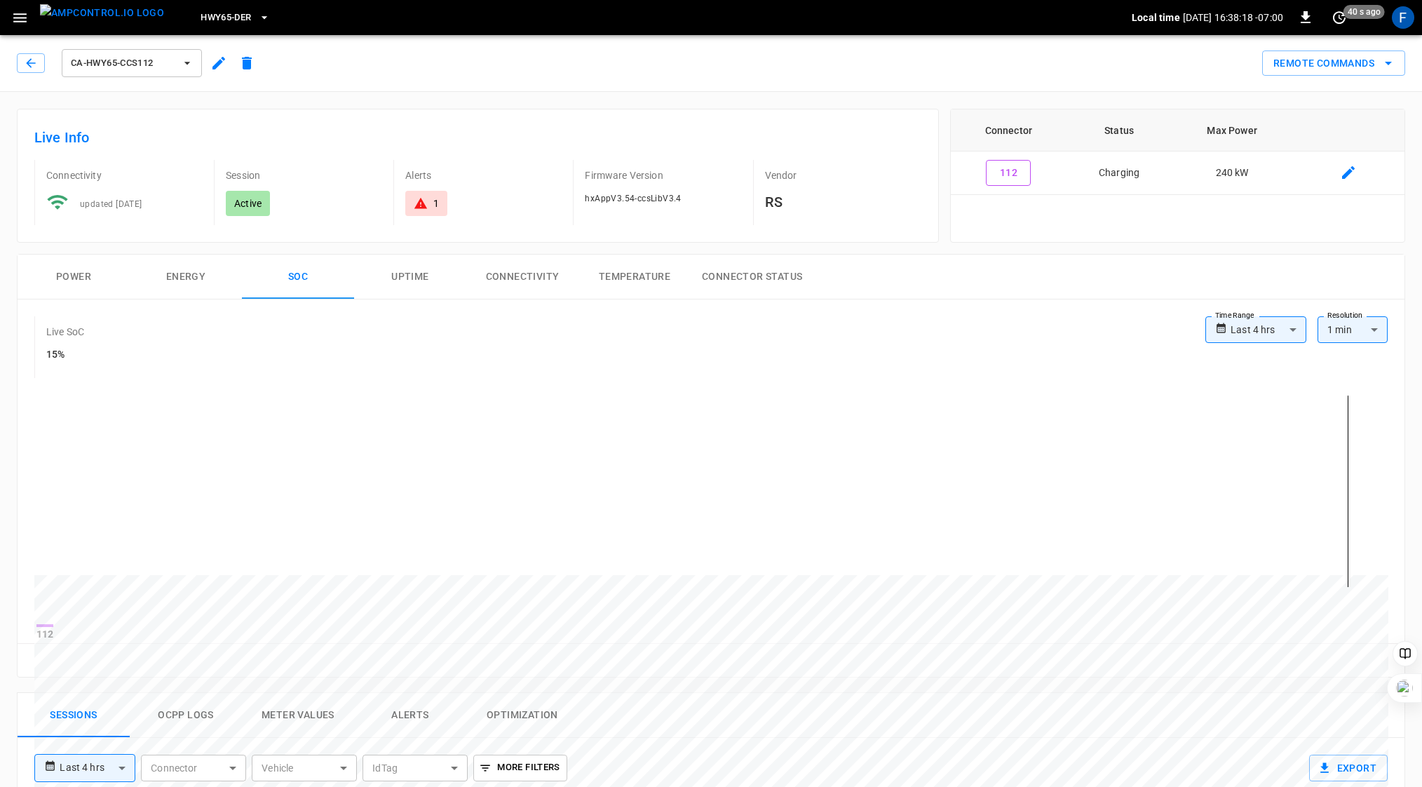
click at [421, 205] on icon at bounding box center [420, 203] width 13 height 11
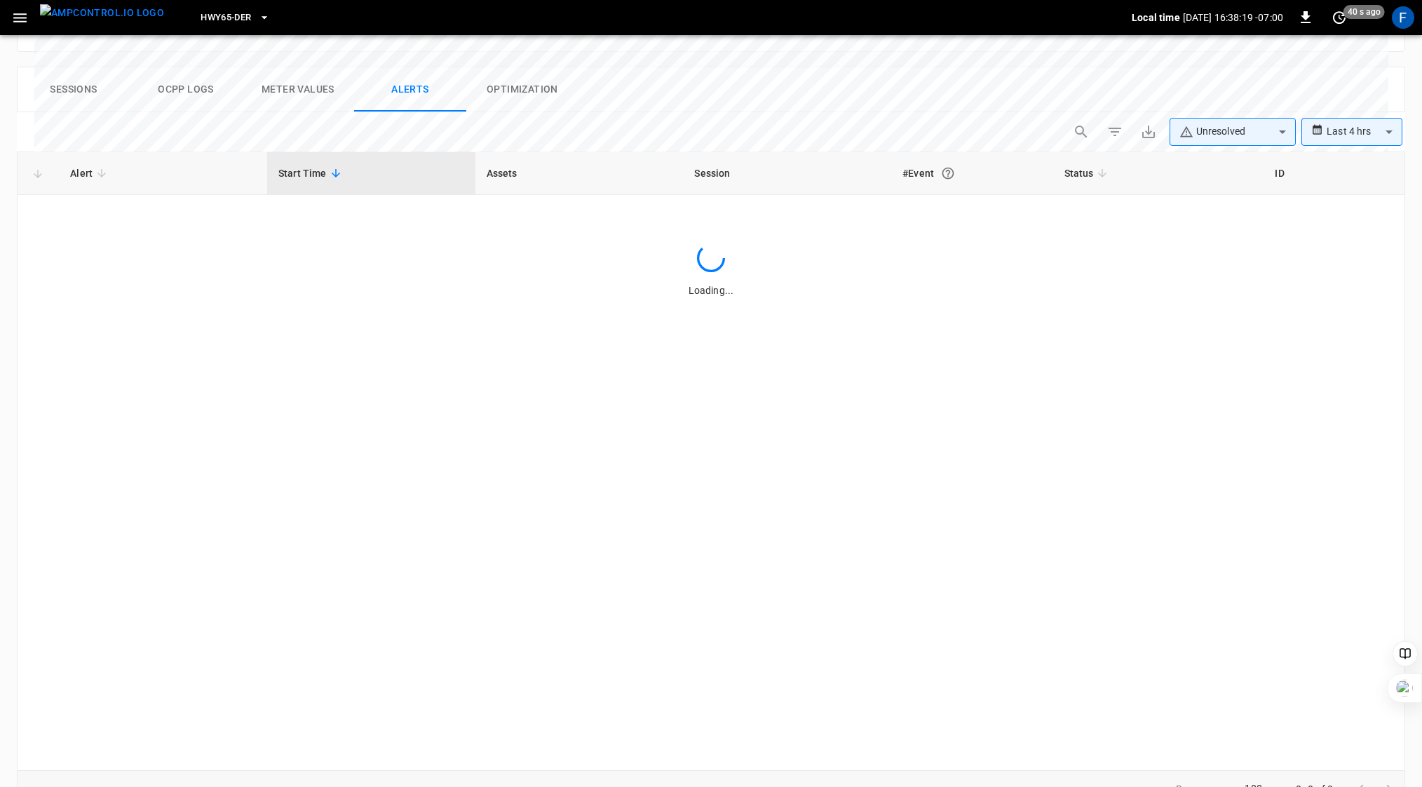
scroll to position [626, 0]
click at [457, 357] on div "Alert Start Time Assets Session #Event Status ID Invalid Id Tags 98ED5C91BAE4 […" at bounding box center [711, 460] width 1388 height 618
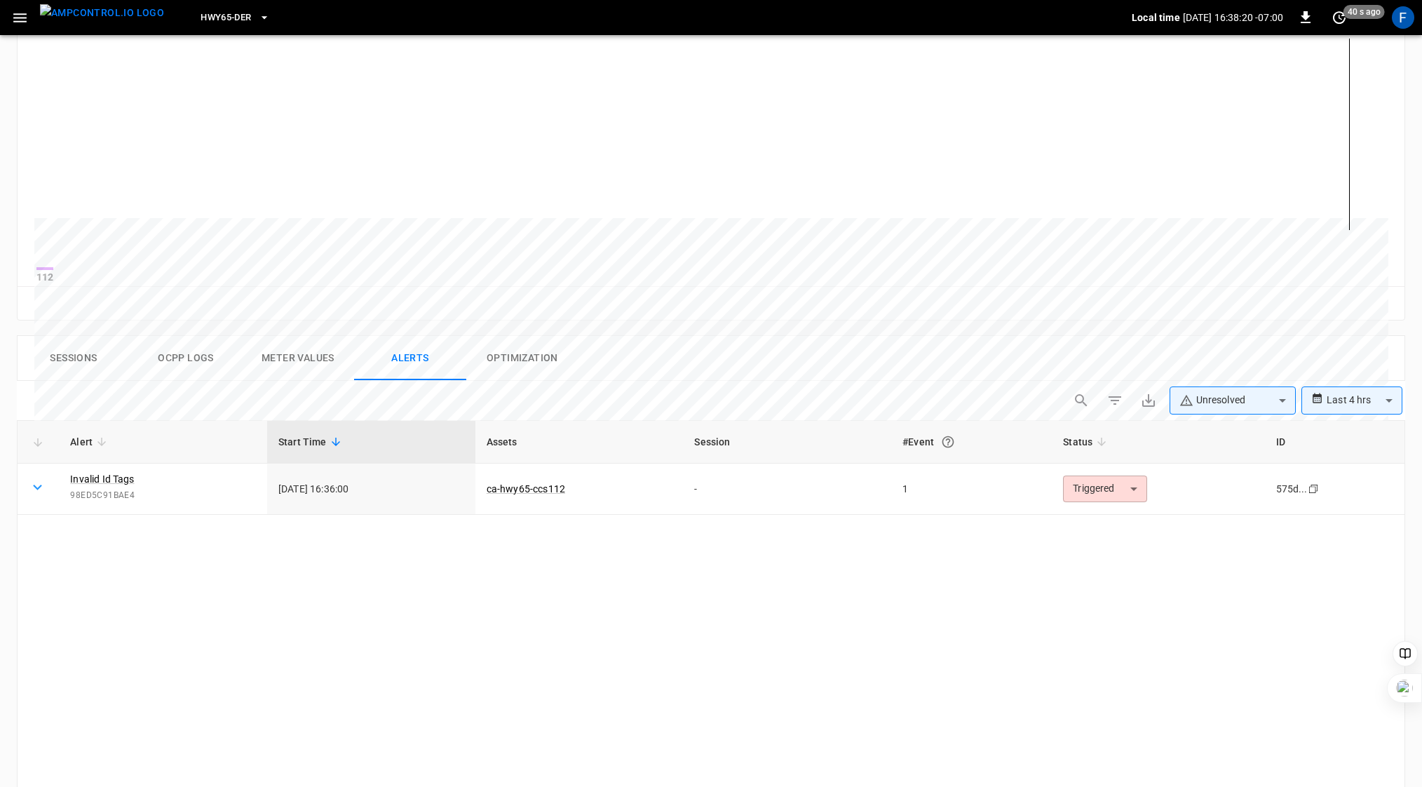
scroll to position [0, 0]
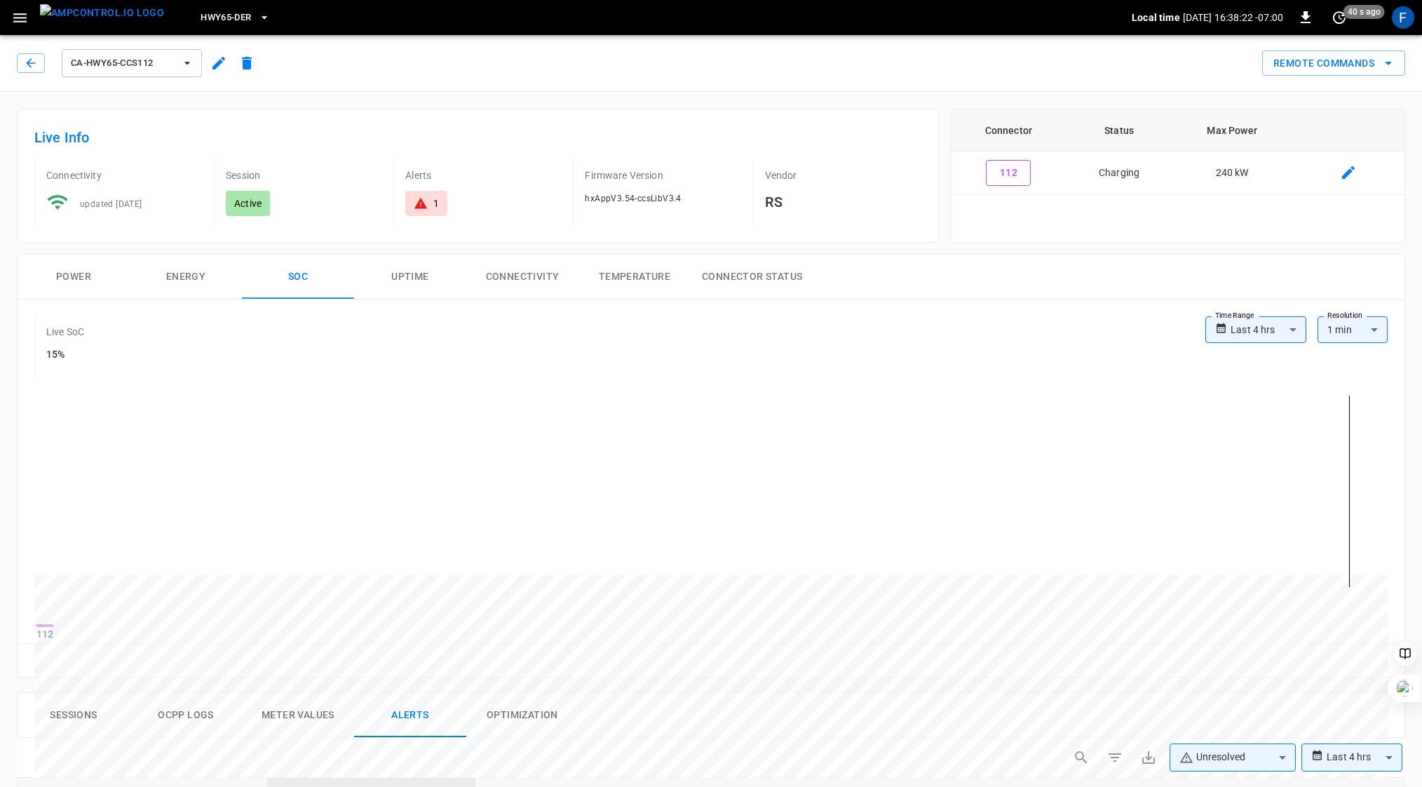
click at [408, 105] on div "Live Info Connectivity updated [DATE] Session Active Alerts 1 Firmware Version …" at bounding box center [472, 169] width 933 height 145
click at [24, 62] on icon "button" at bounding box center [31, 63] width 14 height 14
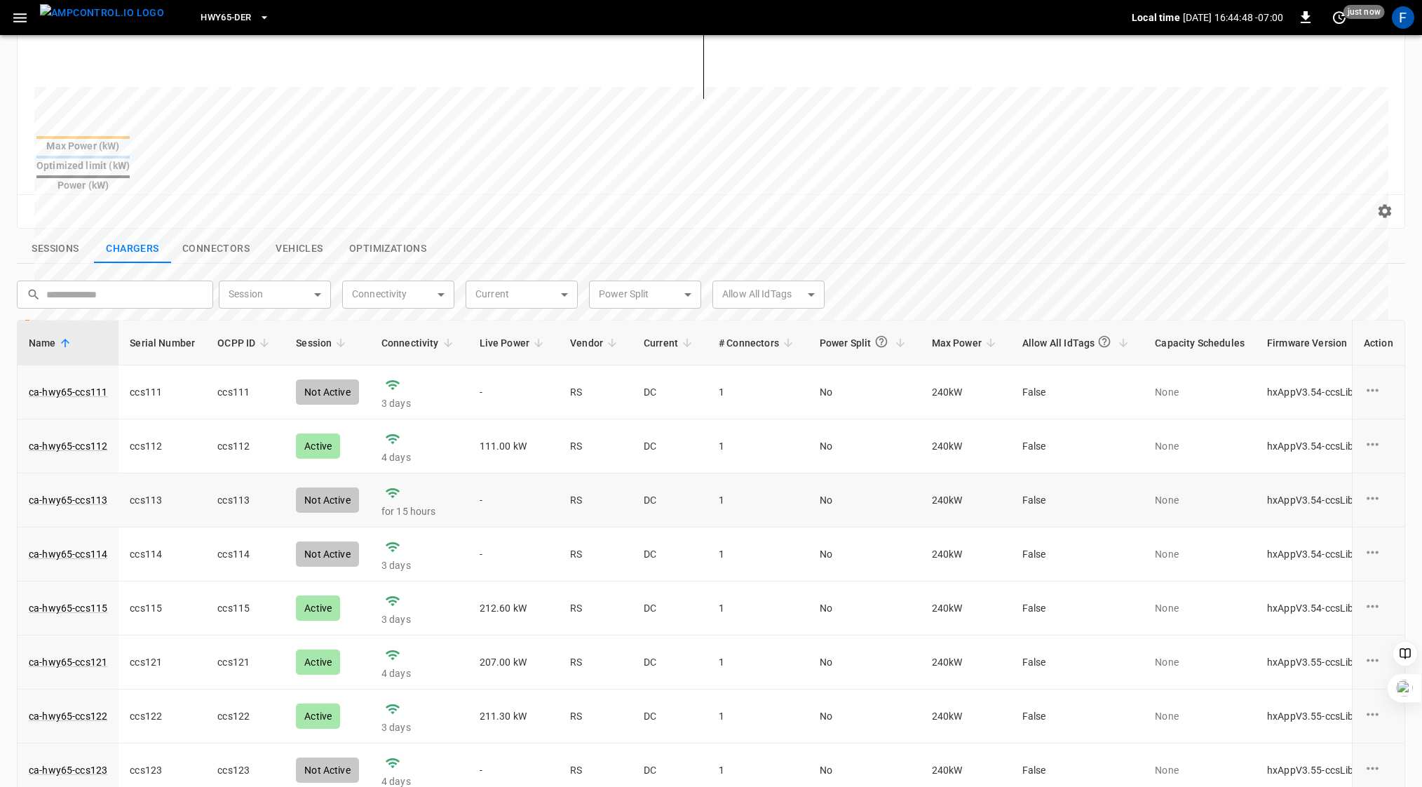
scroll to position [346, 0]
click at [83, 600] on link "ca-hwy65-ccs115" at bounding box center [68, 610] width 84 height 20
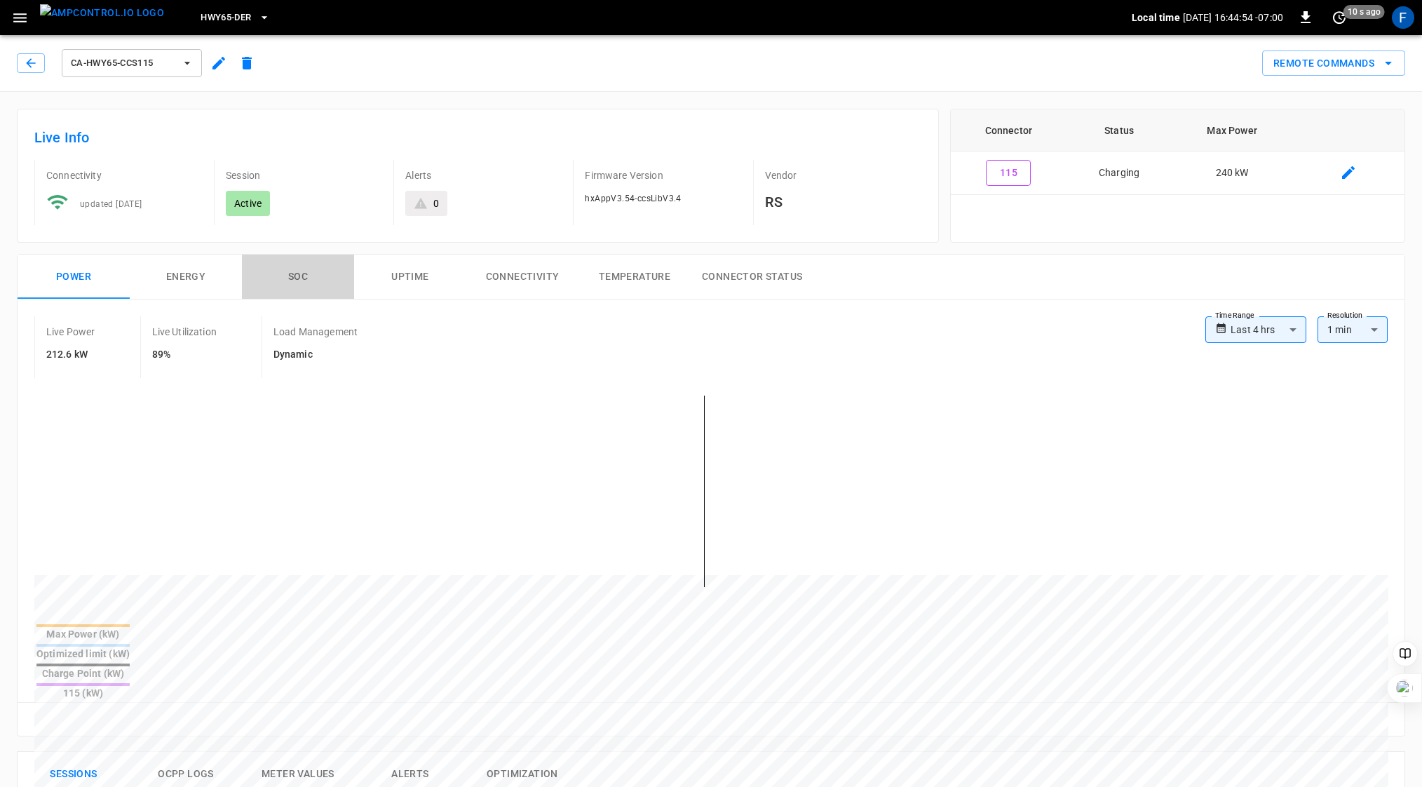
click at [299, 270] on button "SOC" at bounding box center [298, 277] width 112 height 45
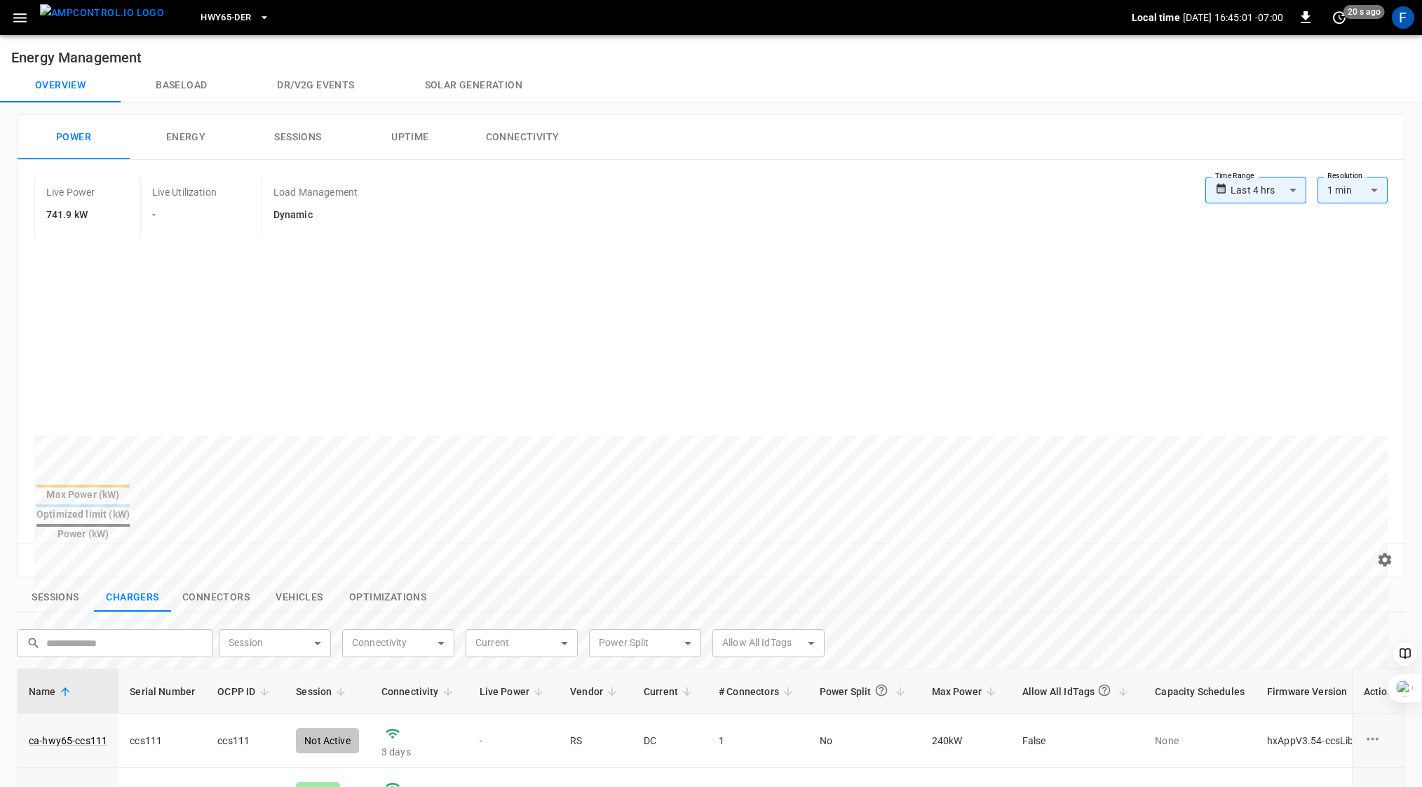
scroll to position [346, 0]
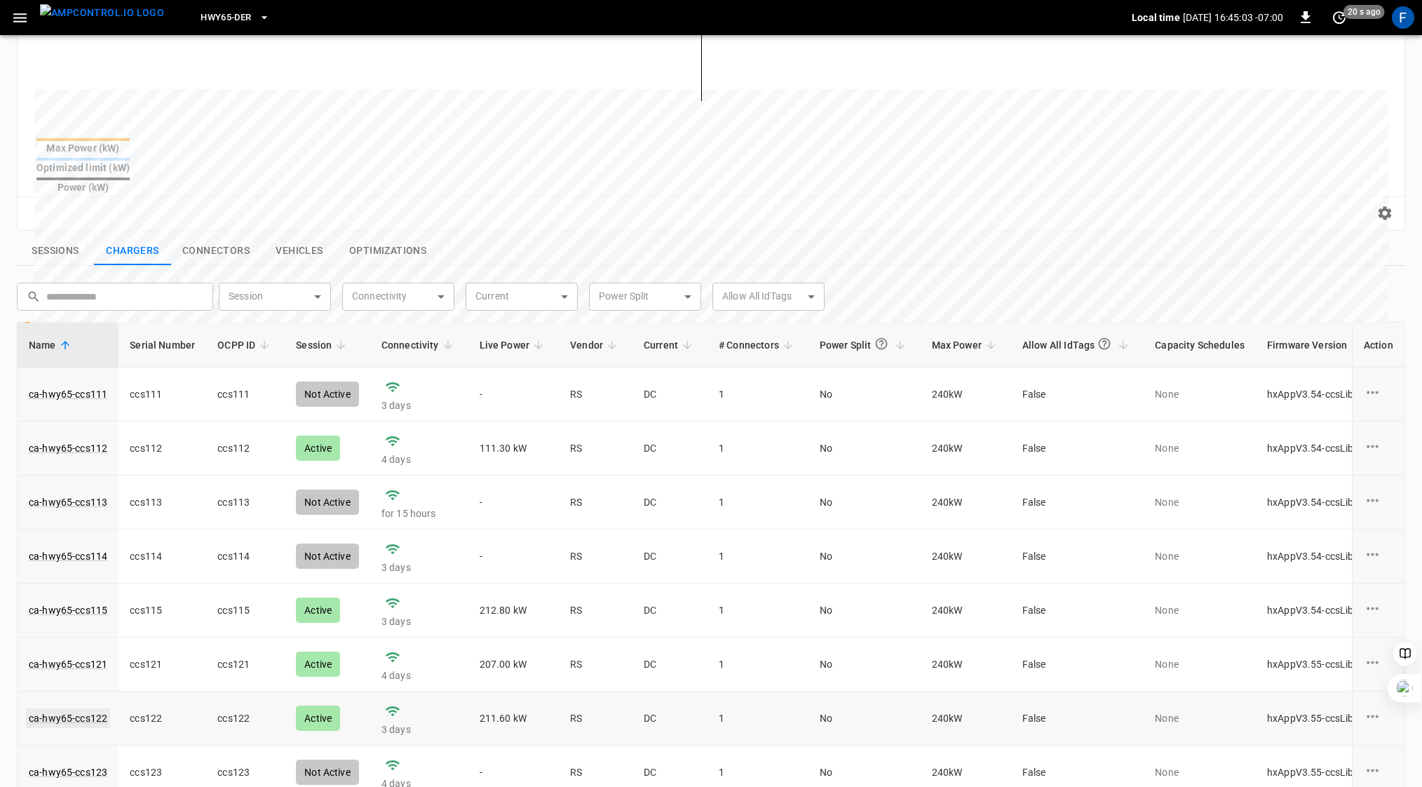
click at [84, 708] on link "ca-hwy65-ccs122" at bounding box center [68, 718] width 84 height 20
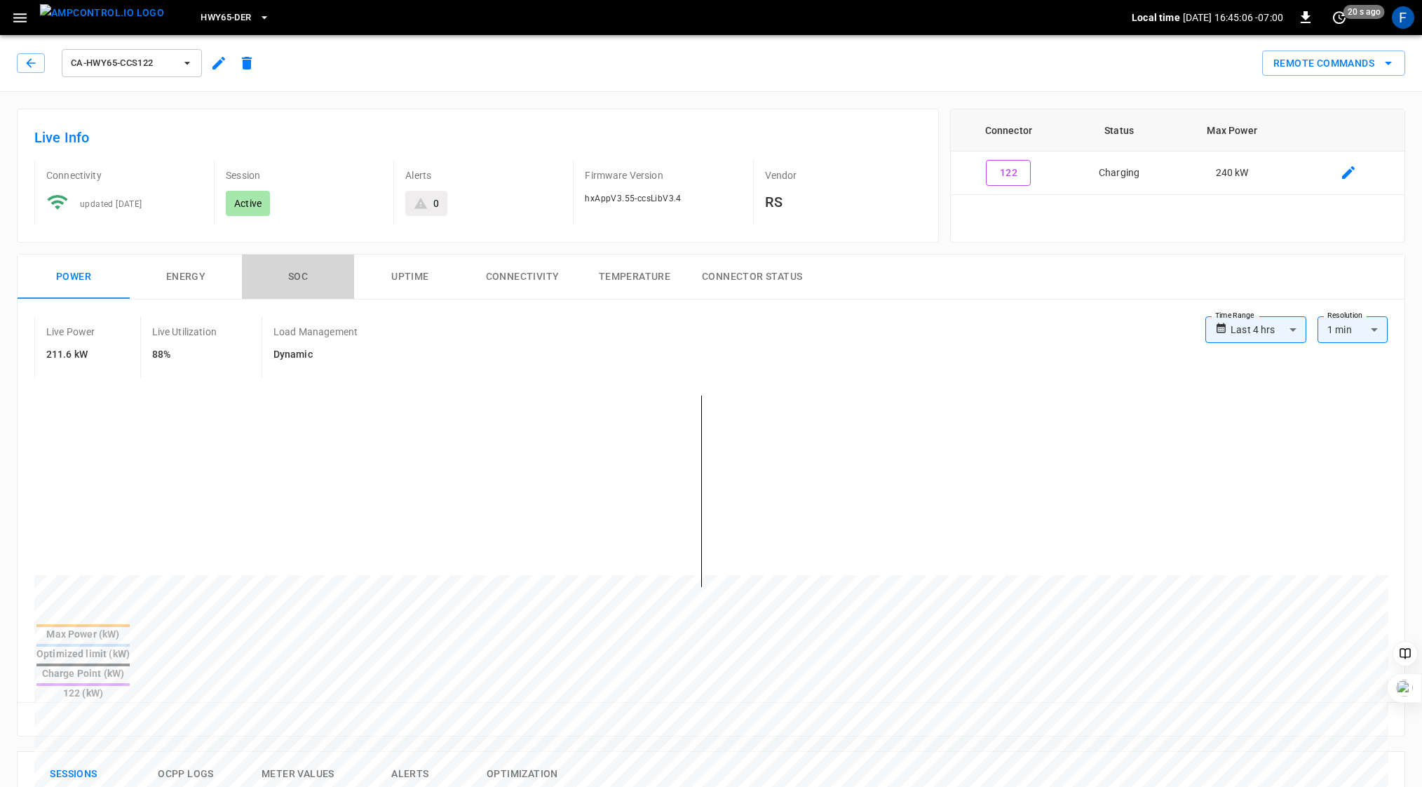
click at [301, 268] on button "SOC" at bounding box center [298, 277] width 112 height 45
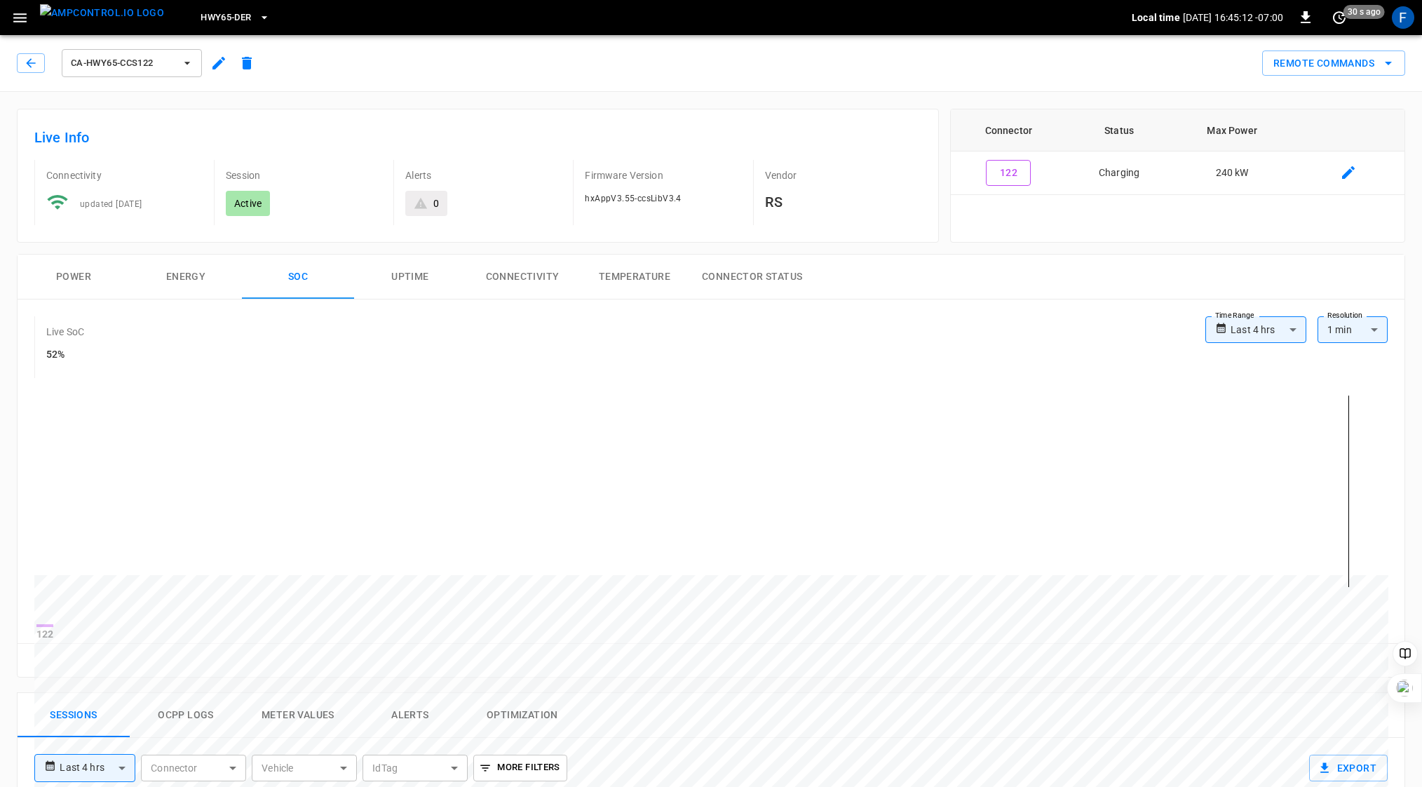
click at [74, 280] on button "Power" at bounding box center [74, 277] width 112 height 45
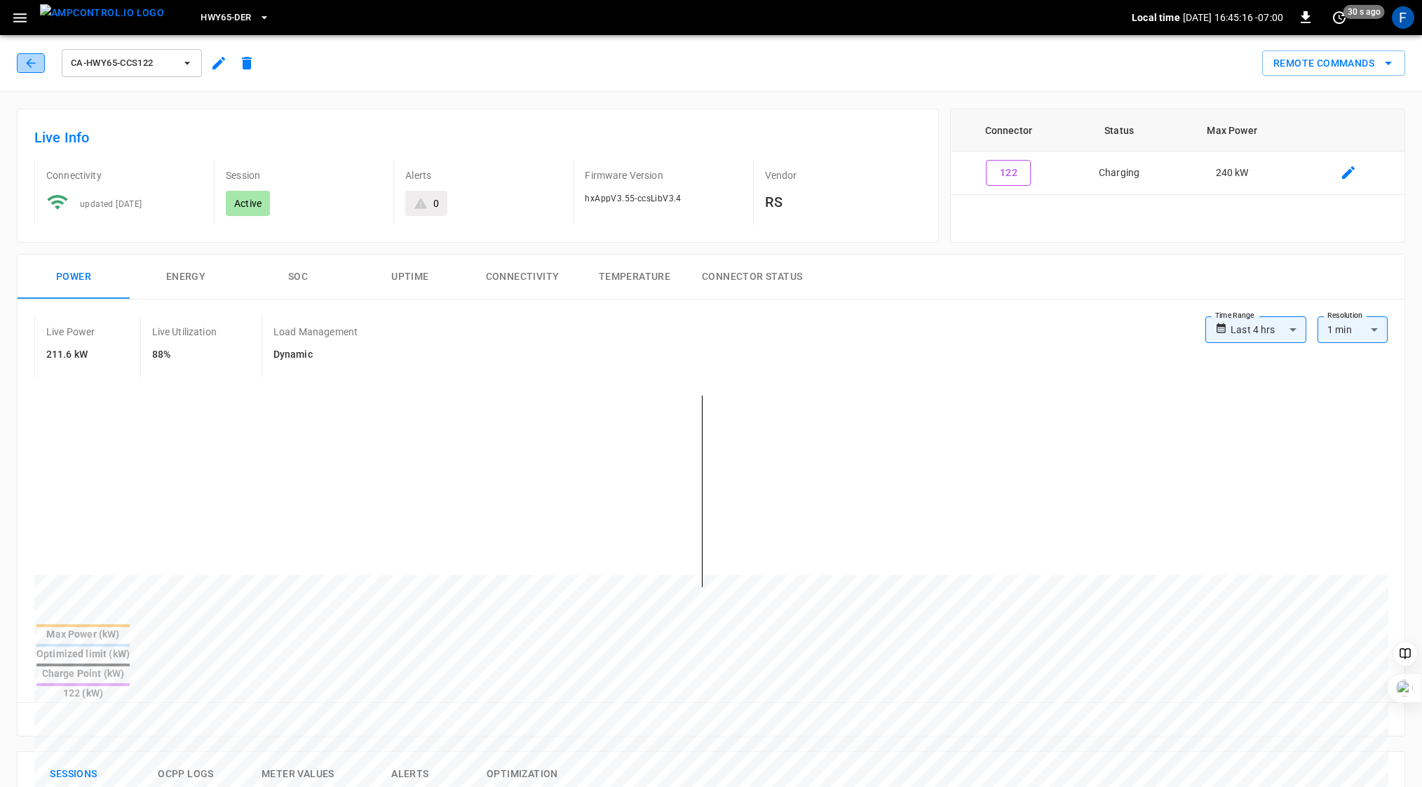
click at [24, 61] on icon "button" at bounding box center [31, 63] width 14 height 14
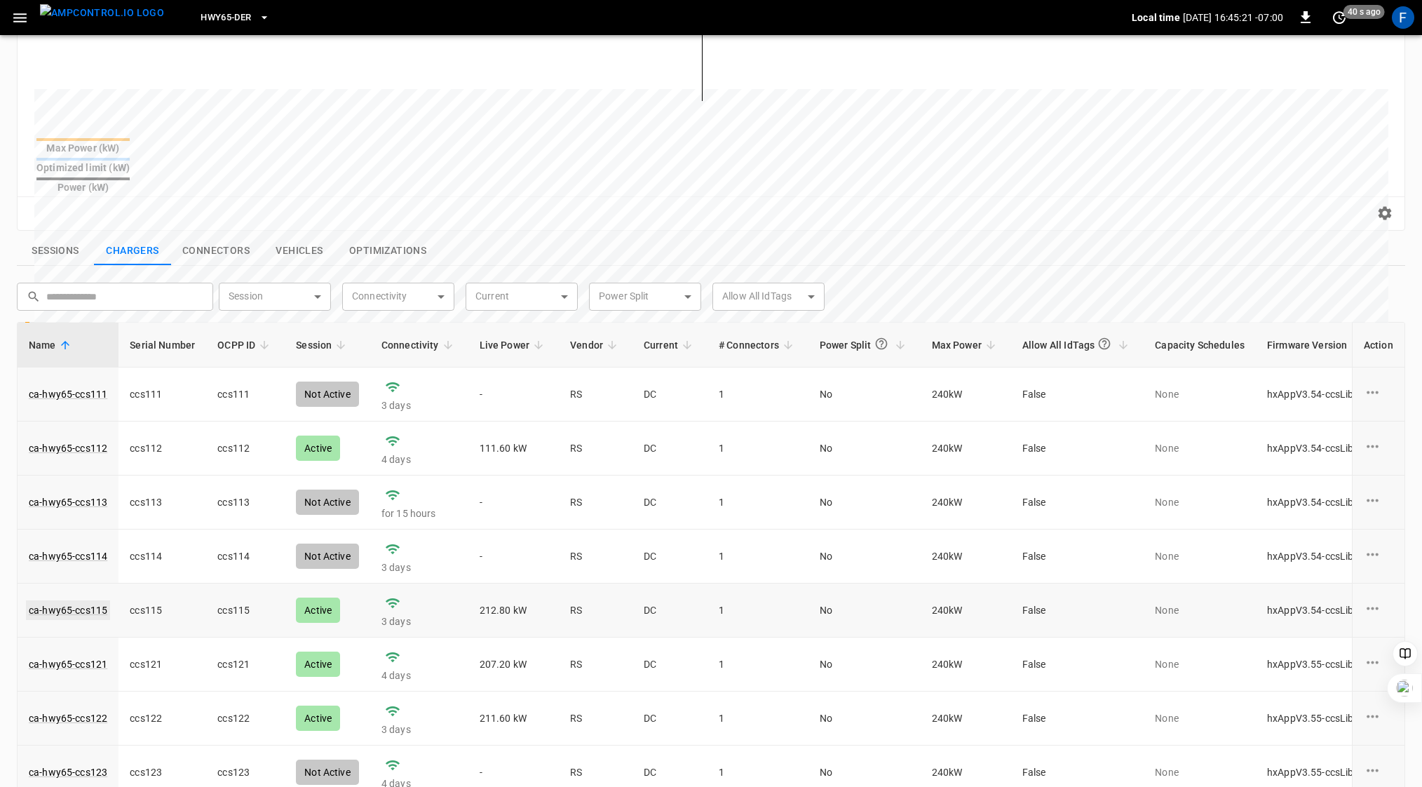
click at [95, 600] on link "ca-hwy65-ccs115" at bounding box center [68, 610] width 84 height 20
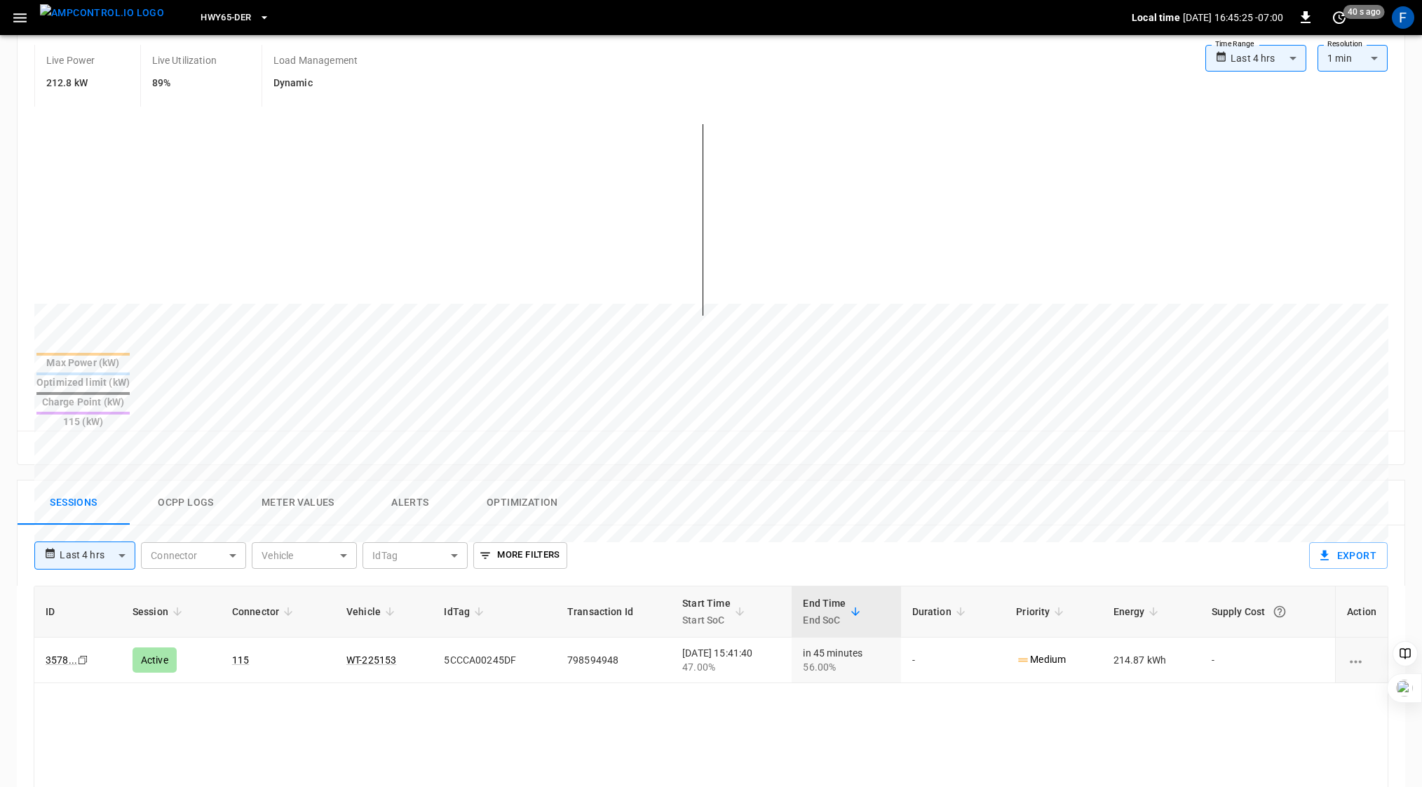
scroll to position [262, 0]
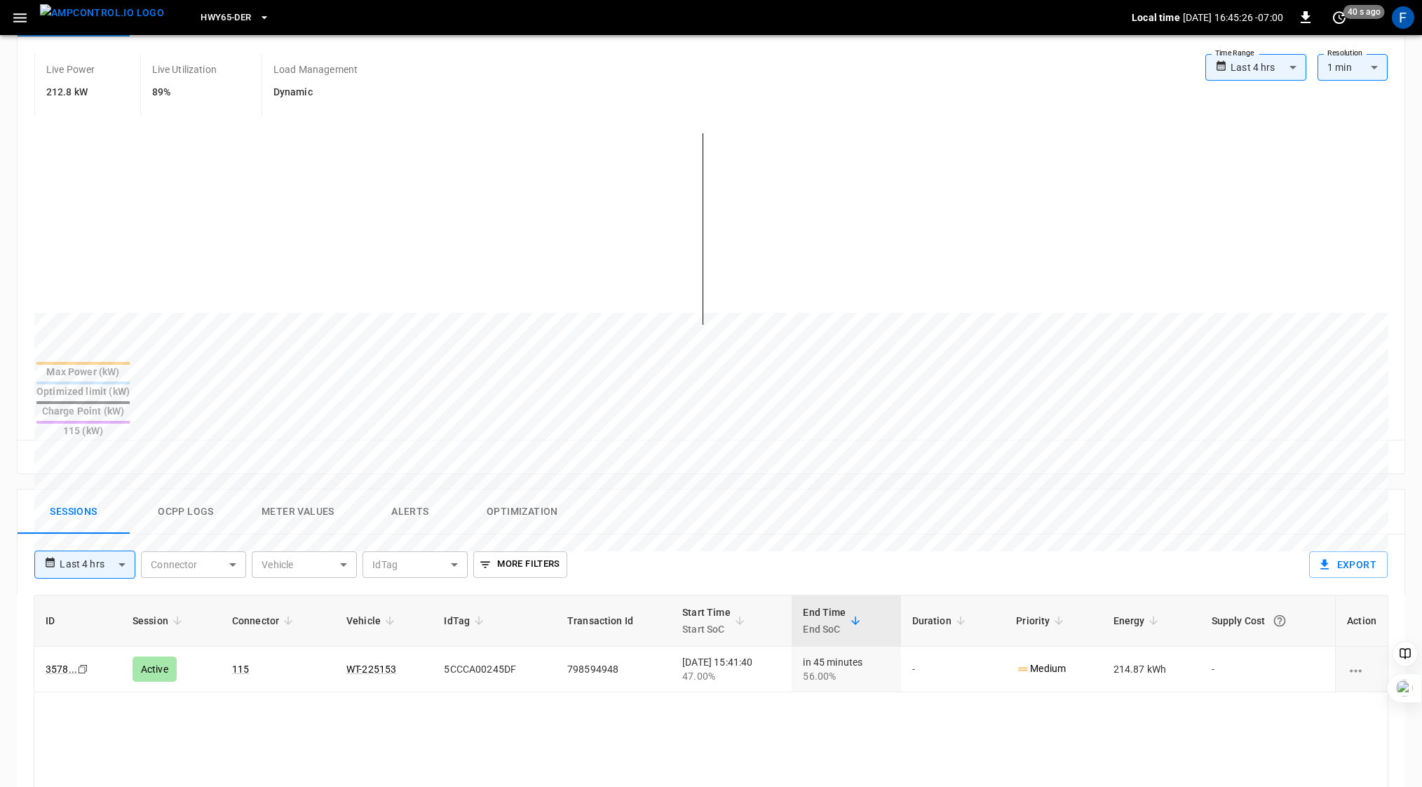
click at [169, 489] on button "Ocpp logs" at bounding box center [186, 511] width 112 height 45
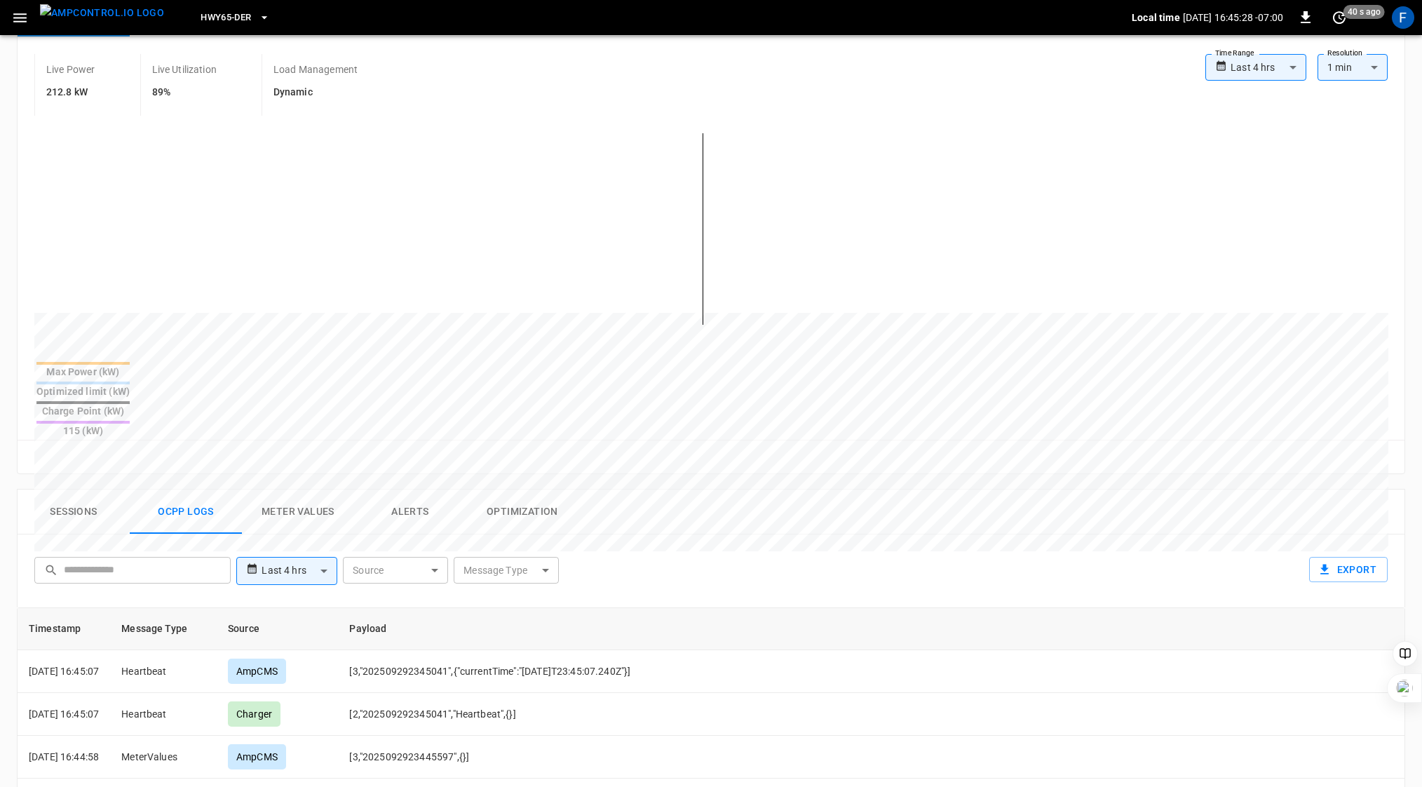
click at [77, 489] on button "Sessions" at bounding box center [74, 511] width 112 height 45
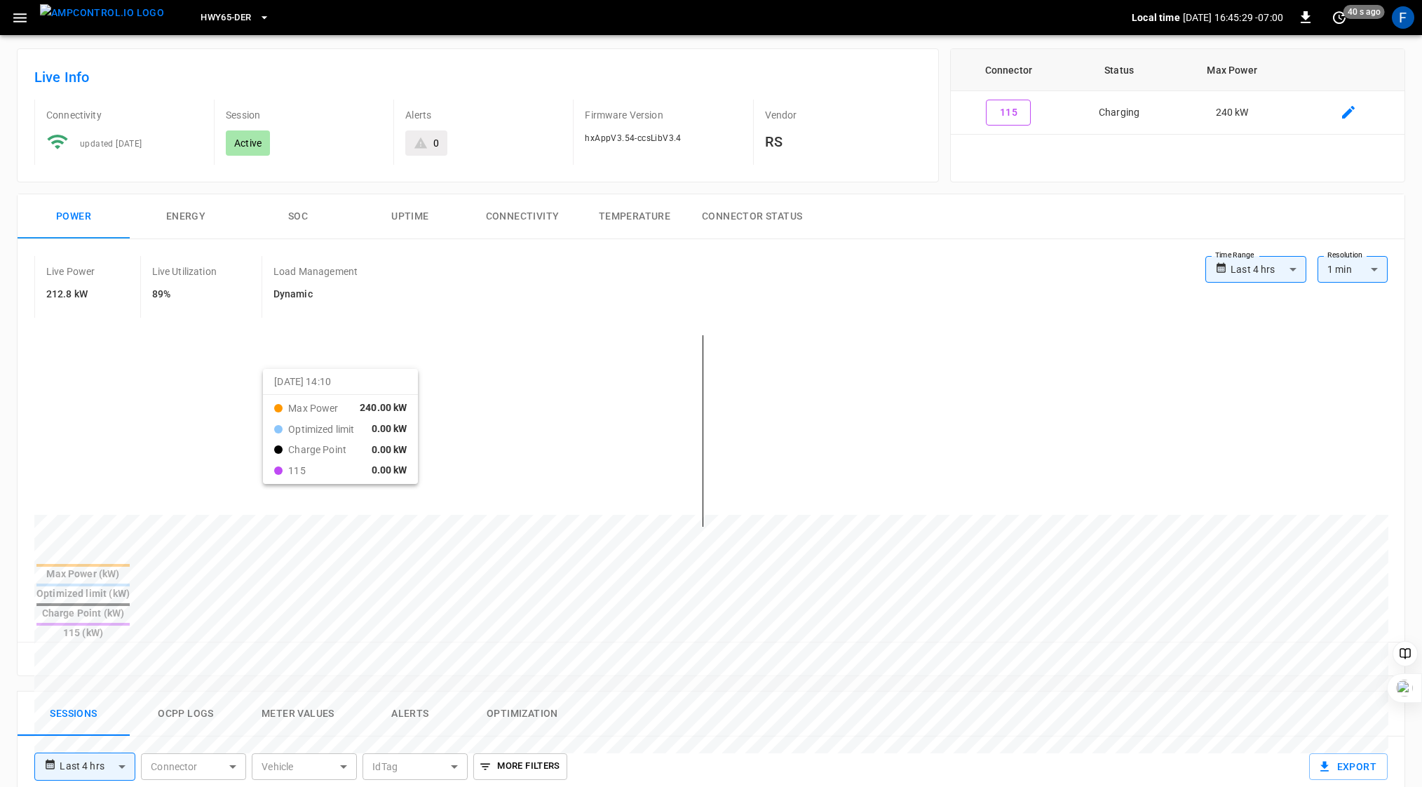
scroll to position [50, 0]
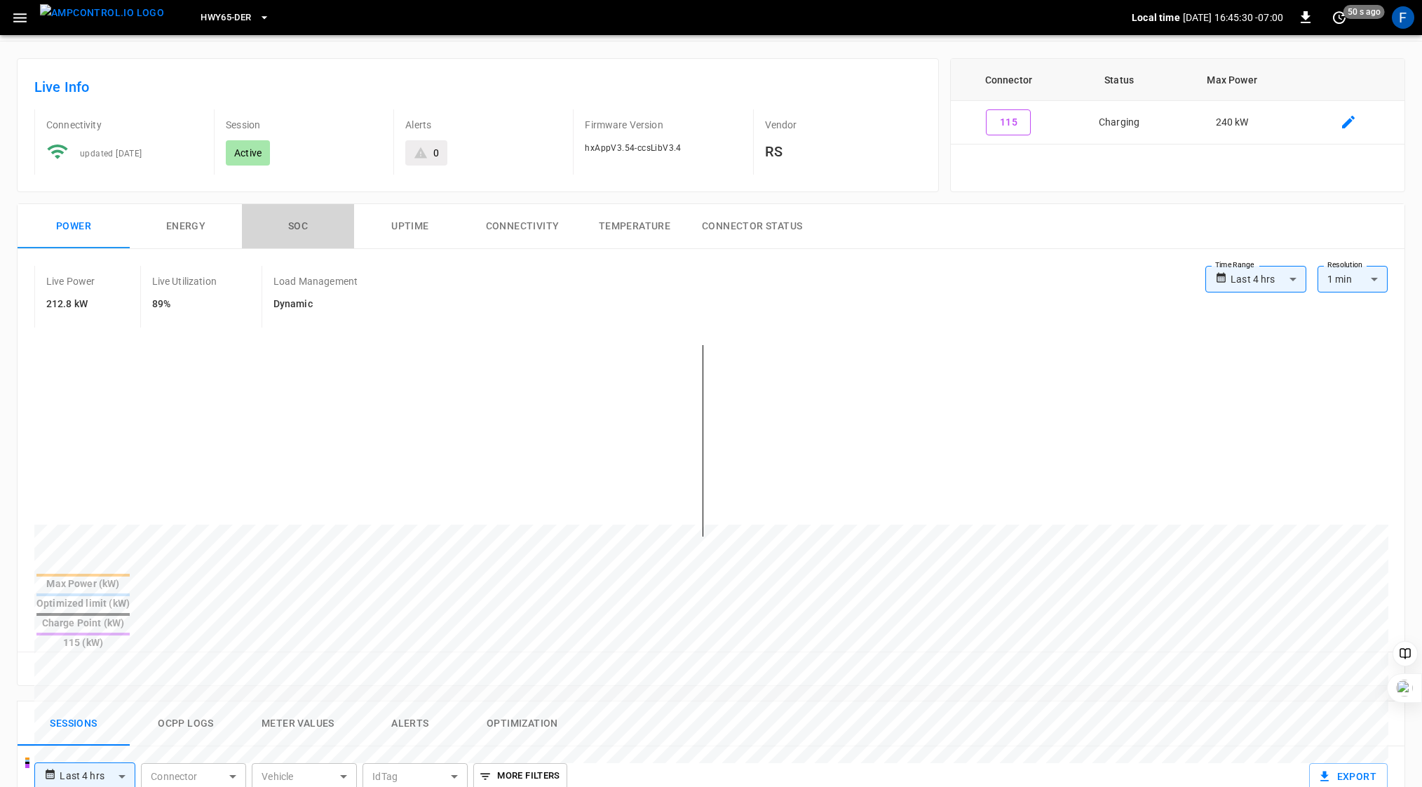
click at [299, 219] on button "SOC" at bounding box center [298, 226] width 112 height 45
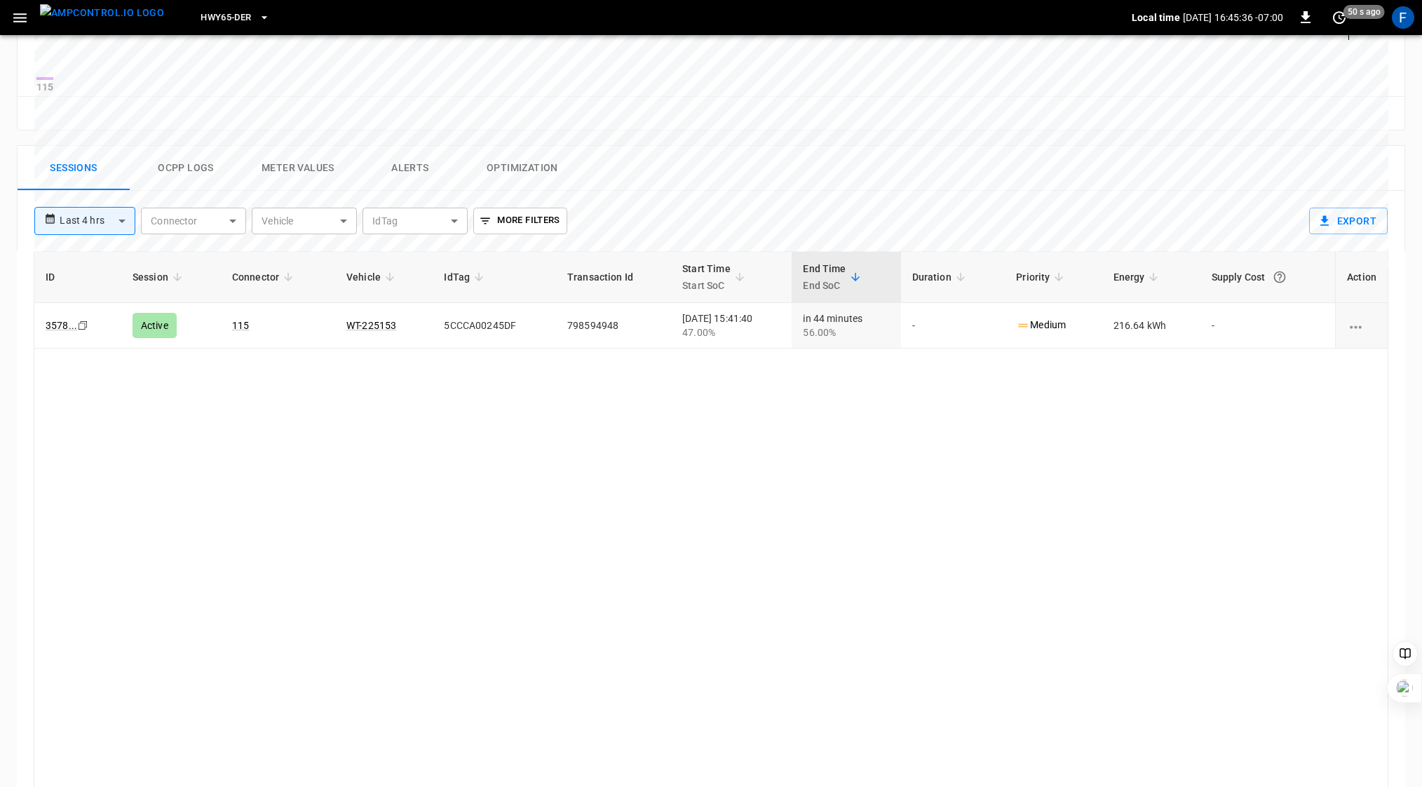
scroll to position [626, 0]
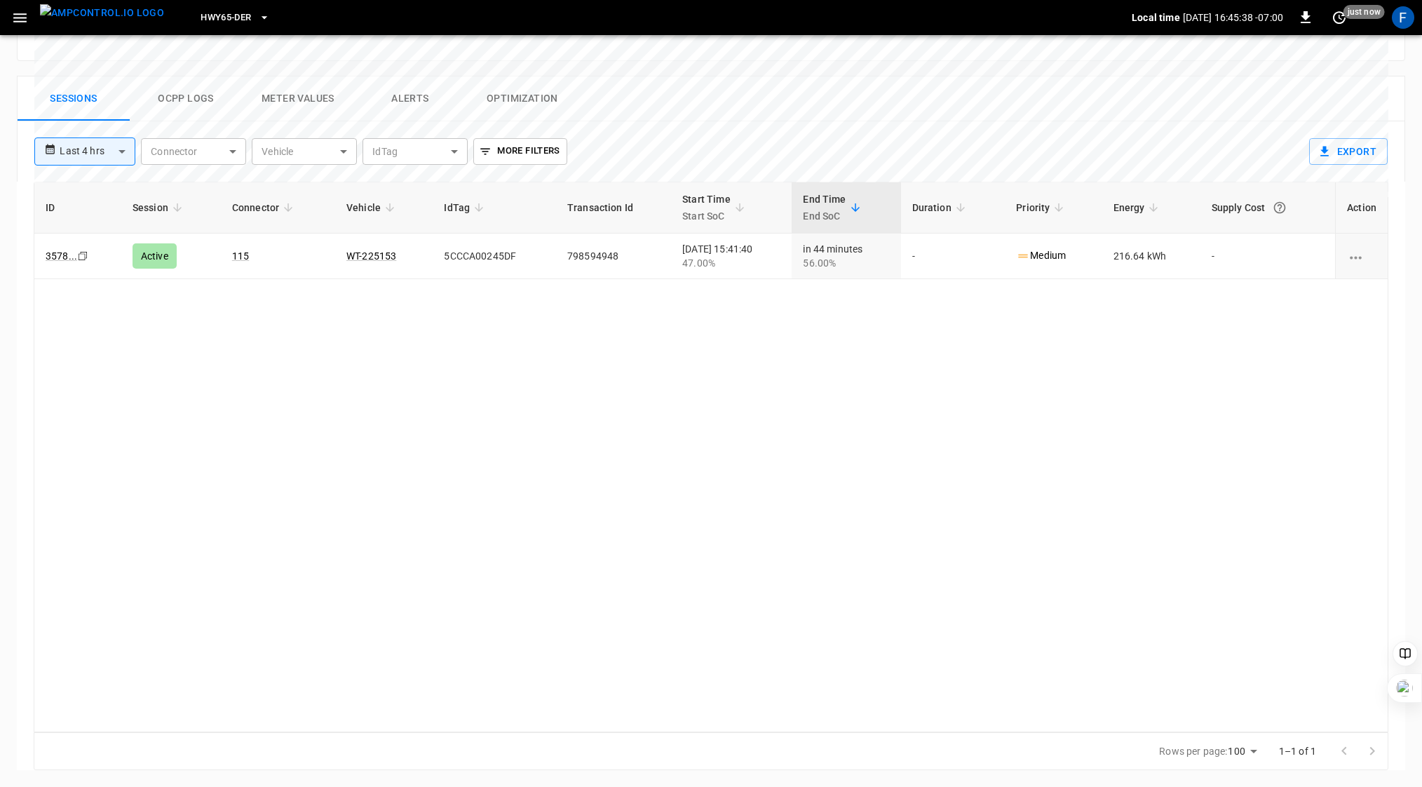
click at [194, 97] on button "Ocpp logs" at bounding box center [186, 98] width 112 height 45
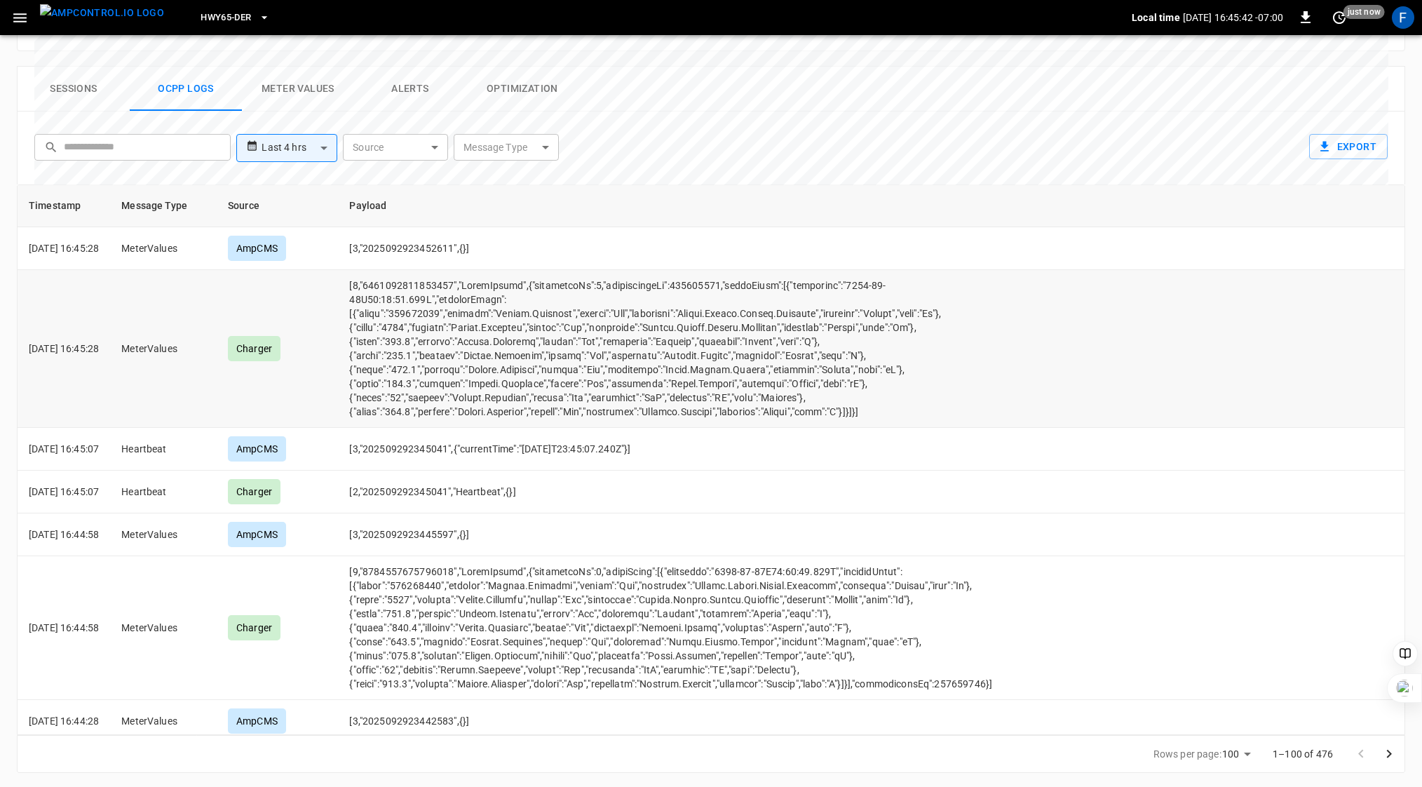
scroll to position [0, 0]
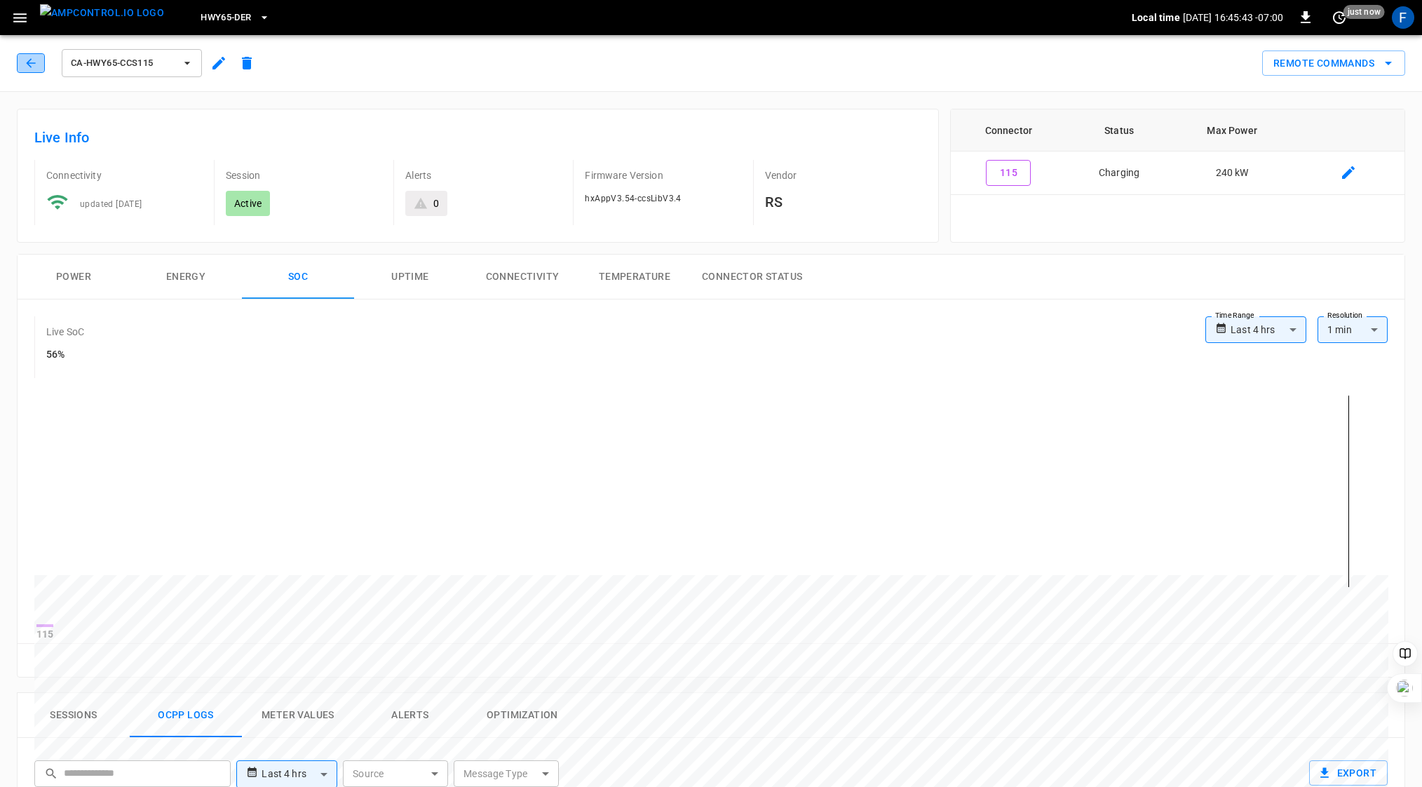
click at [31, 67] on icon "button" at bounding box center [31, 63] width 14 height 14
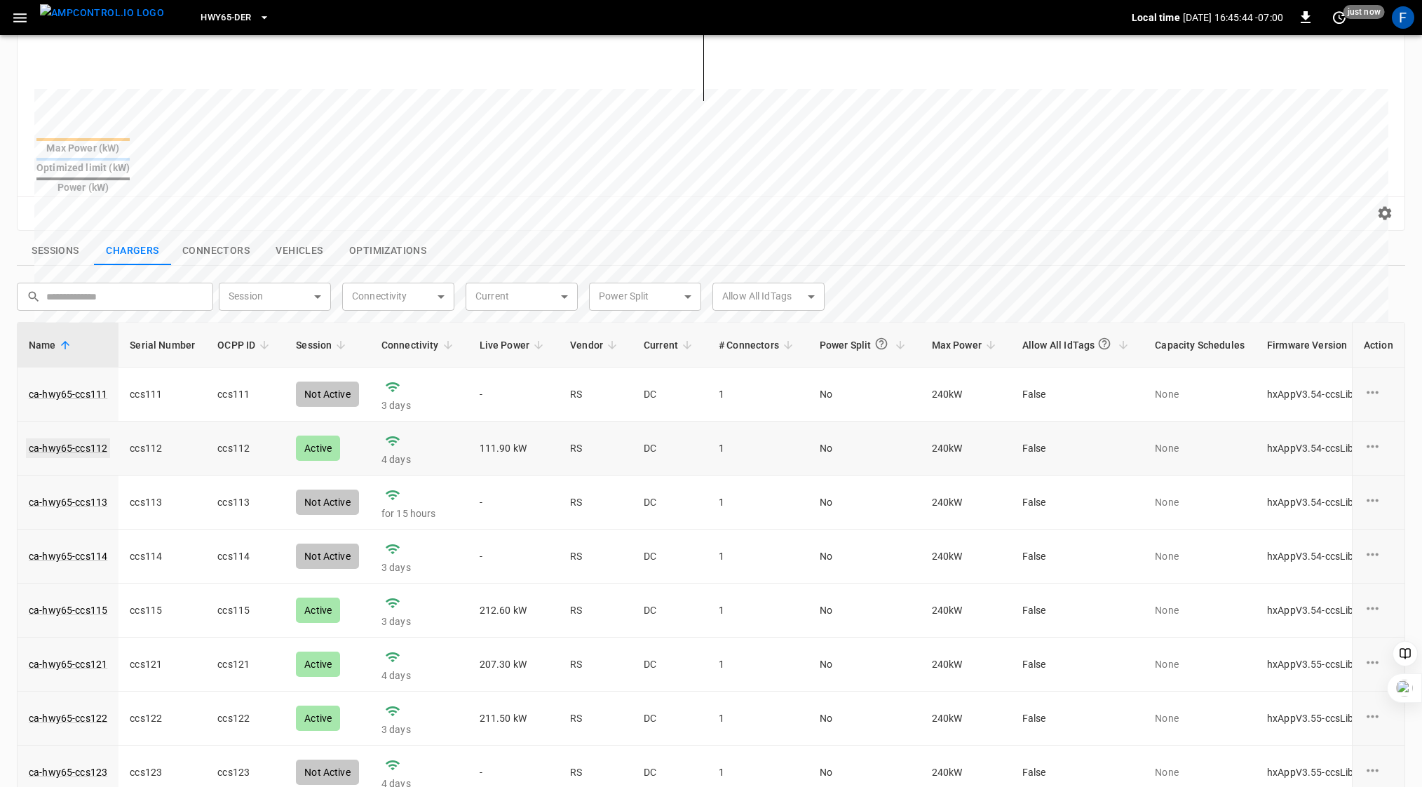
click at [74, 438] on link "ca-hwy65-ccs112" at bounding box center [68, 448] width 84 height 20
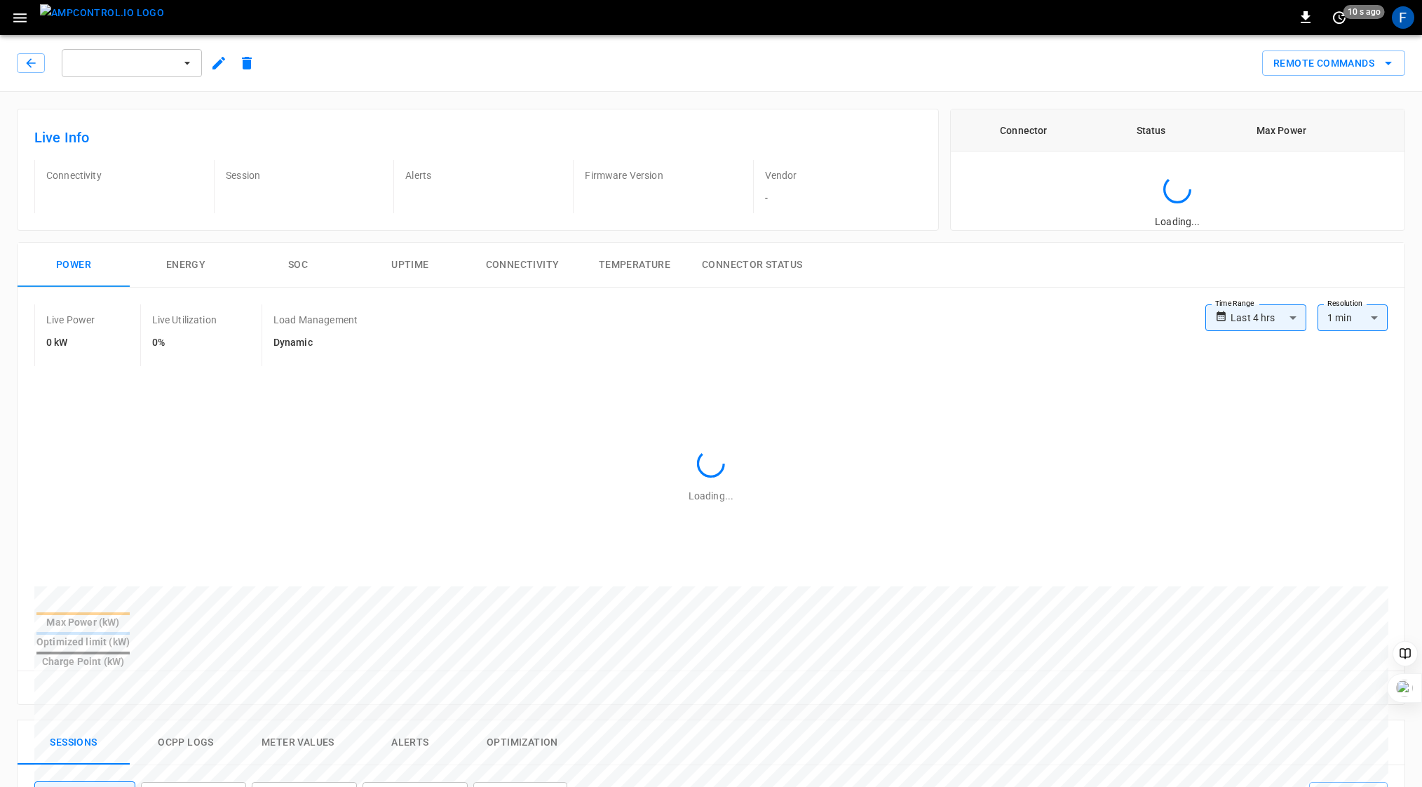
click at [330, 231] on div "**********" at bounding box center [706, 470] width 1400 height 478
click at [299, 260] on button "SOC" at bounding box center [298, 265] width 112 height 45
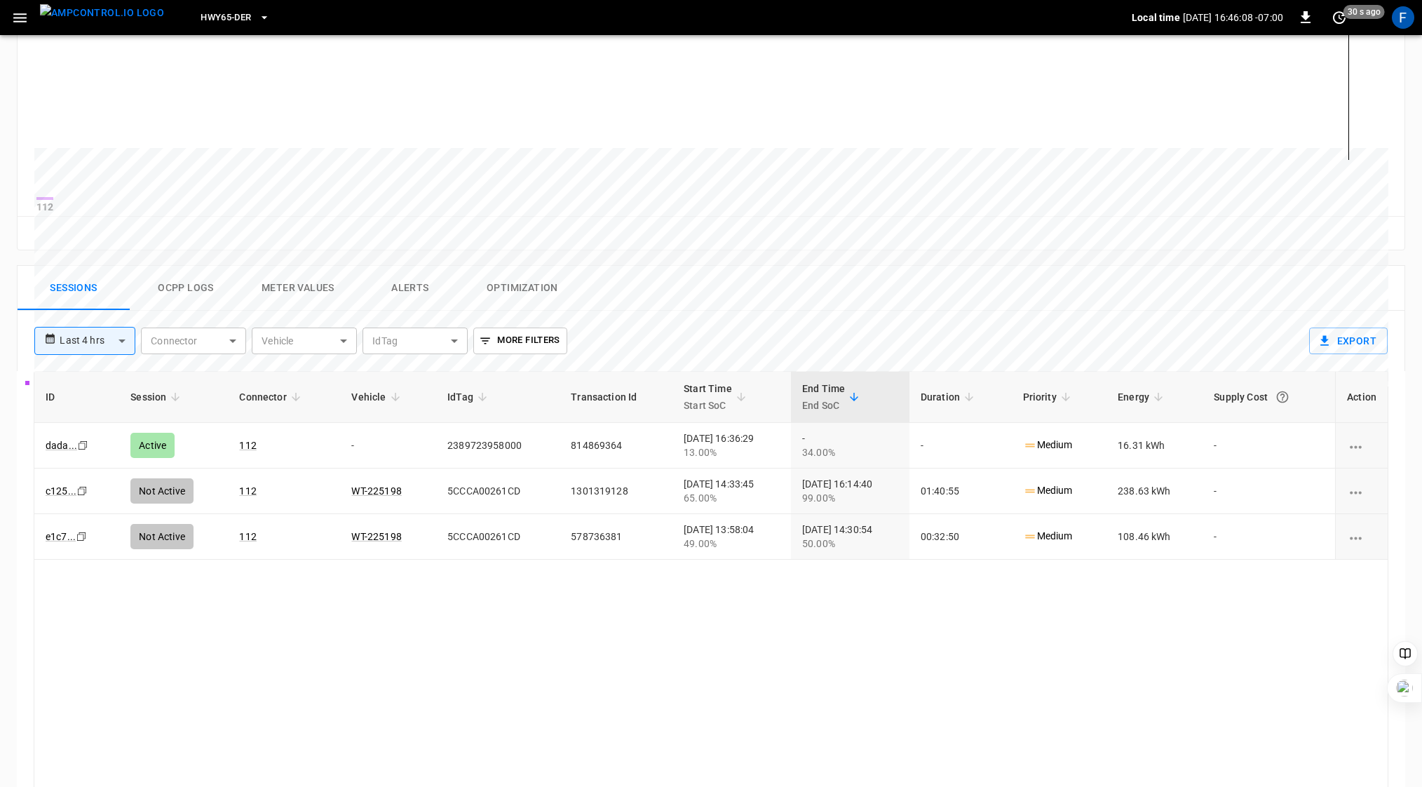
scroll to position [626, 0]
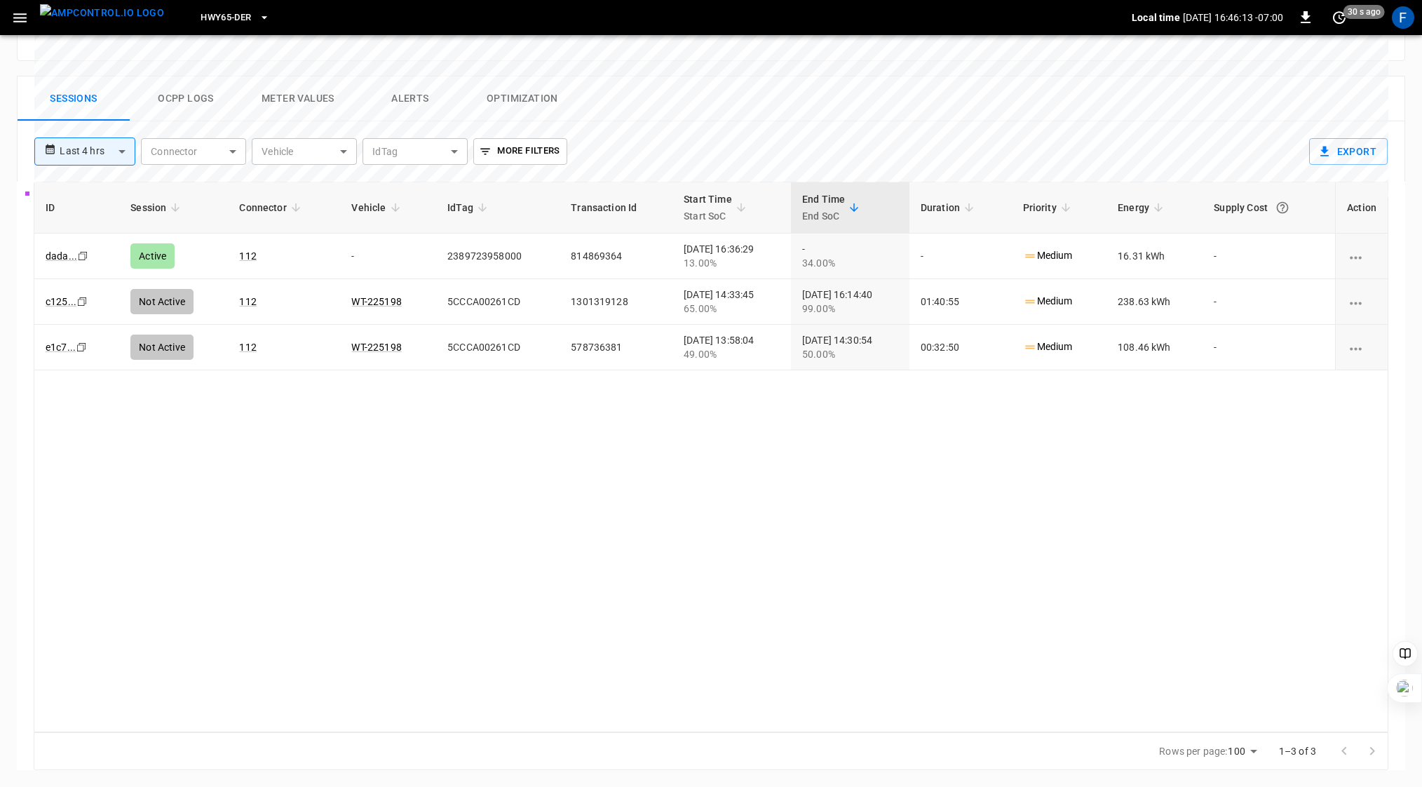
click at [170, 95] on button "Ocpp logs" at bounding box center [186, 98] width 112 height 45
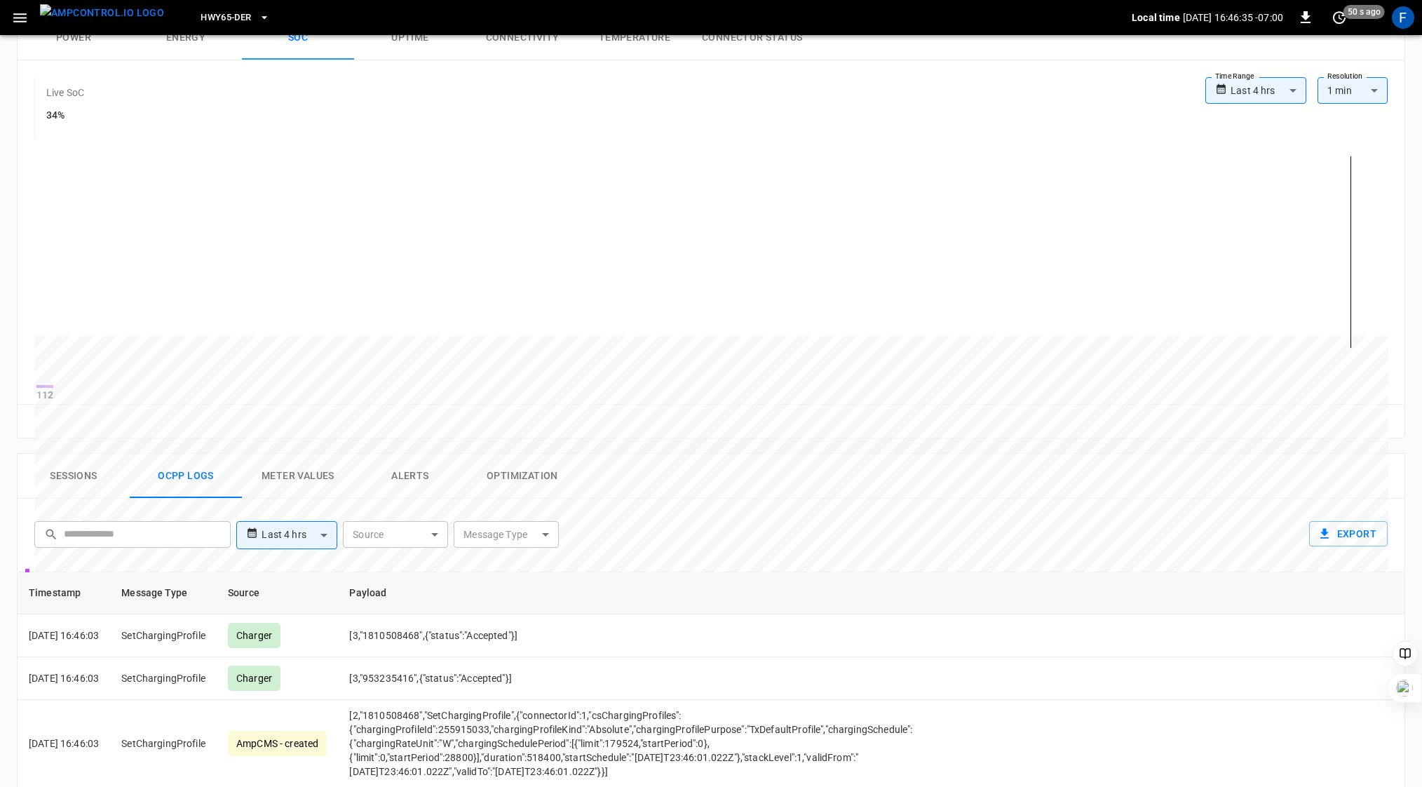
scroll to position [0, 0]
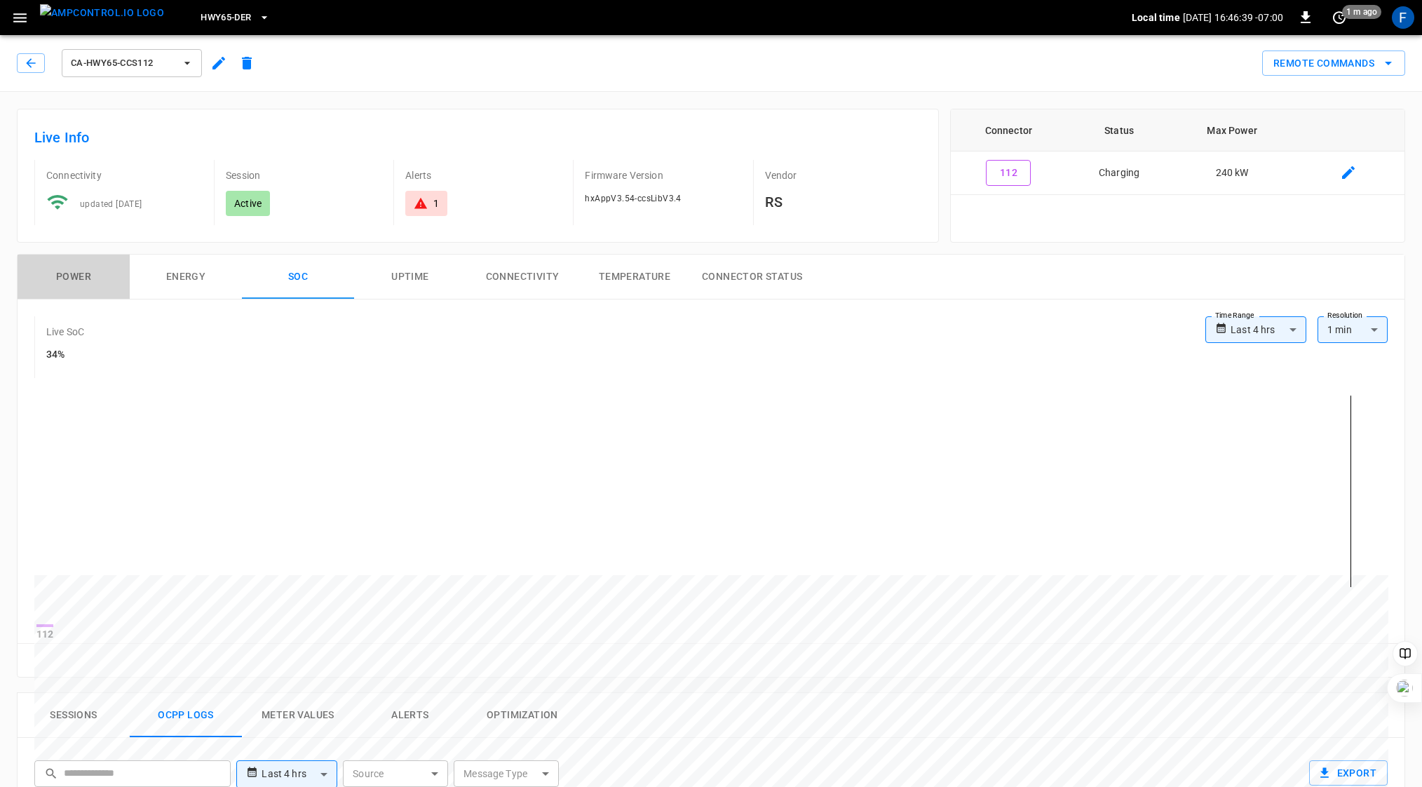
click at [58, 272] on button "Power" at bounding box center [74, 277] width 112 height 45
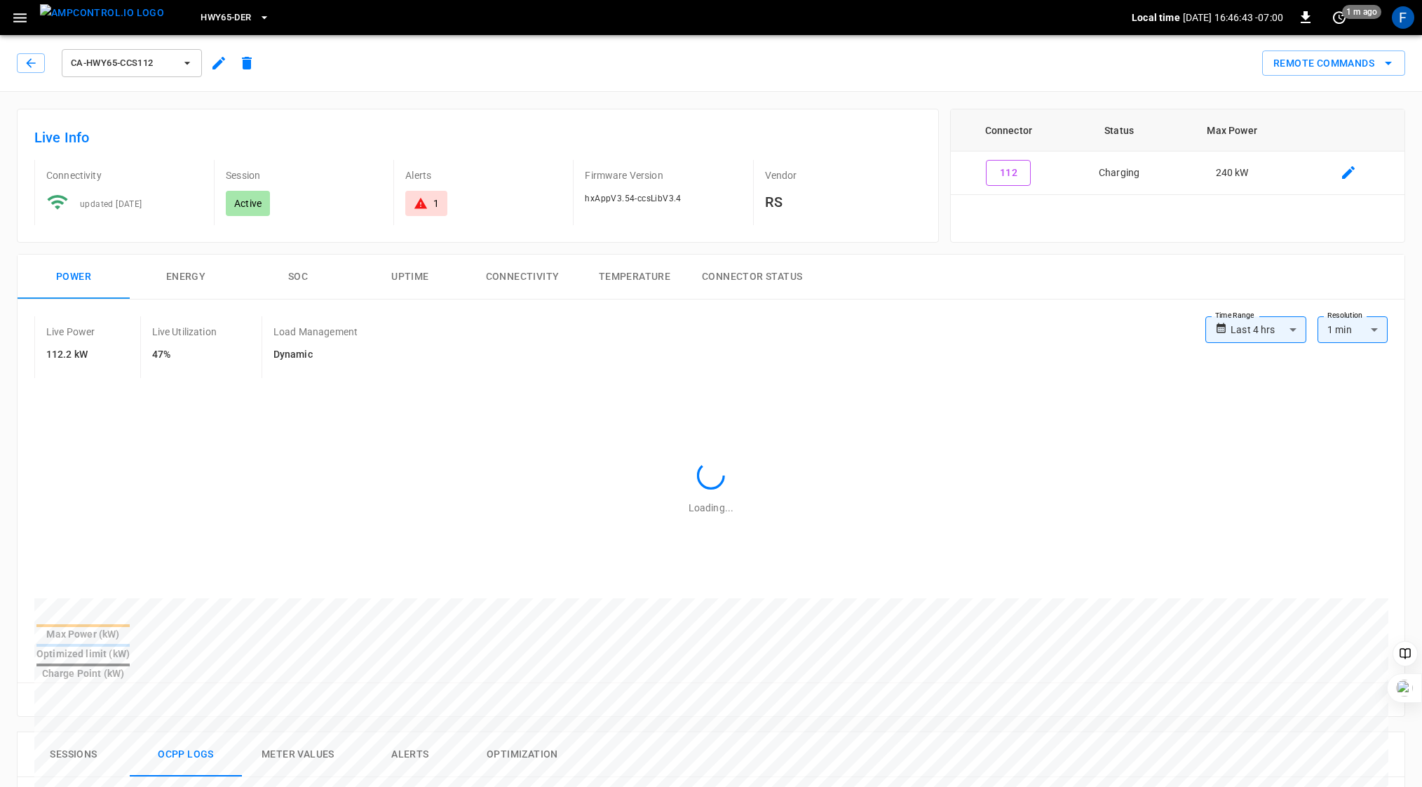
click at [434, 198] on div "1" at bounding box center [436, 203] width 6 height 14
click at [27, 60] on icon "button" at bounding box center [31, 63] width 14 height 14
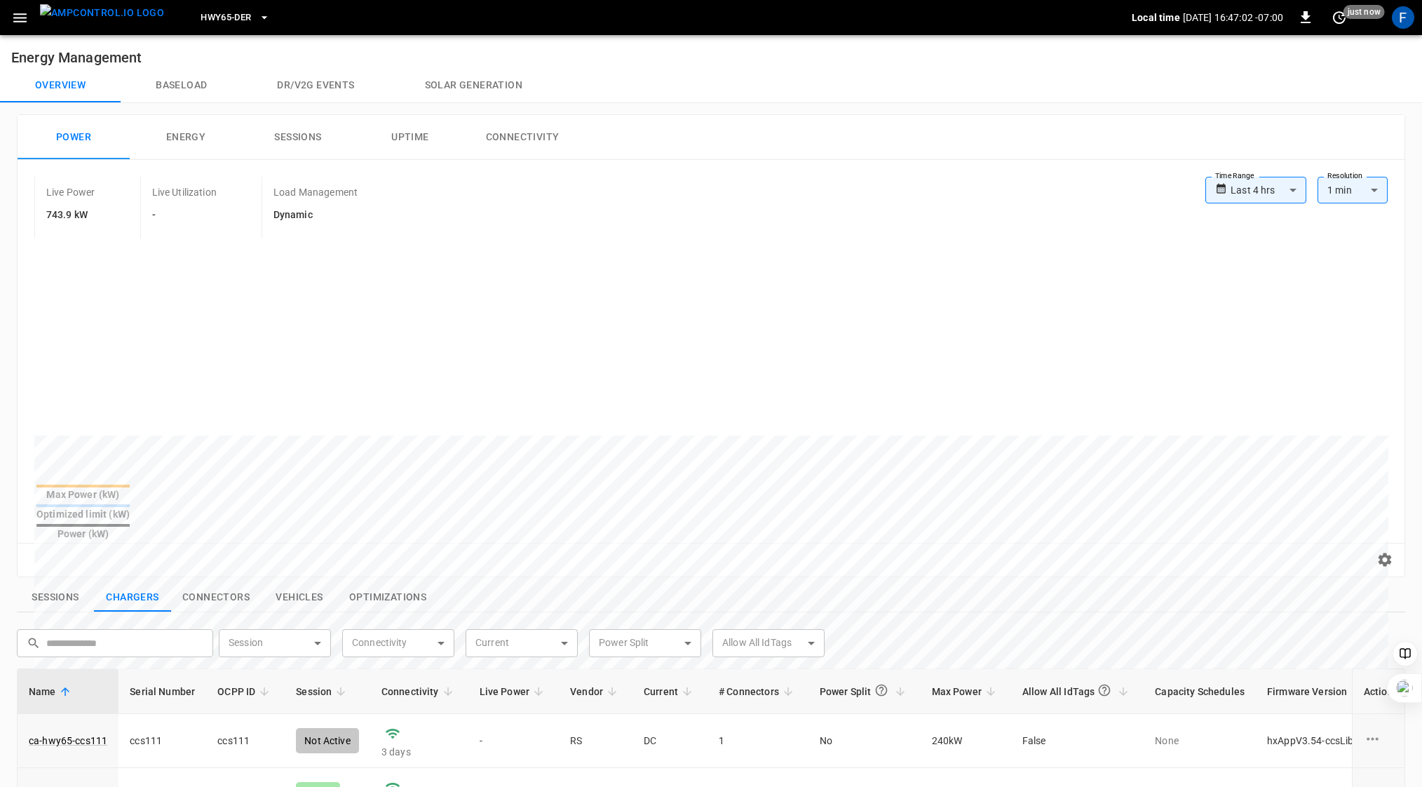
scroll to position [346, 0]
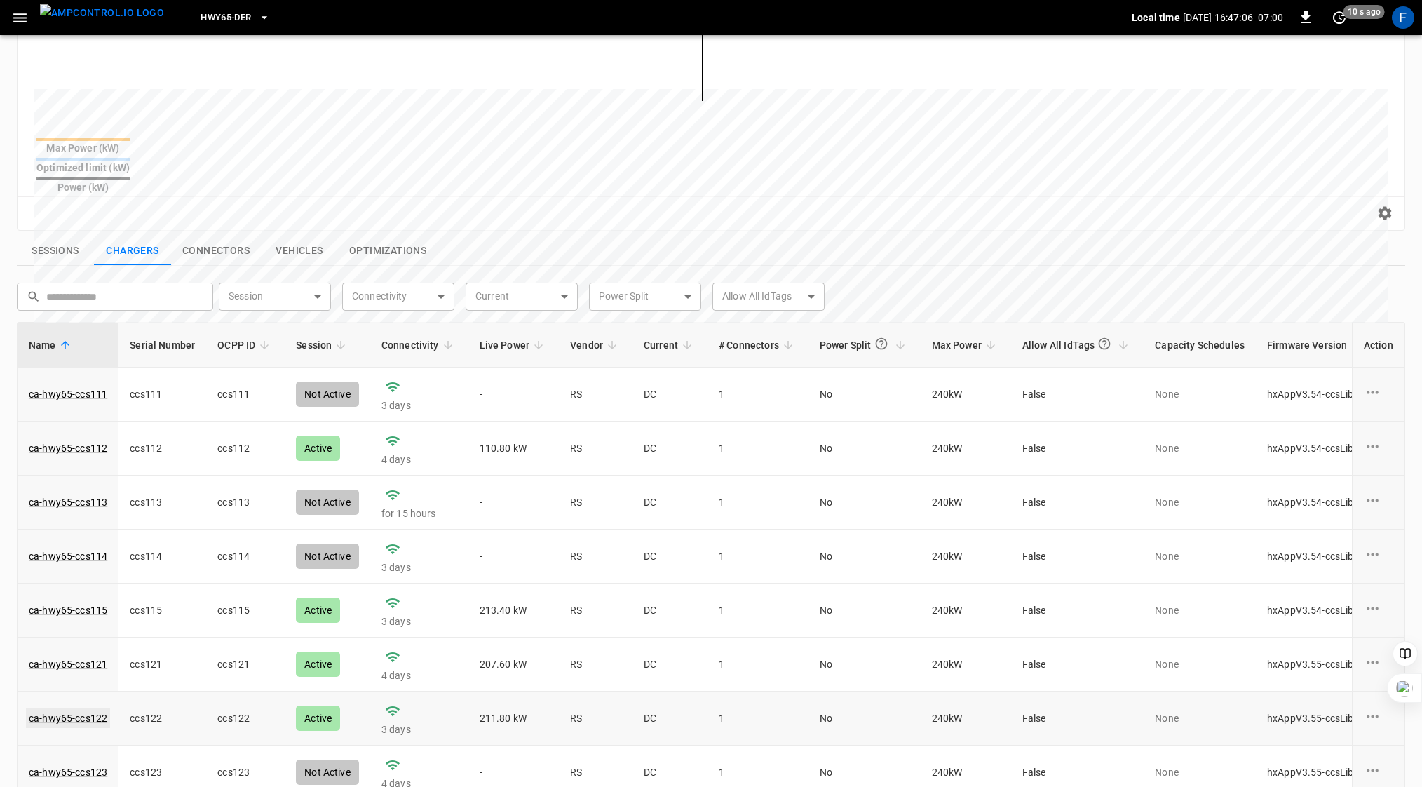
click at [62, 708] on link "ca-hwy65-ccs122" at bounding box center [68, 718] width 84 height 20
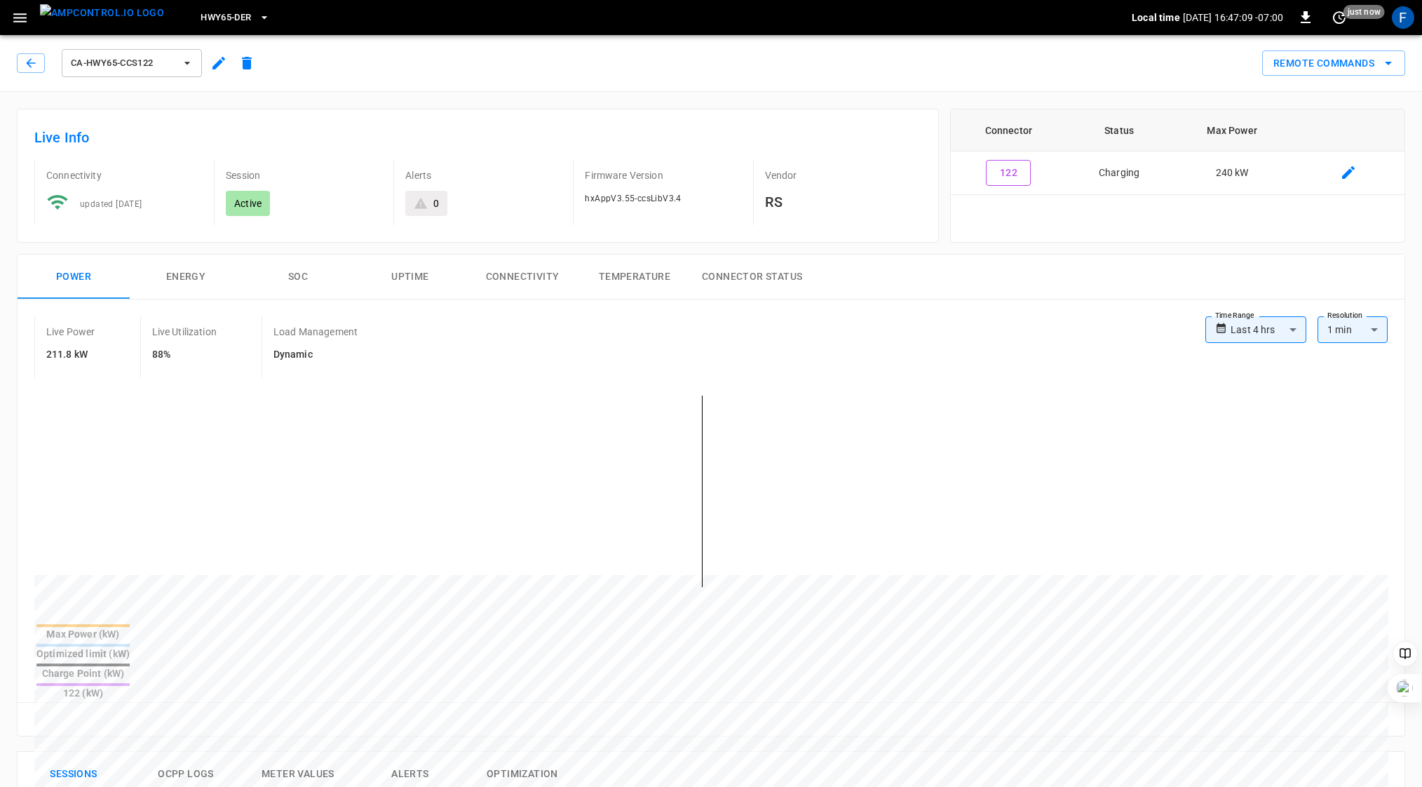
click at [299, 273] on button "SOC" at bounding box center [298, 277] width 112 height 45
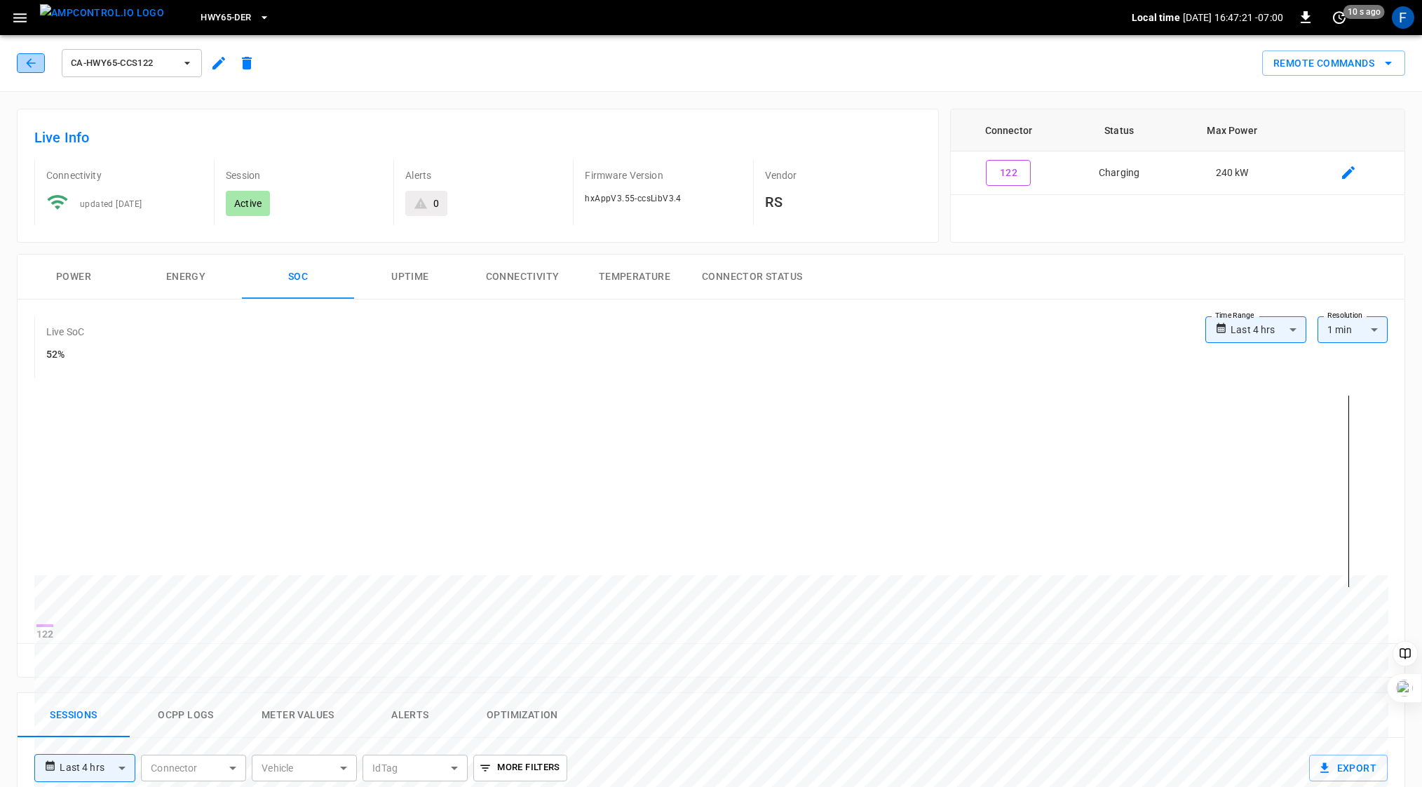
click at [21, 60] on button "button" at bounding box center [31, 63] width 28 height 20
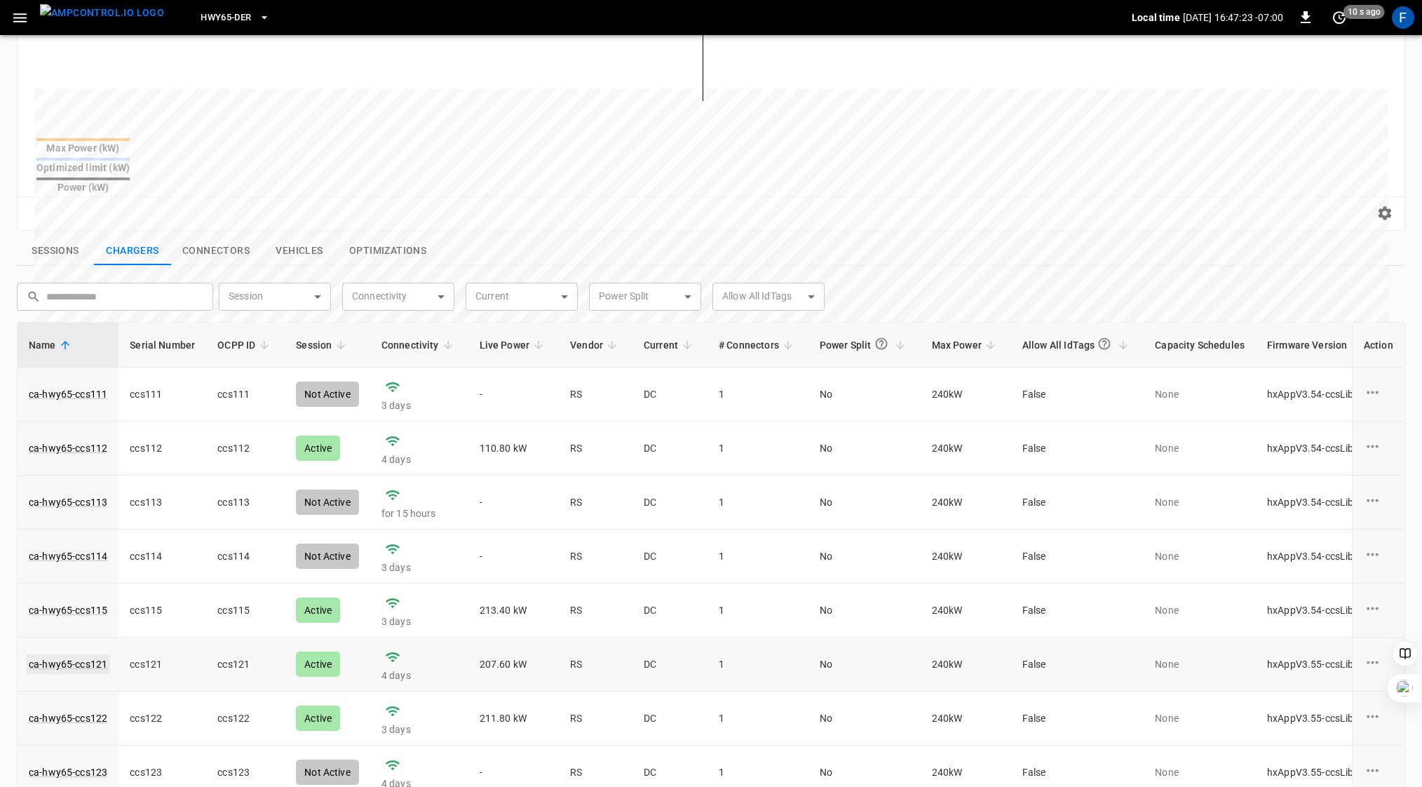
click at [67, 654] on link "ca-hwy65-ccs121" at bounding box center [68, 664] width 84 height 20
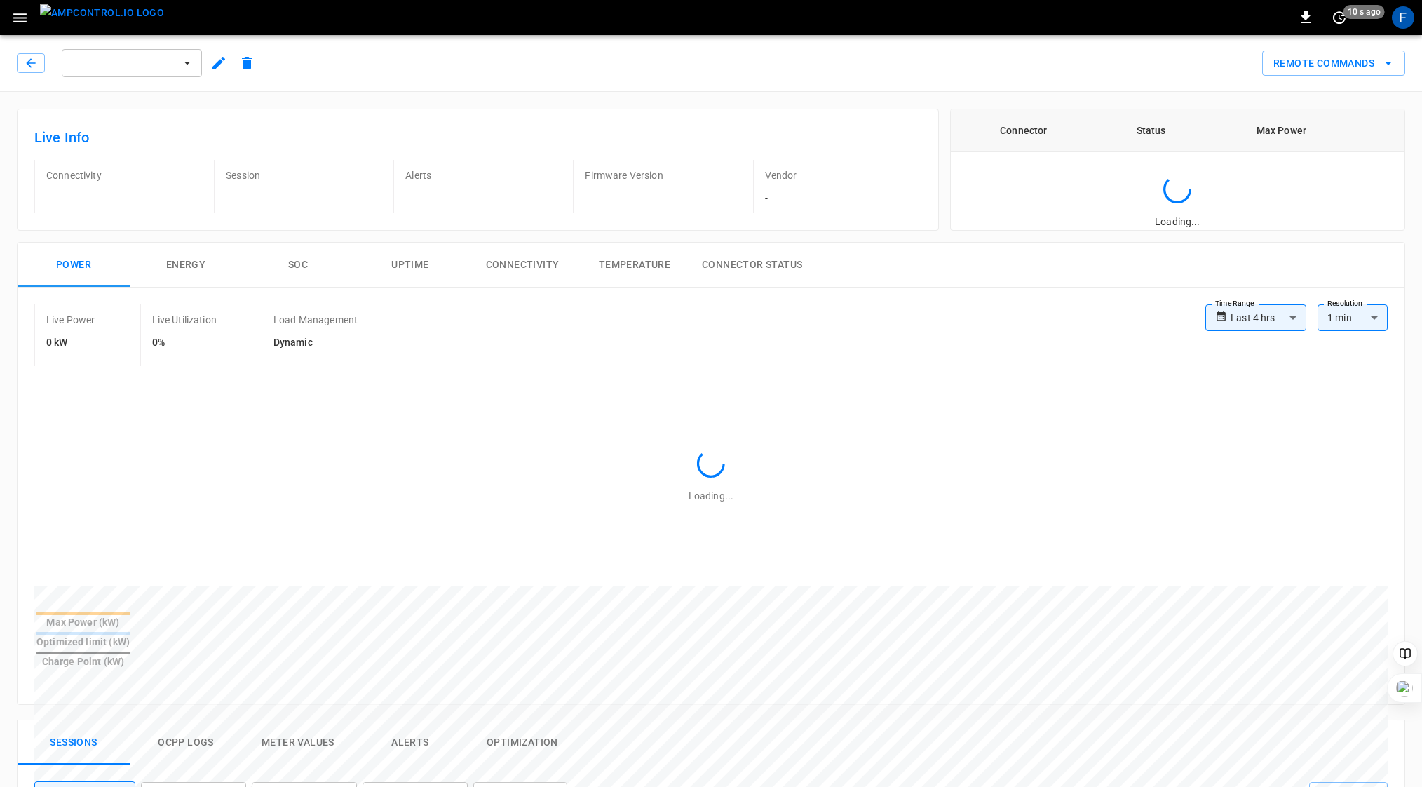
click at [320, 238] on div "**********" at bounding box center [706, 470] width 1400 height 478
click at [319, 238] on div "**********" at bounding box center [706, 470] width 1400 height 478
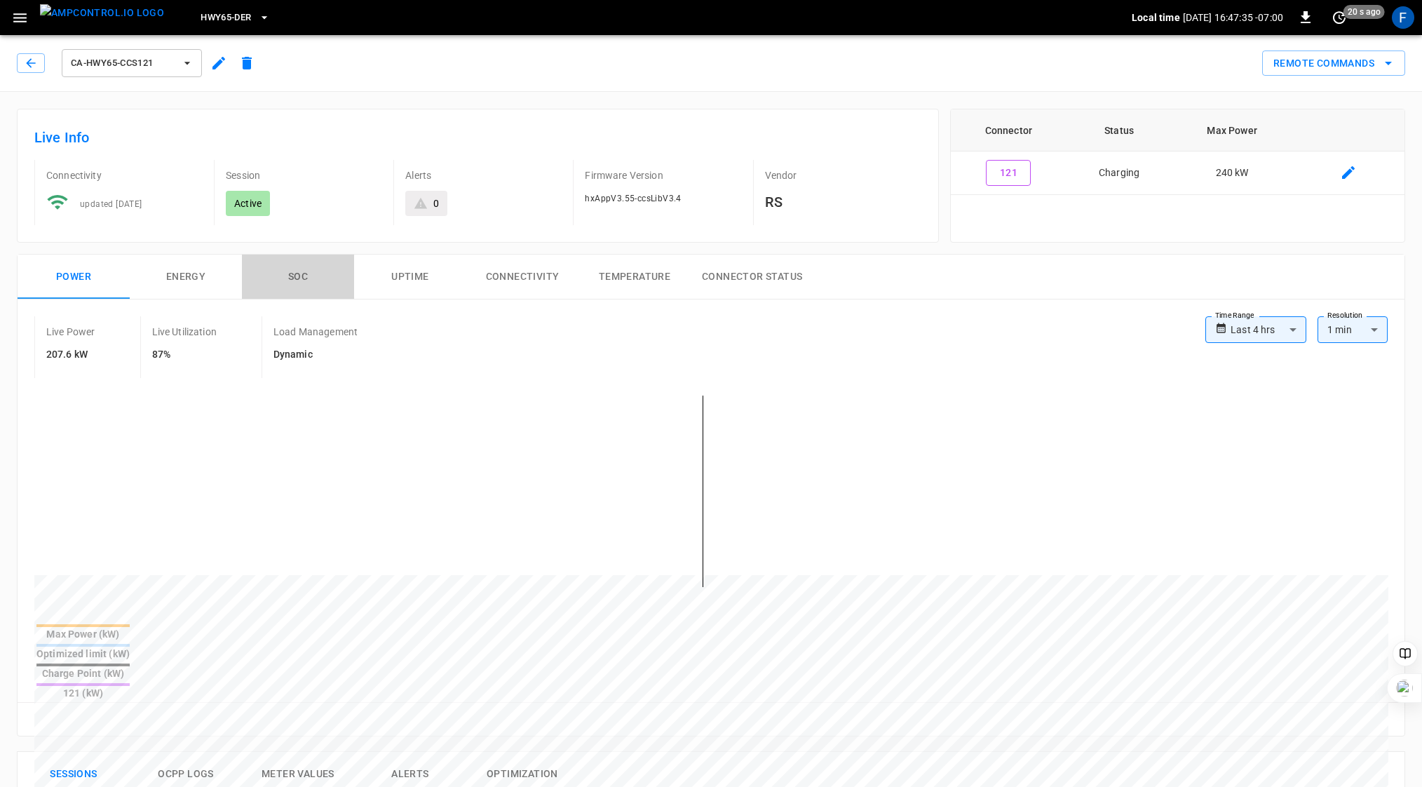
click at [295, 279] on button "SOC" at bounding box center [298, 277] width 112 height 45
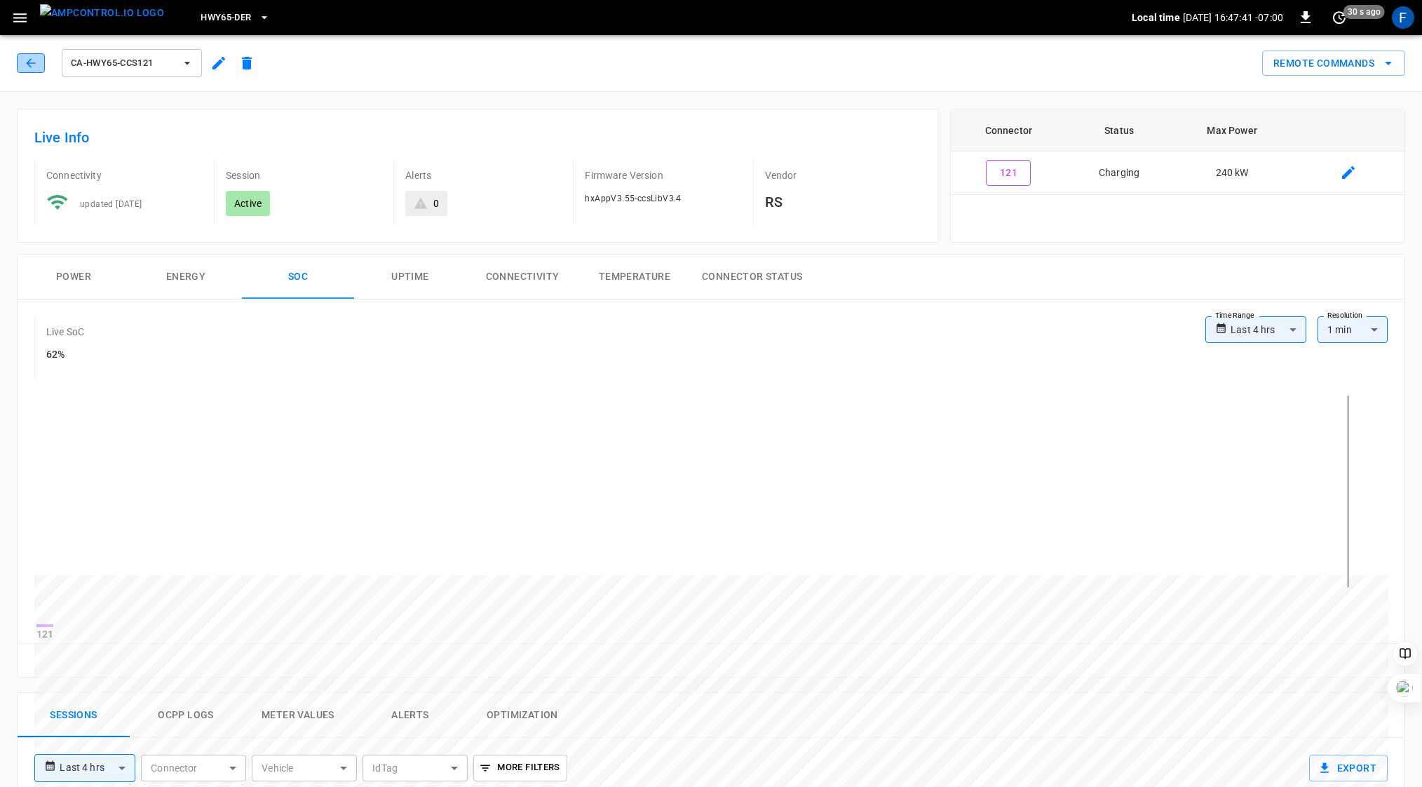
click at [24, 64] on icon "button" at bounding box center [31, 63] width 14 height 14
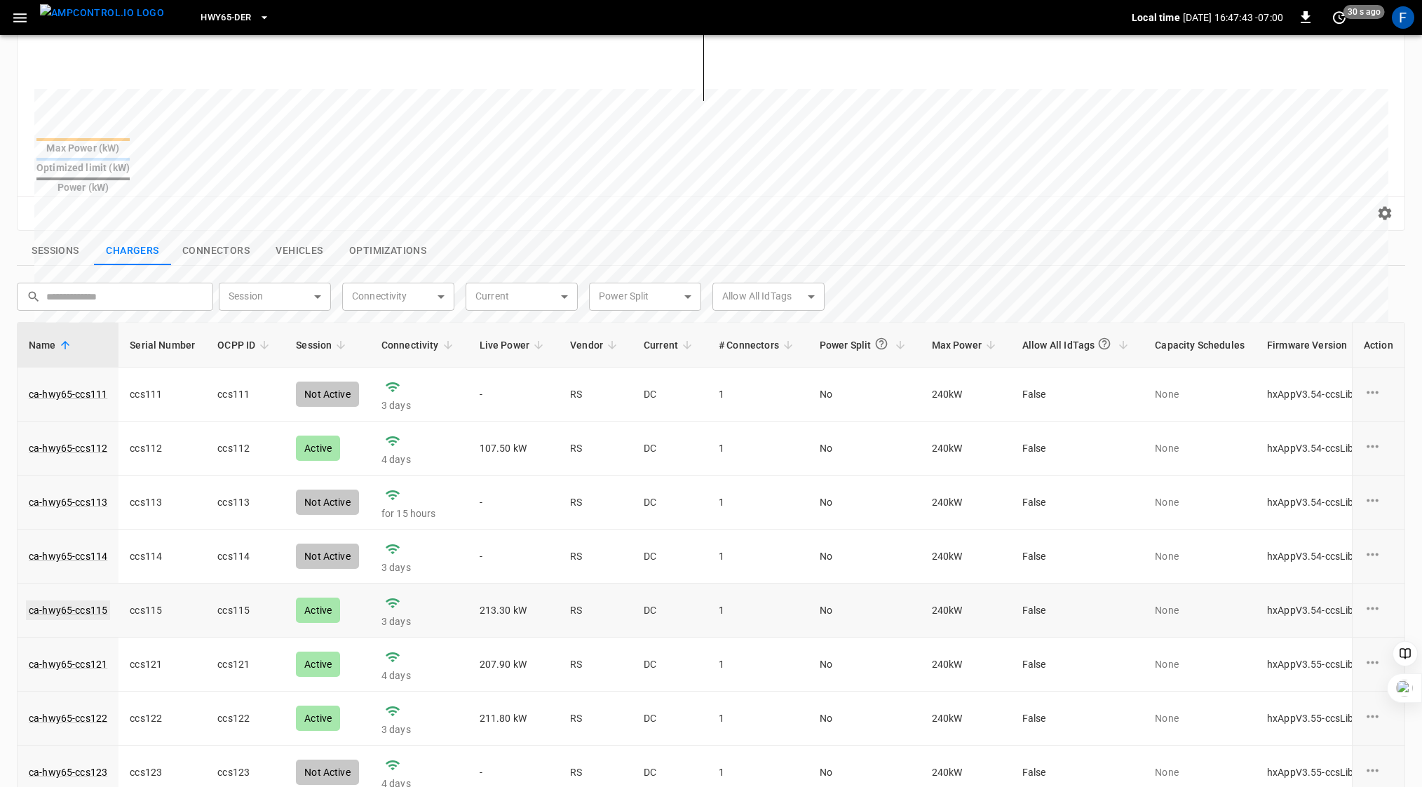
click at [81, 600] on link "ca-hwy65-ccs115" at bounding box center [68, 610] width 84 height 20
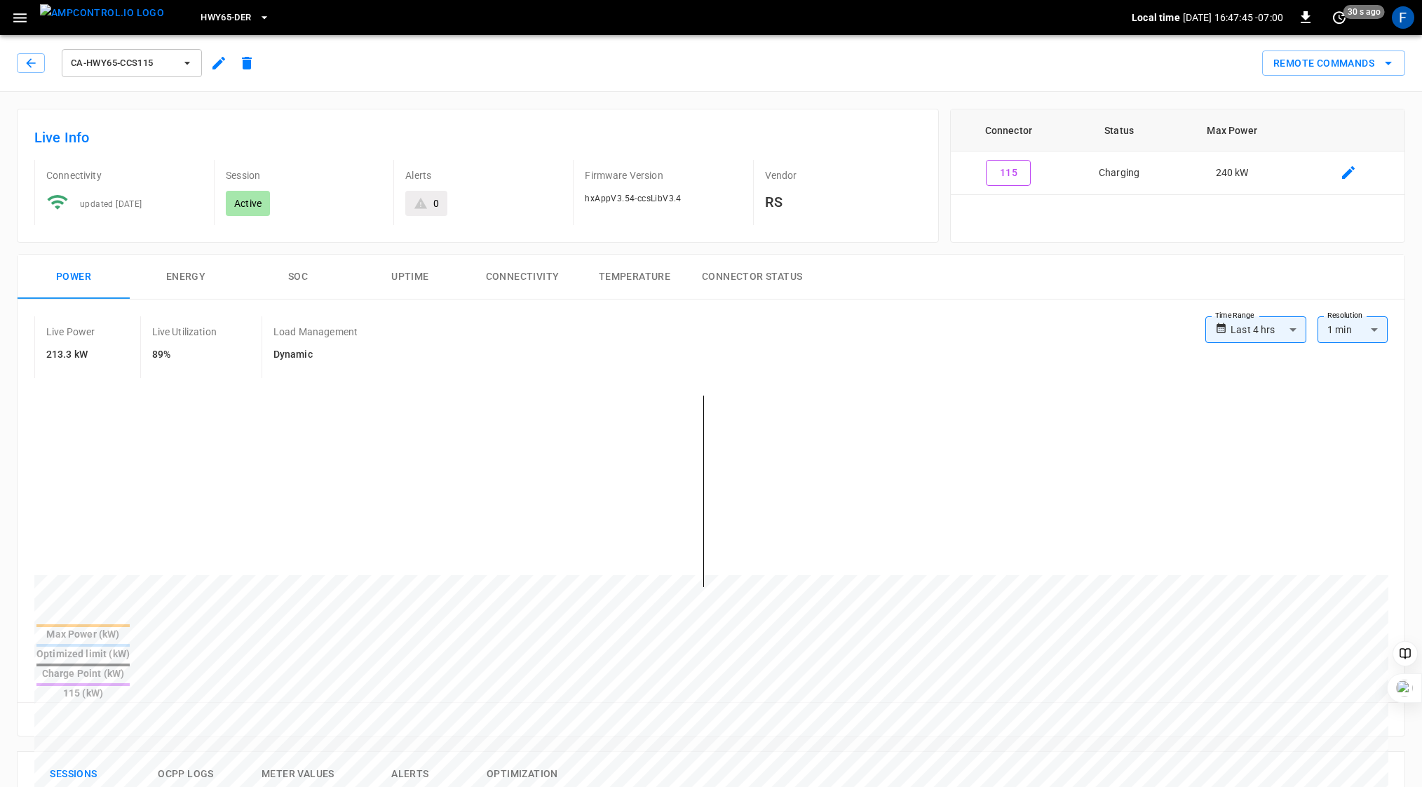
click at [297, 277] on button "SOC" at bounding box center [298, 277] width 112 height 45
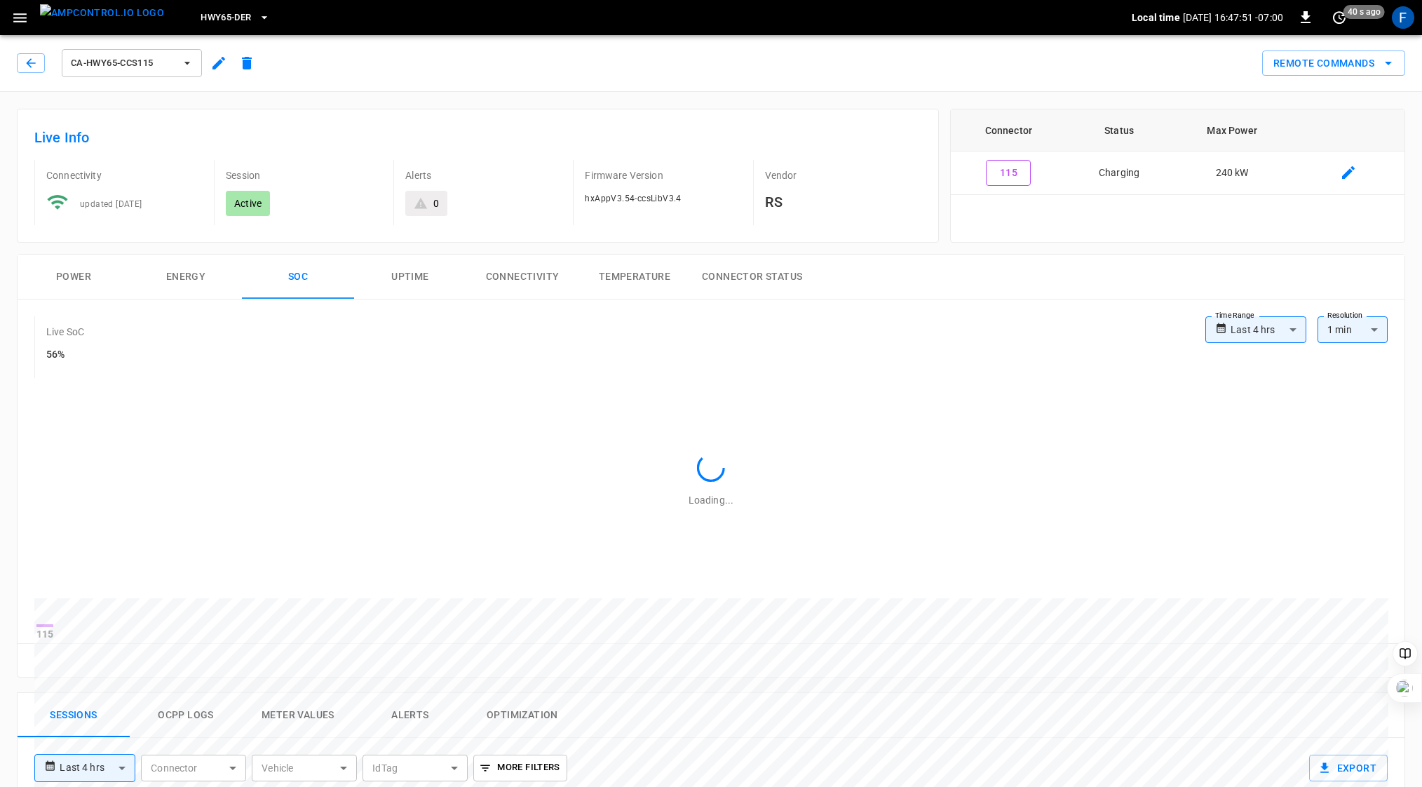
click at [288, 313] on div "**********" at bounding box center [711, 487] width 1387 height 377
click at [301, 306] on div "**********" at bounding box center [711, 487] width 1387 height 377
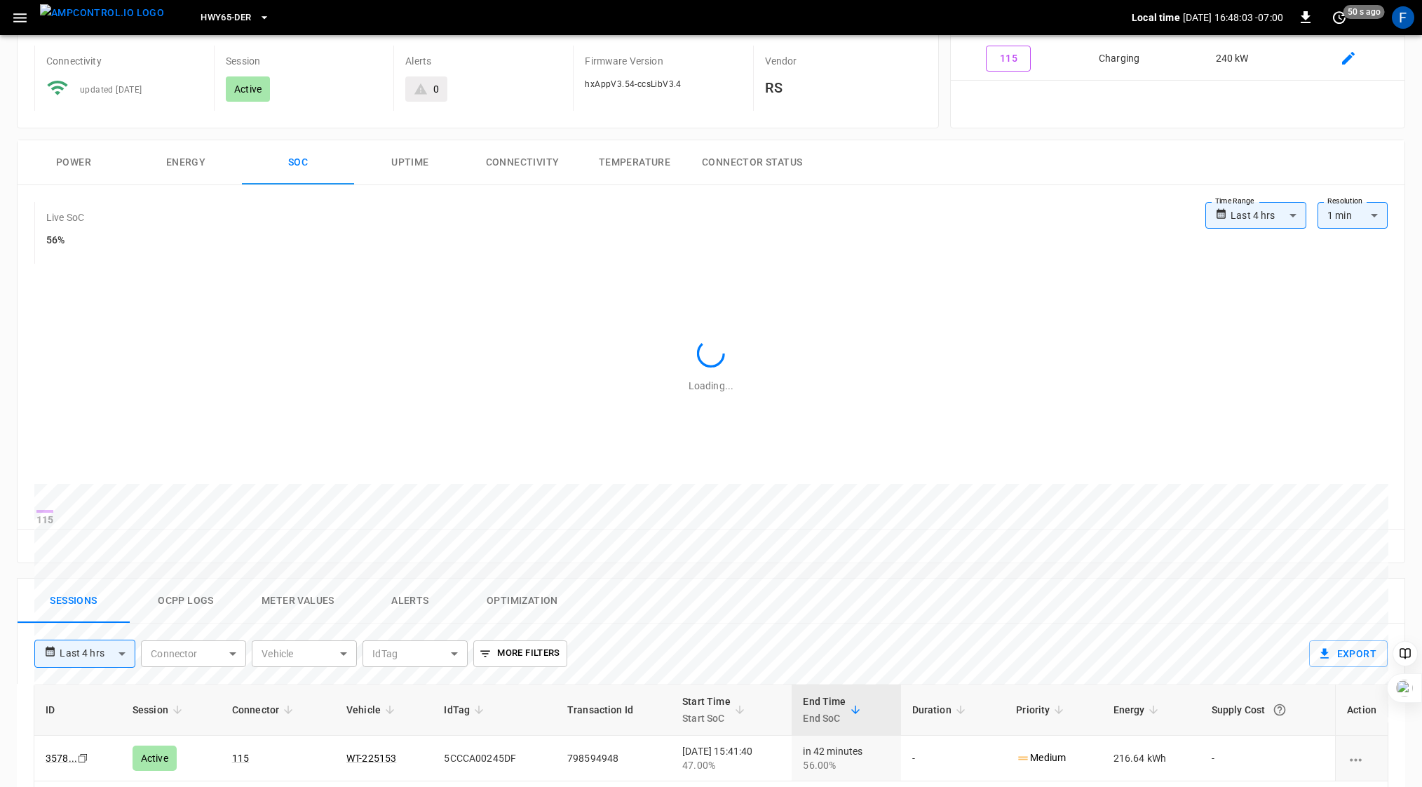
scroll to position [265, 0]
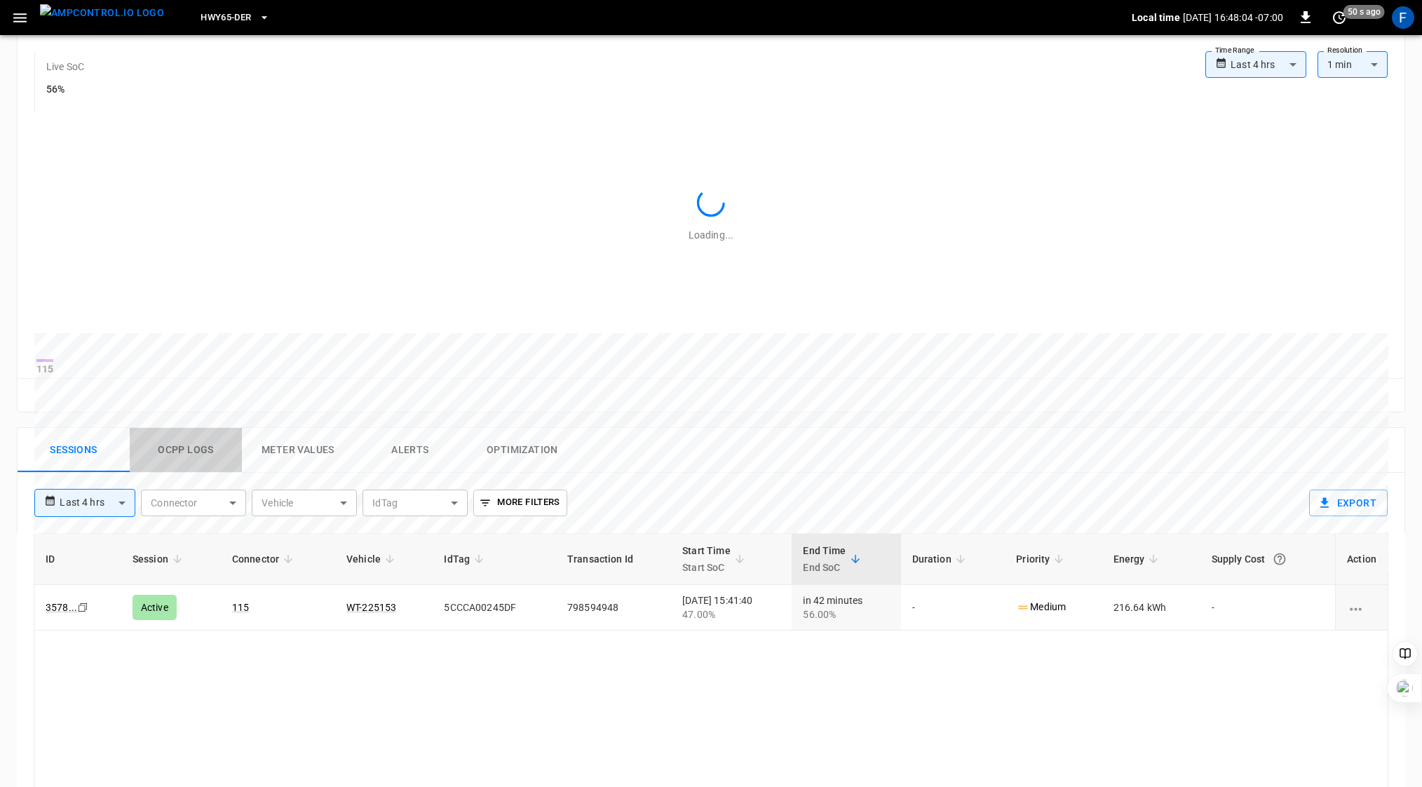
click at [187, 461] on button "Ocpp logs" at bounding box center [186, 450] width 112 height 45
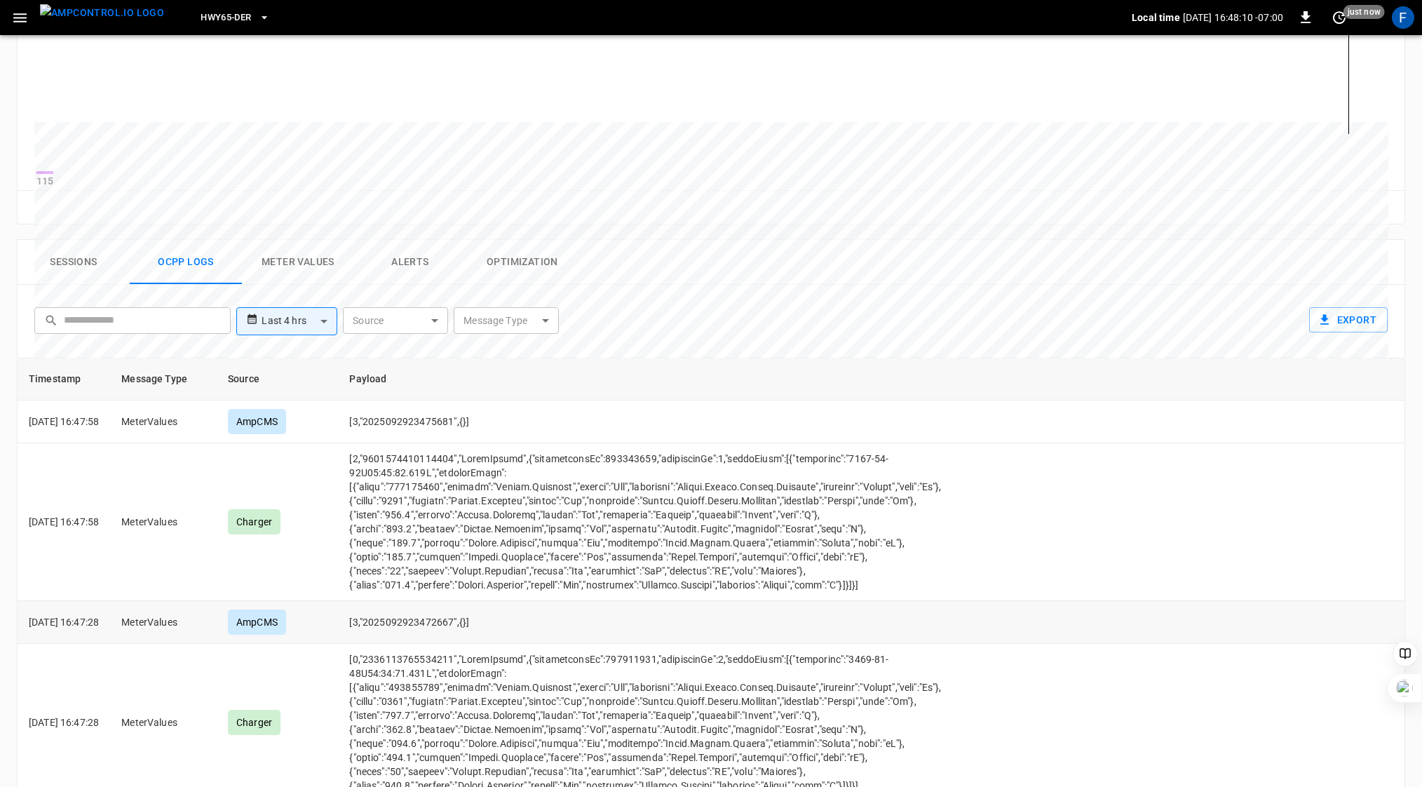
scroll to position [0, 0]
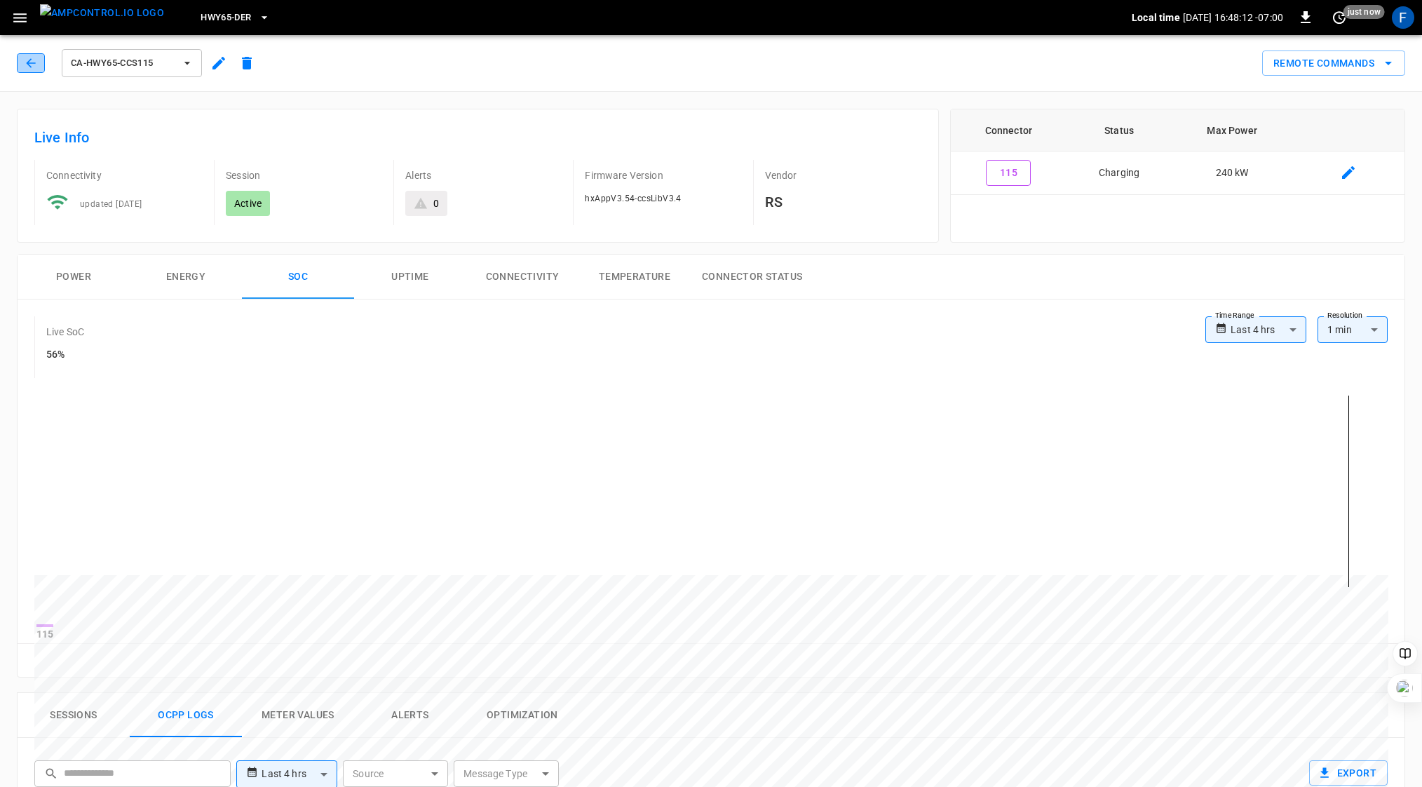
click at [27, 67] on icon "button" at bounding box center [31, 63] width 14 height 14
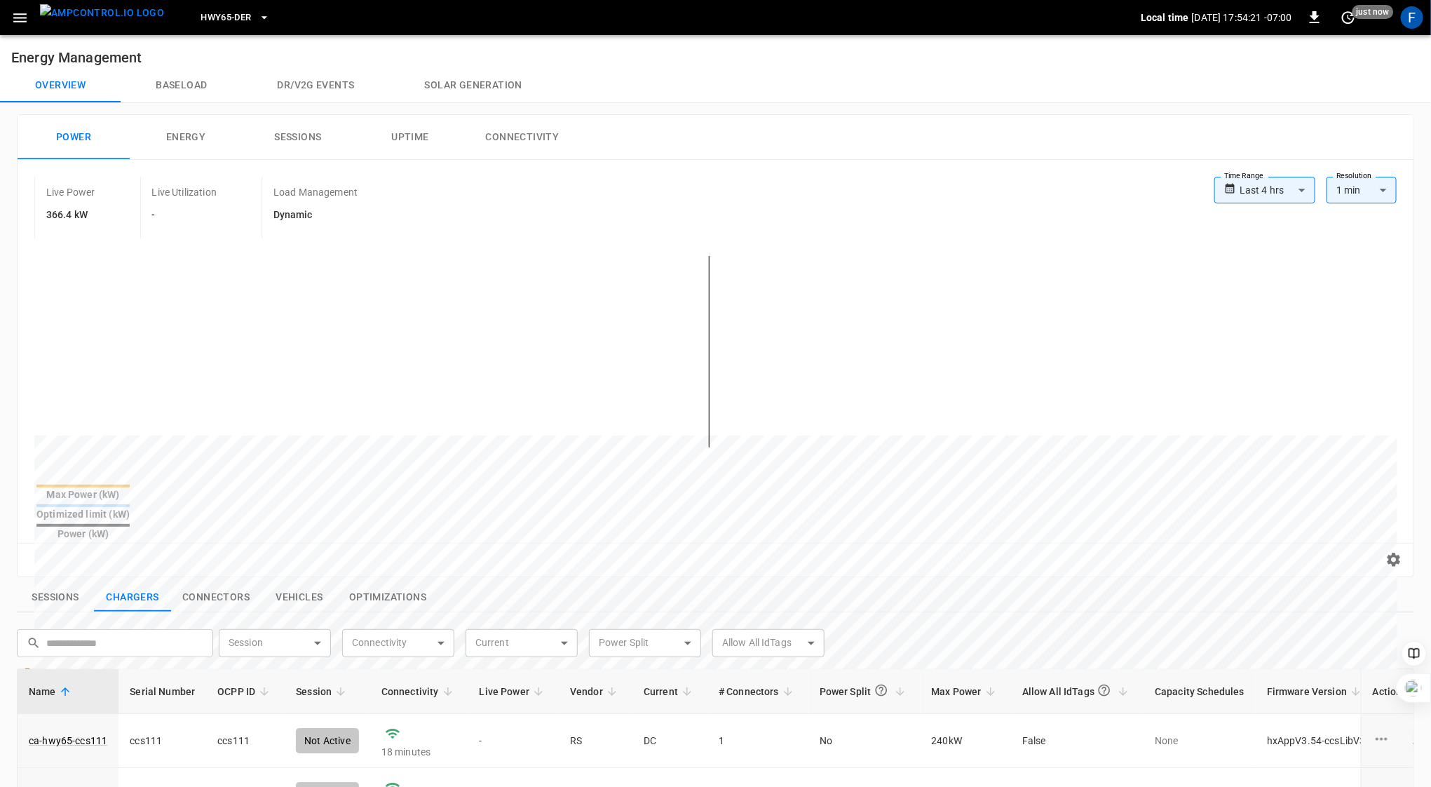
scroll to position [452, 0]
